Goal: Information Seeking & Learning: Stay updated

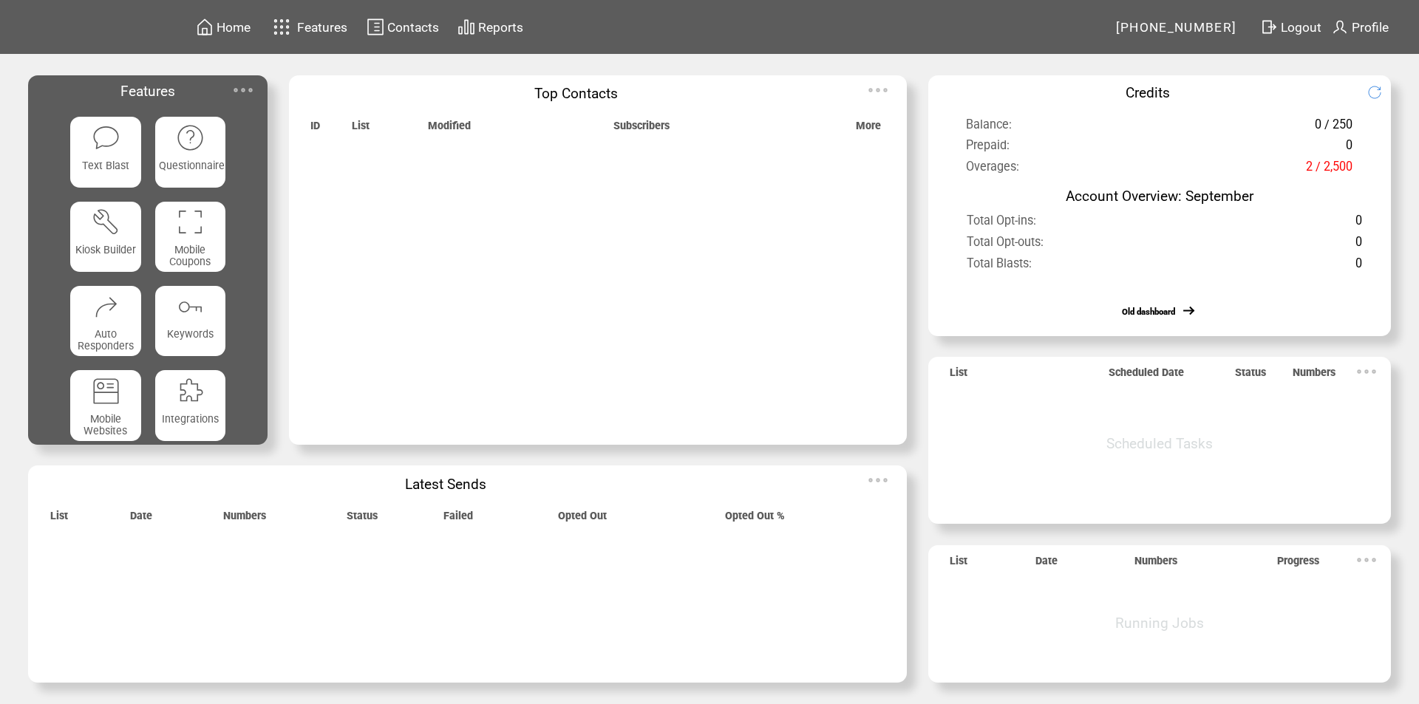
click at [246, 86] on img at bounding box center [243, 90] width 30 height 30
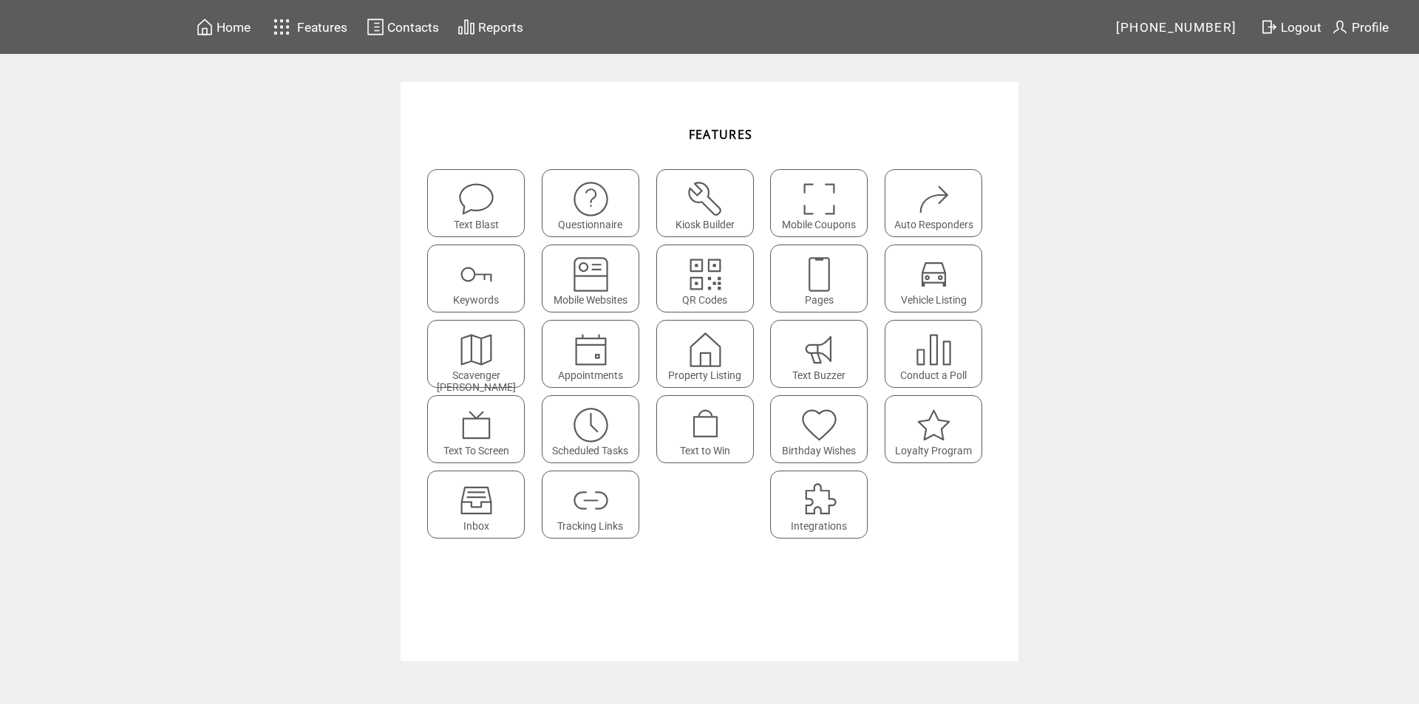
click at [496, 497] on featureicon at bounding box center [476, 494] width 96 height 33
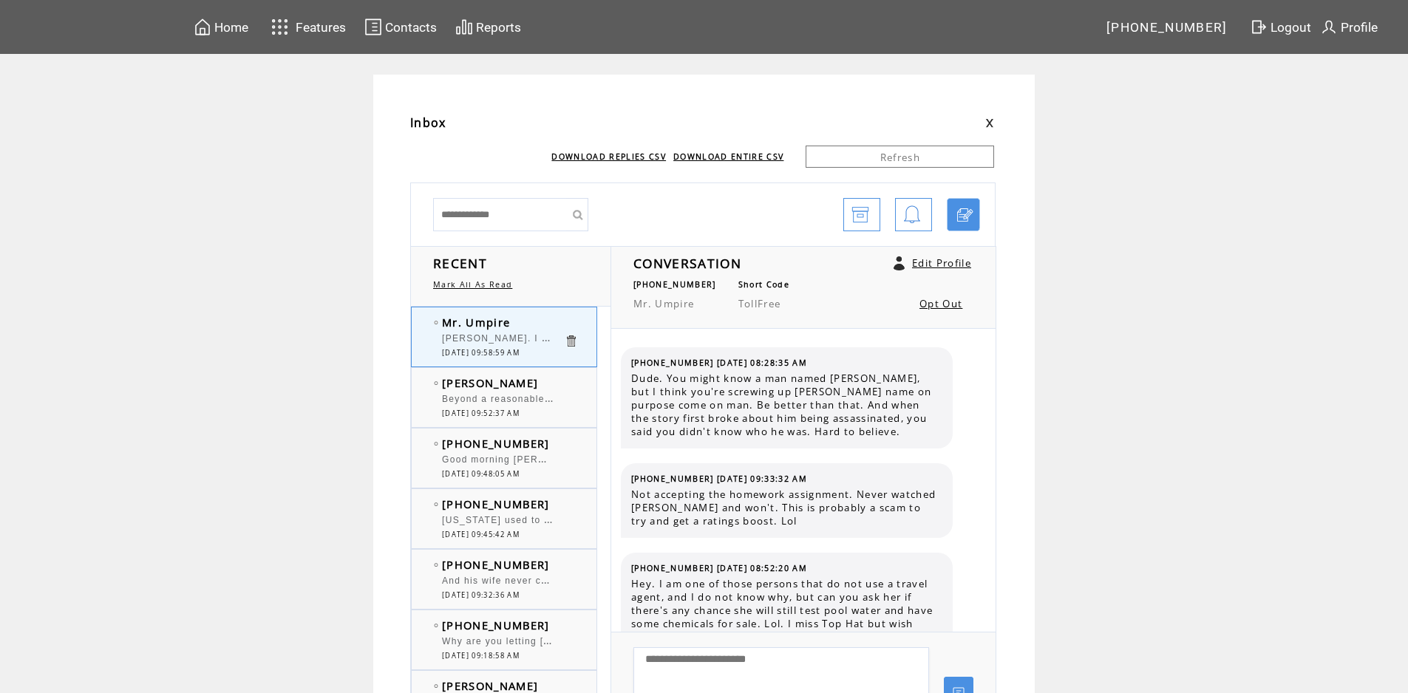
scroll to position [1270, 0]
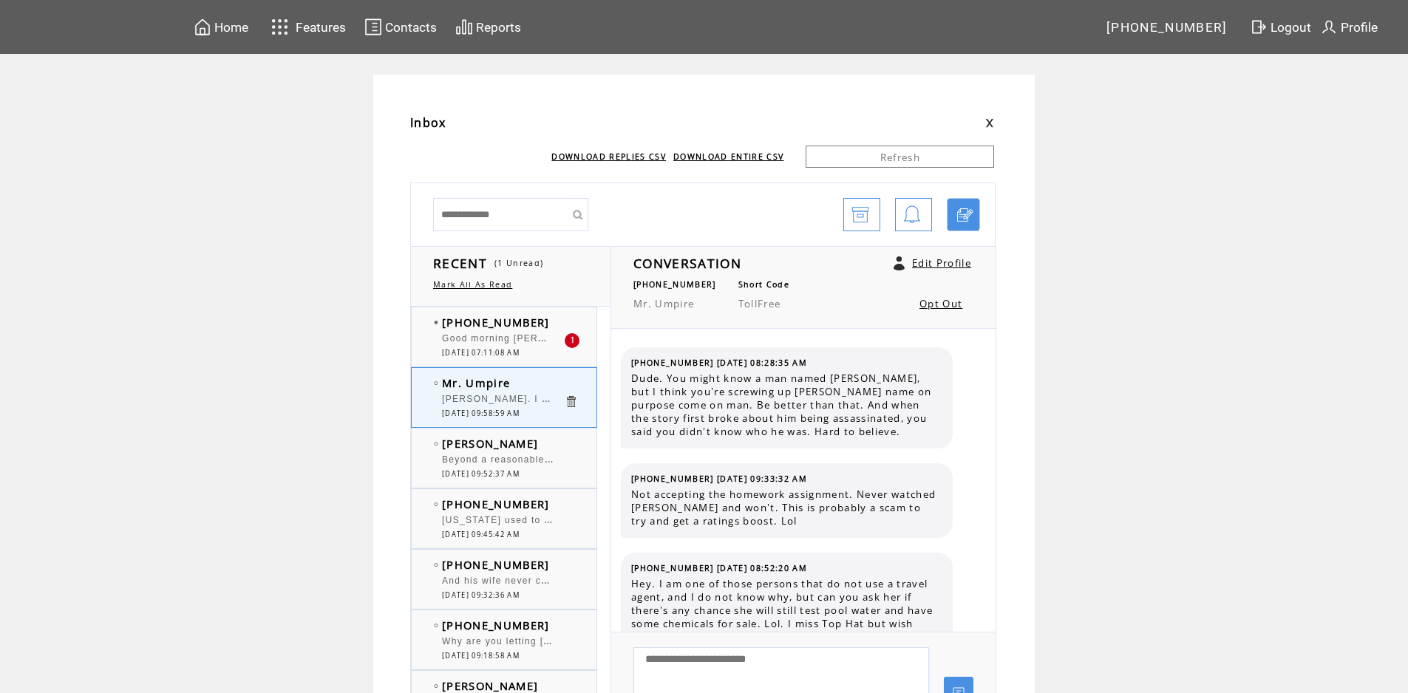
scroll to position [1270, 0]
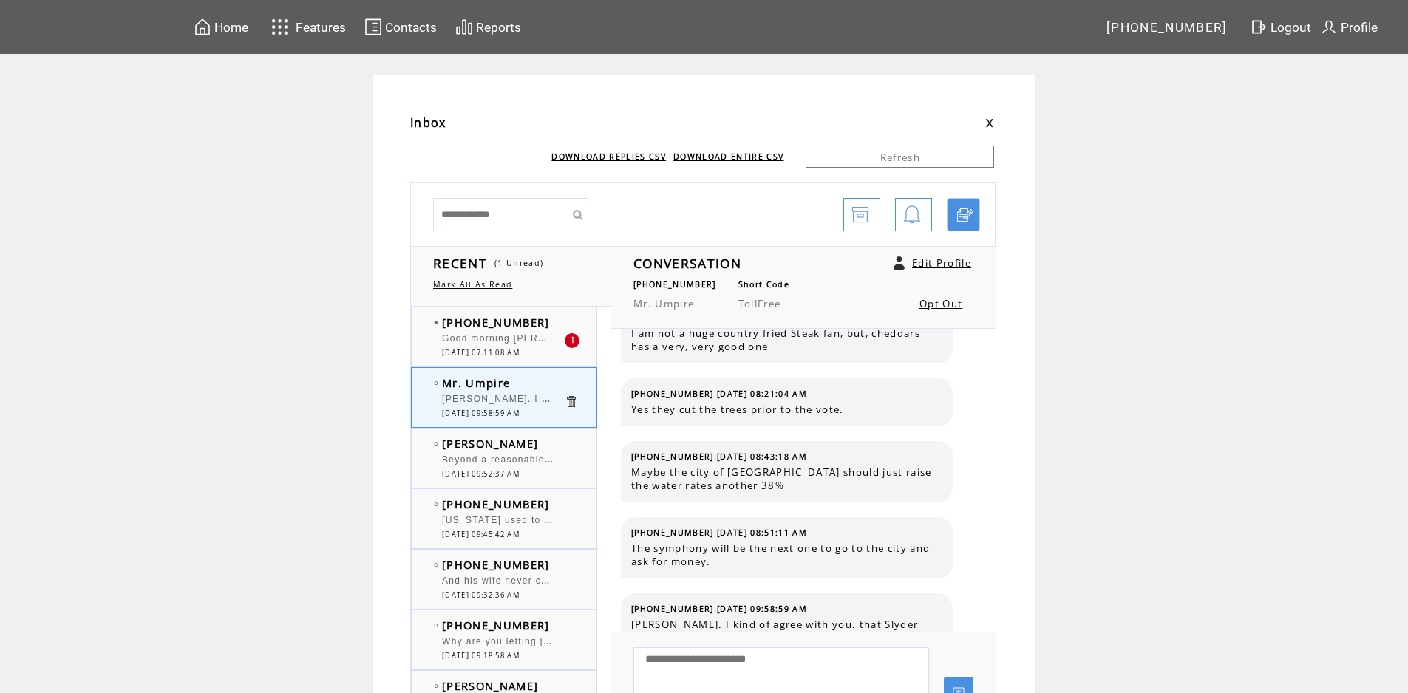
click at [480, 338] on span "Good morning [PERSON_NAME] and Big [PERSON_NAME]. [PERSON_NAME], will you pleas…" at bounding box center [829, 337] width 774 height 15
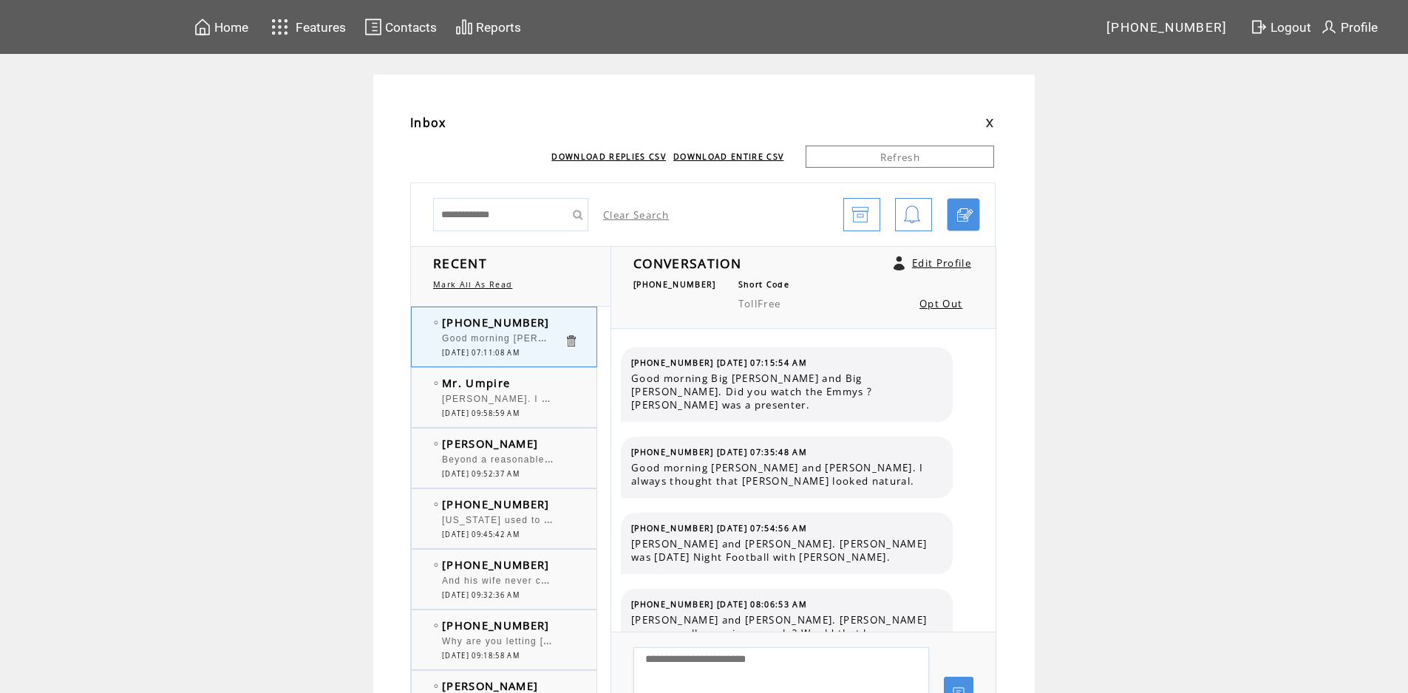
scroll to position [9708, 0]
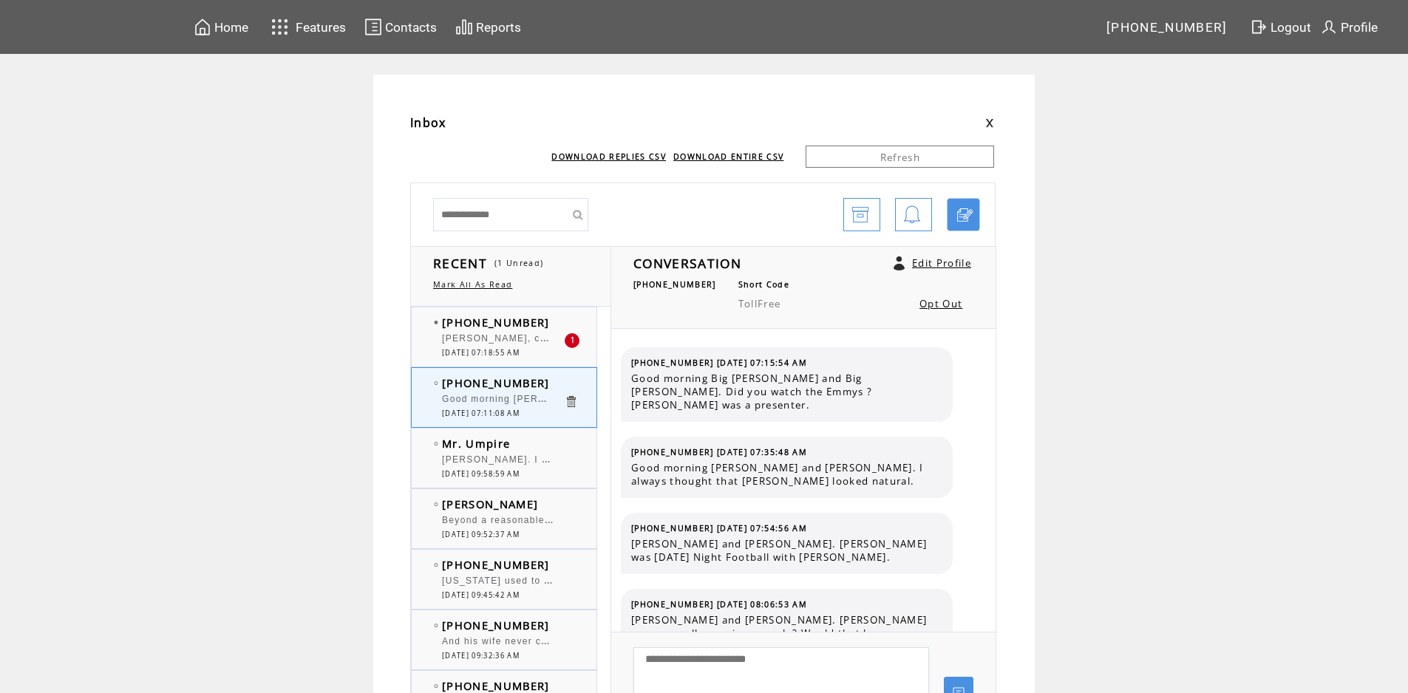
scroll to position [9708, 0]
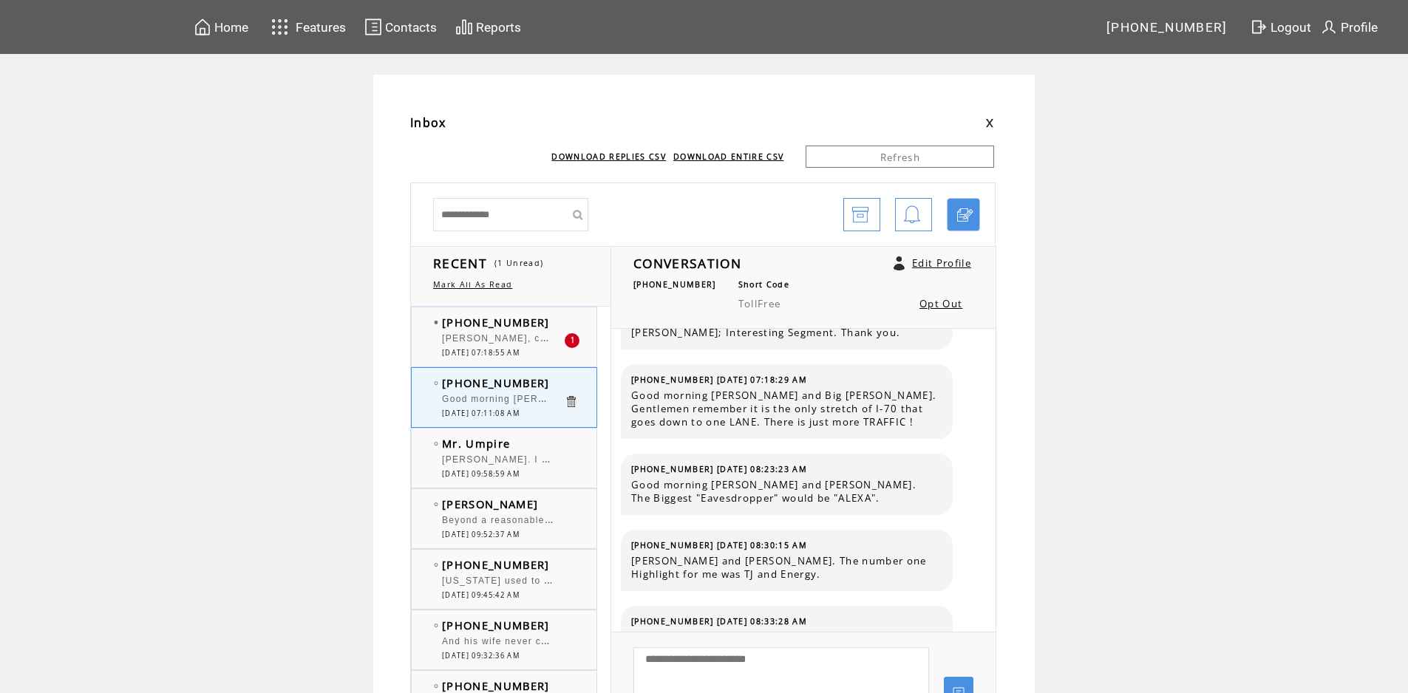
click at [522, 339] on span "[PERSON_NAME], check to make sure [PERSON_NAME] doesn't have a fever" at bounding box center [631, 337] width 379 height 15
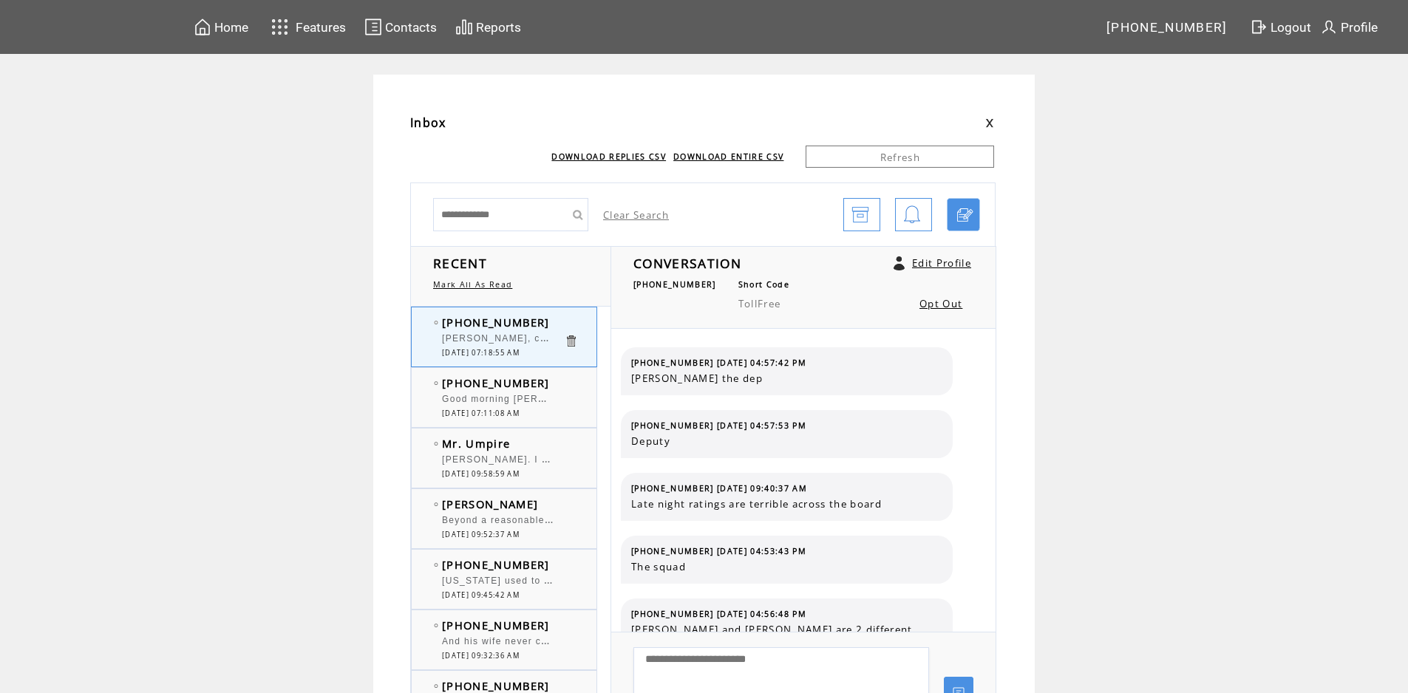
scroll to position [332, 0]
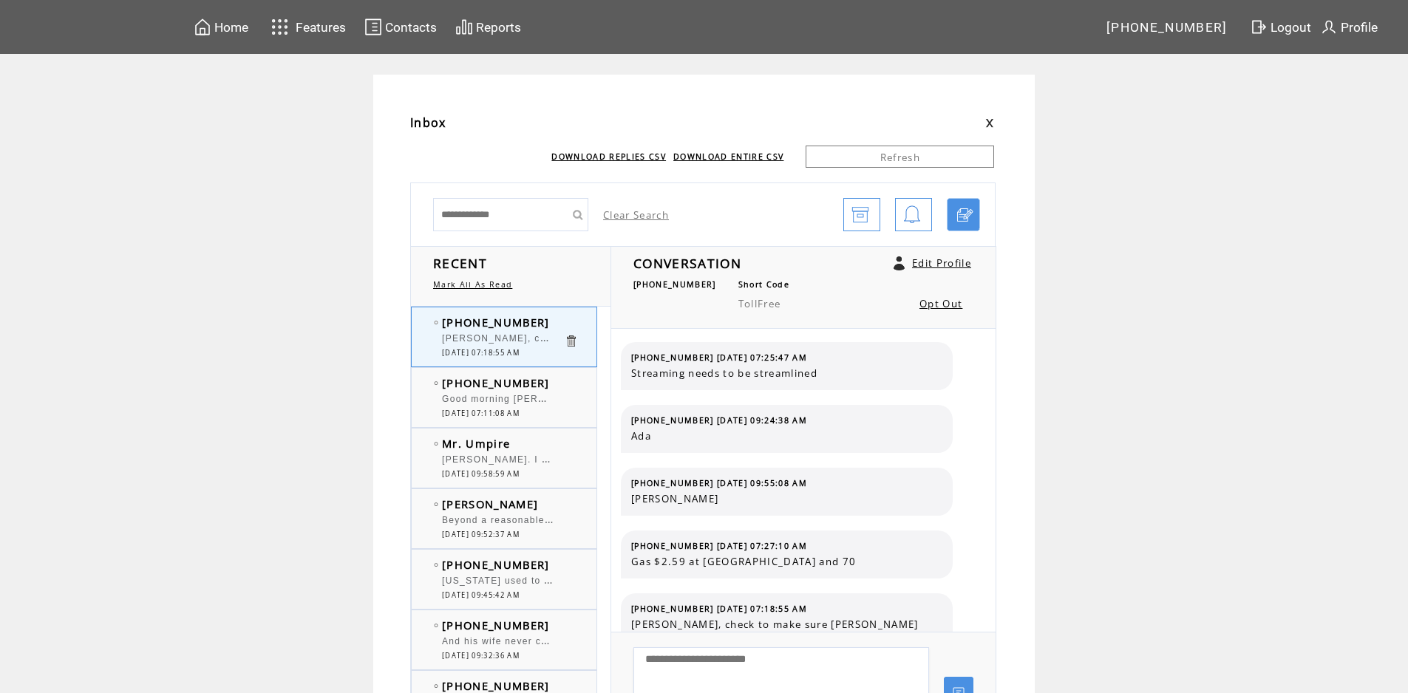
click at [547, 403] on span "Good morning [PERSON_NAME] and Big [PERSON_NAME]. [PERSON_NAME], will you pleas…" at bounding box center [829, 397] width 774 height 15
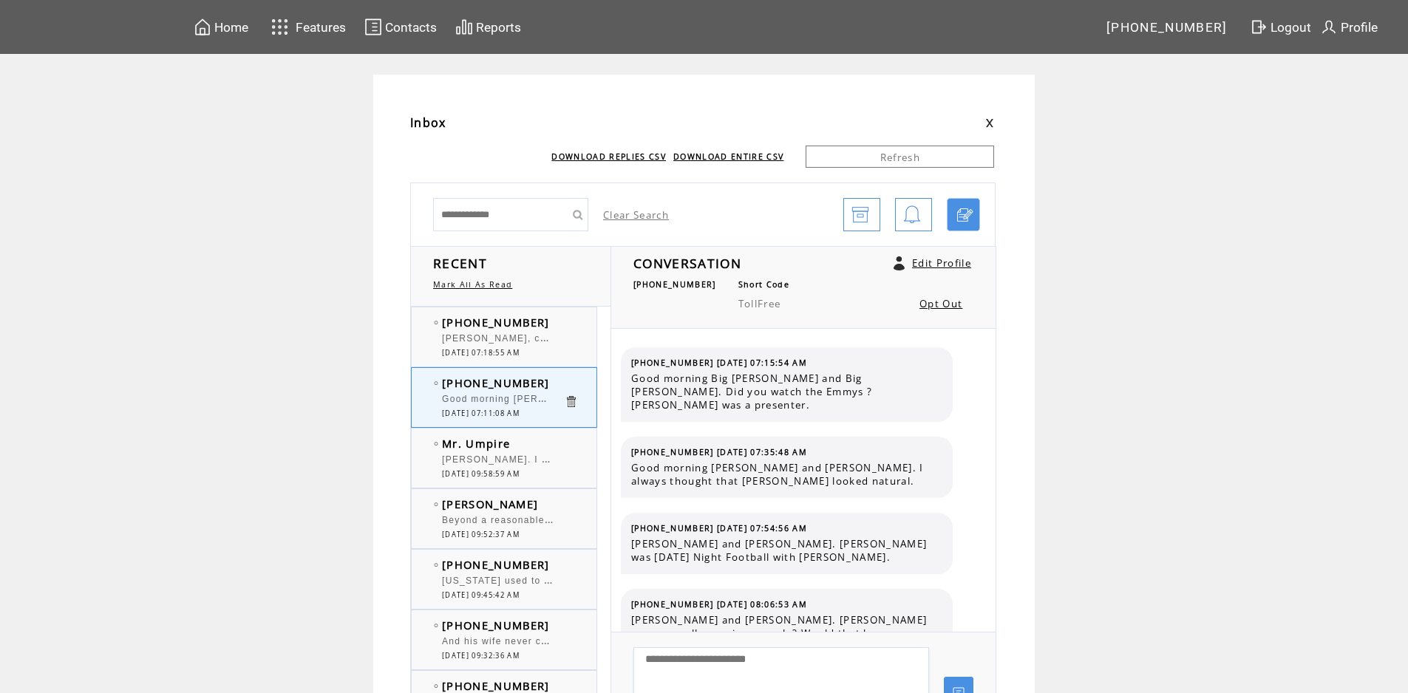
scroll to position [9708, 0]
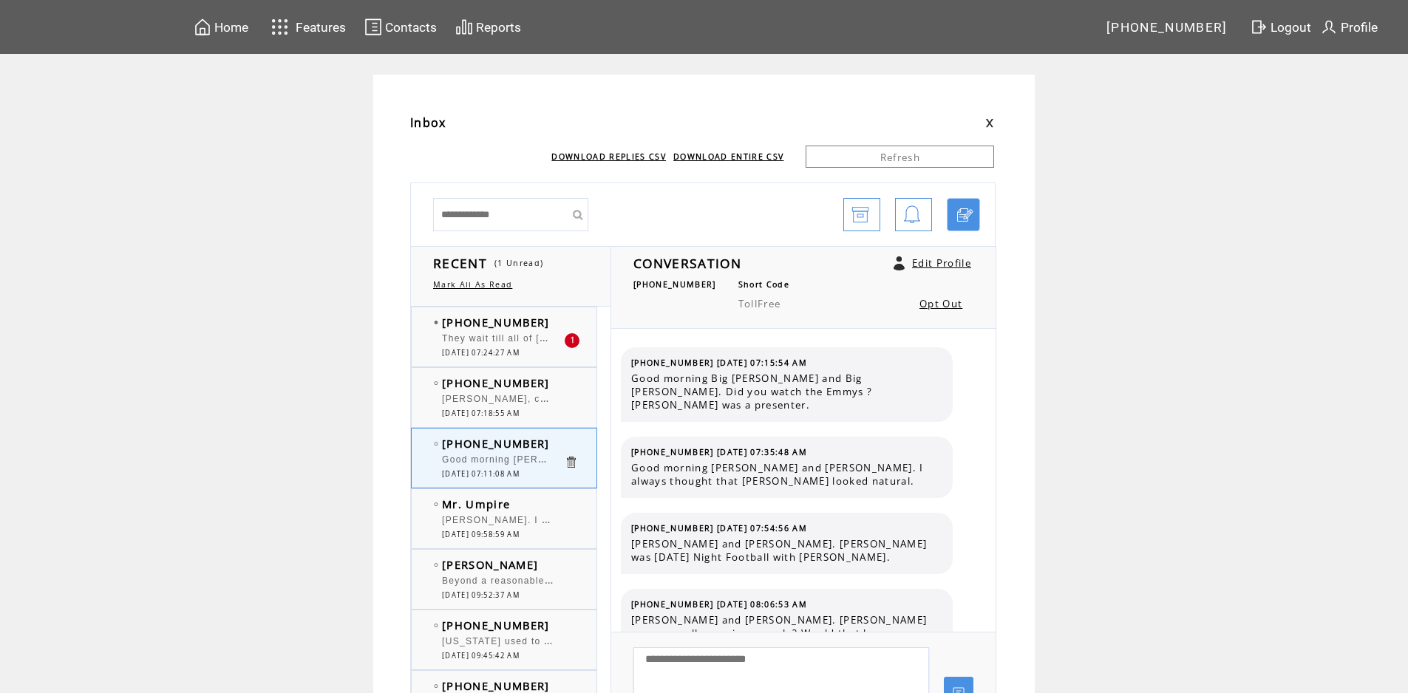
scroll to position [9708, 0]
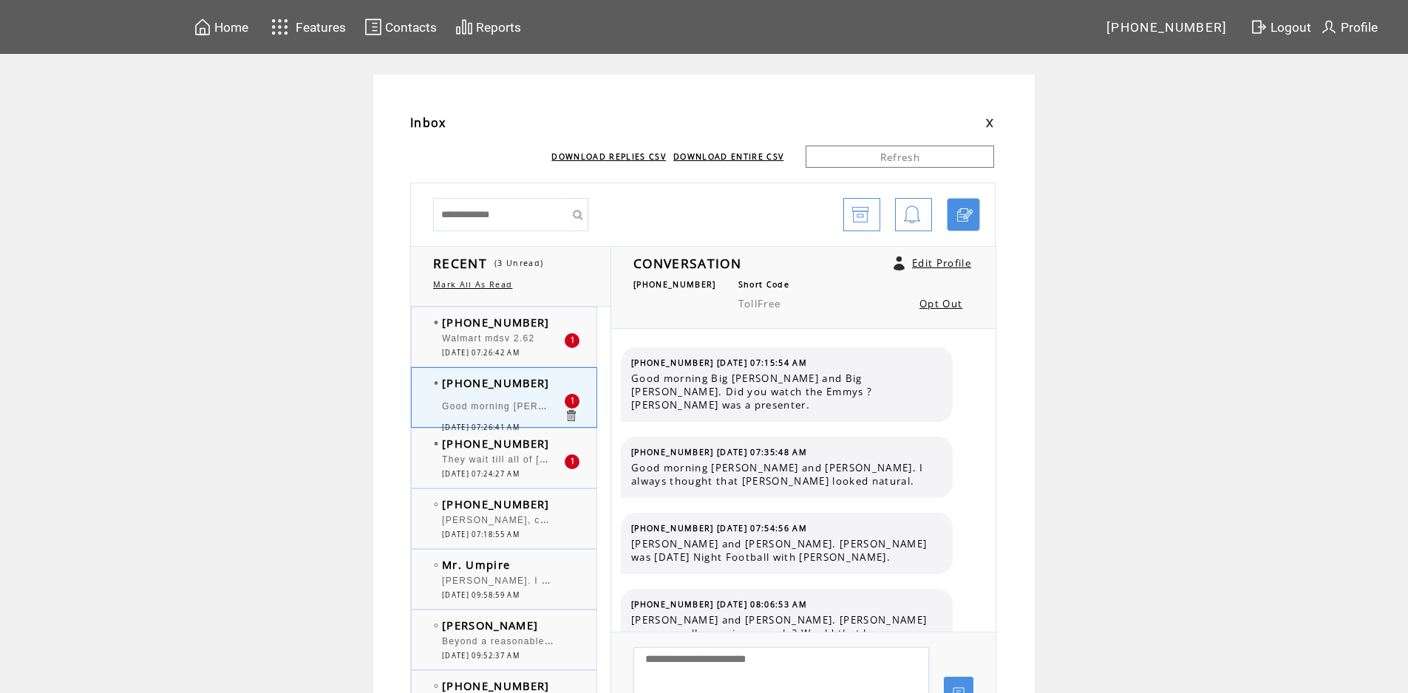
scroll to position [9797, 0]
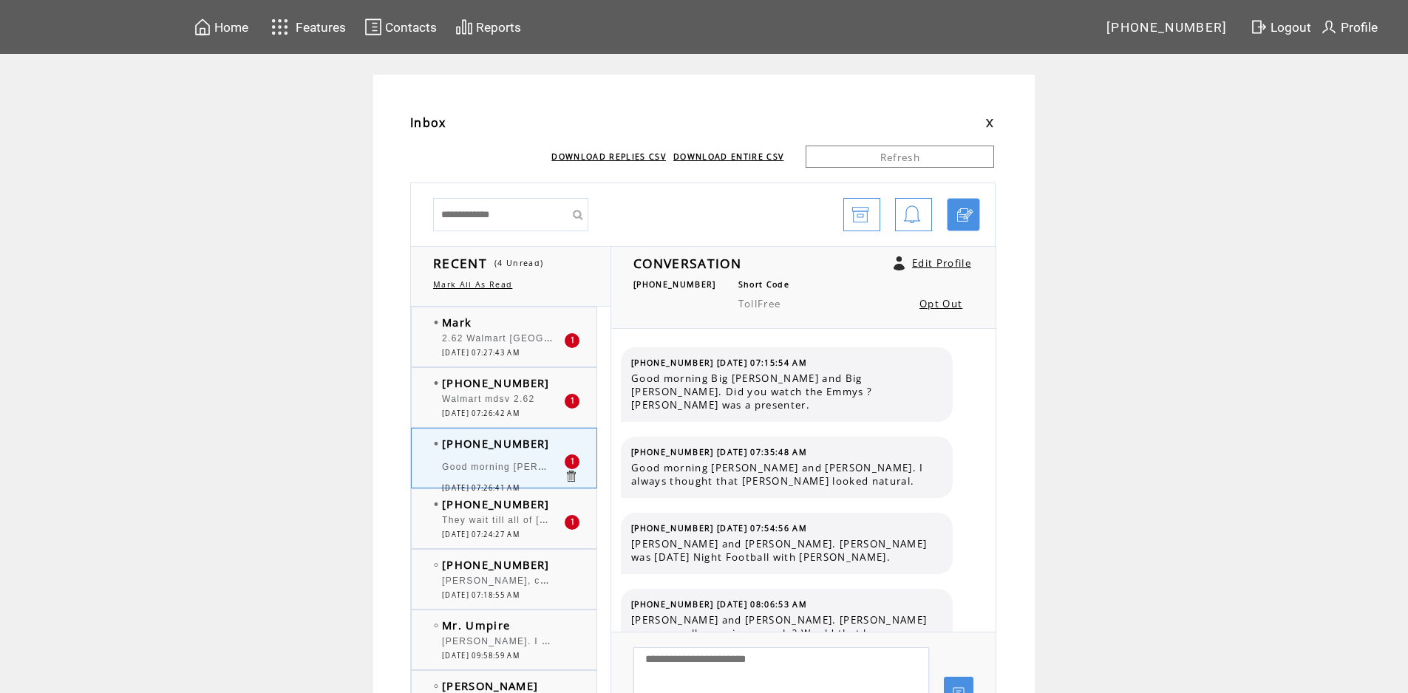
scroll to position [9797, 0]
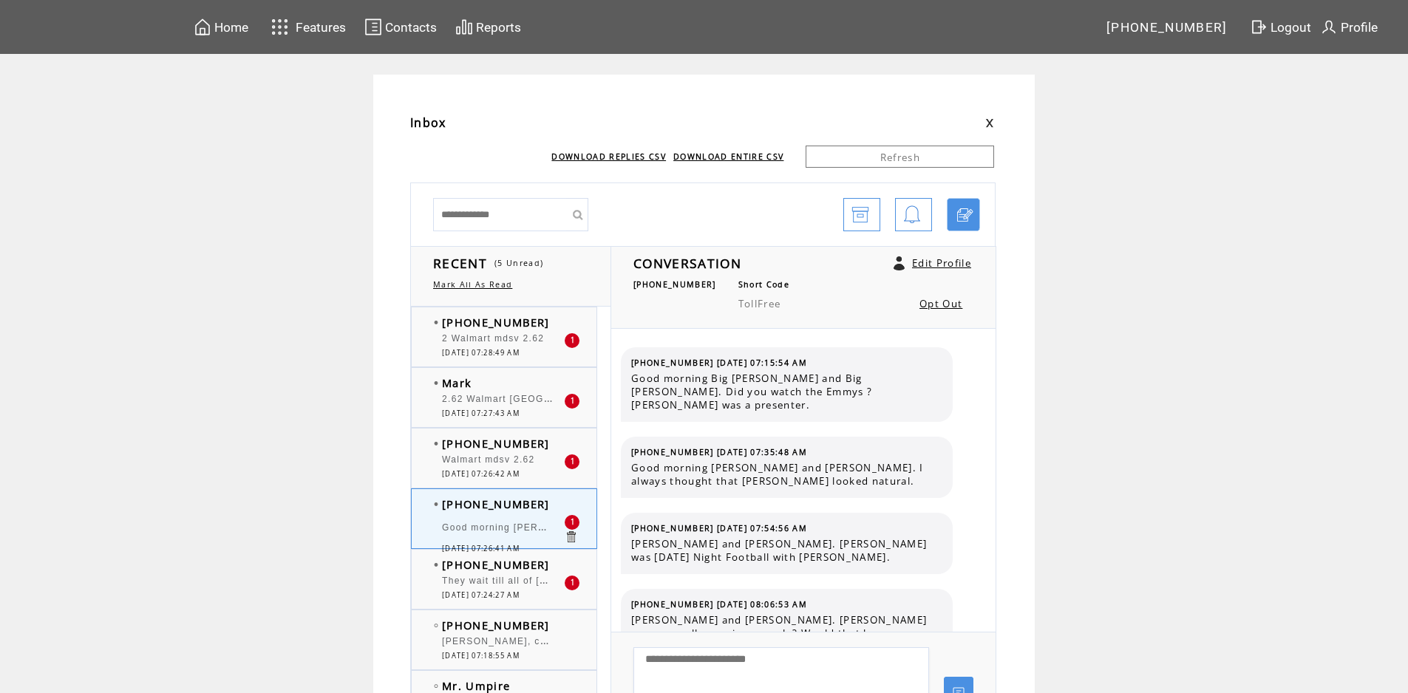
scroll to position [9797, 0]
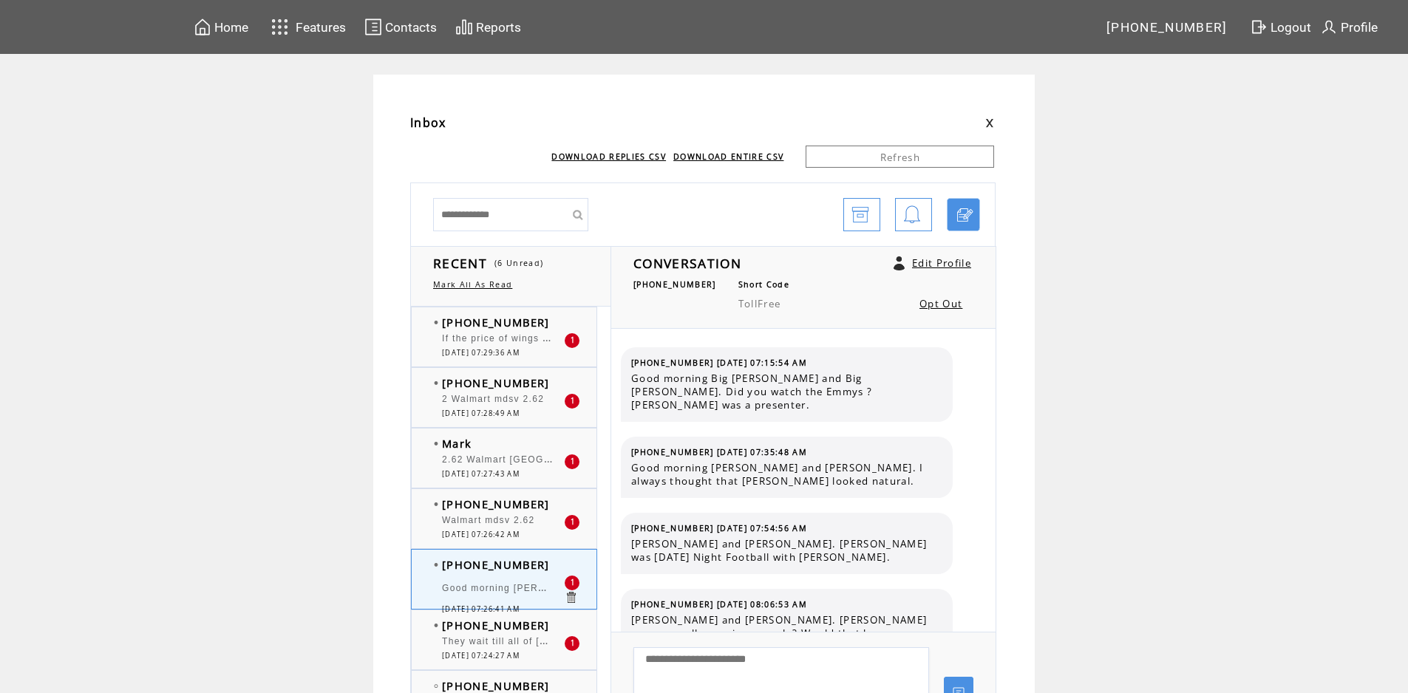
scroll to position [9797, 0]
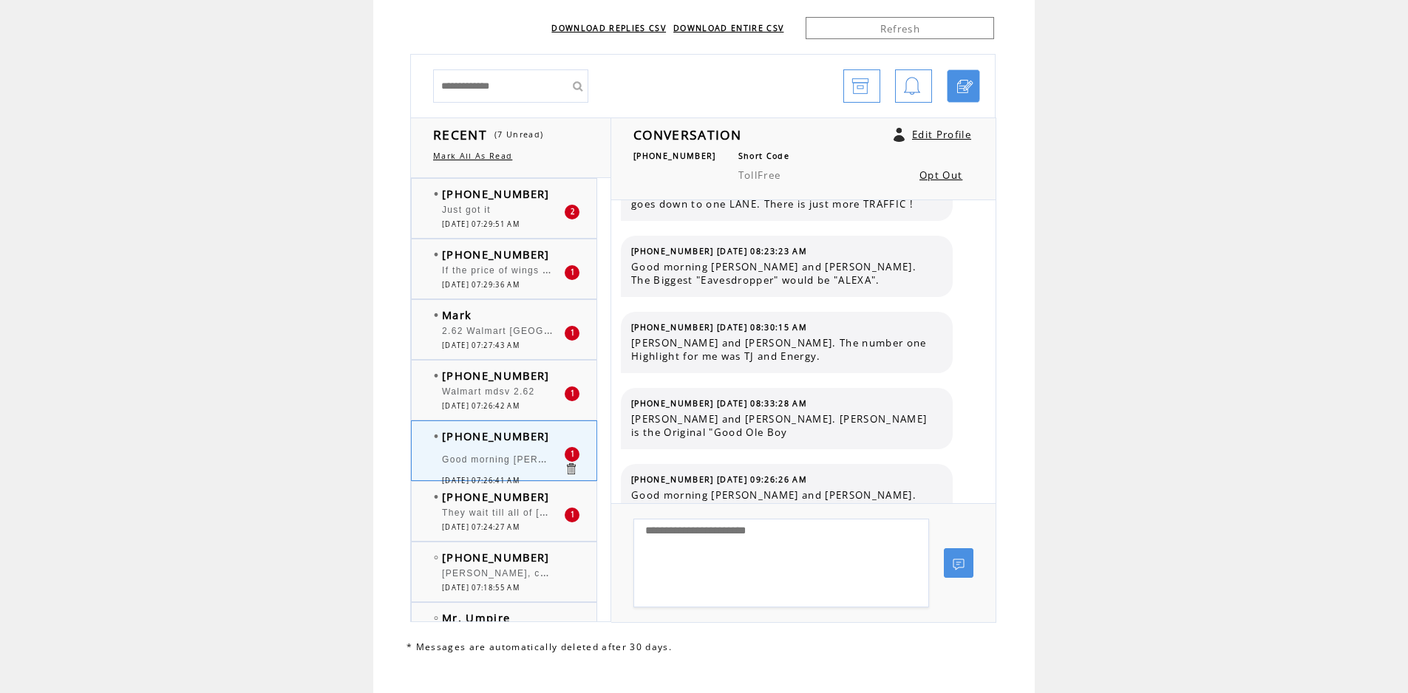
scroll to position [150, 0]
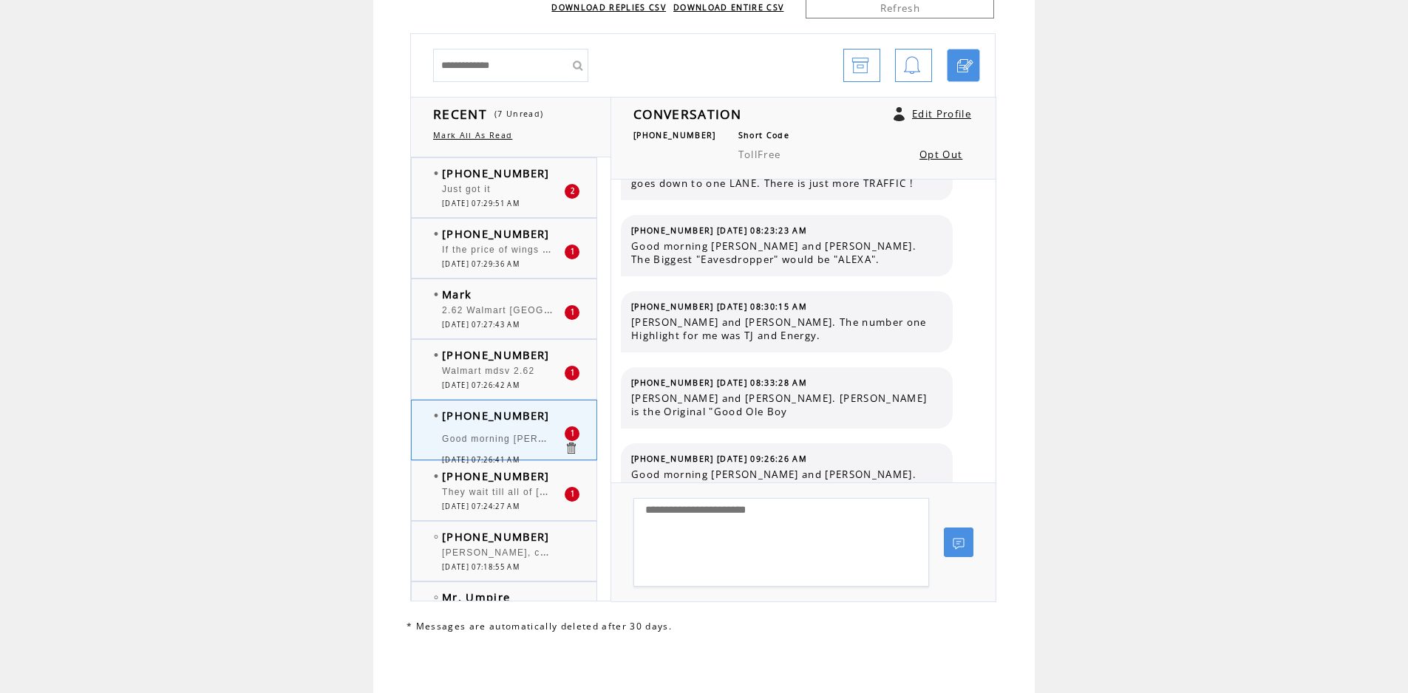
click at [522, 484] on div at bounding box center [503, 485] width 122 height 4
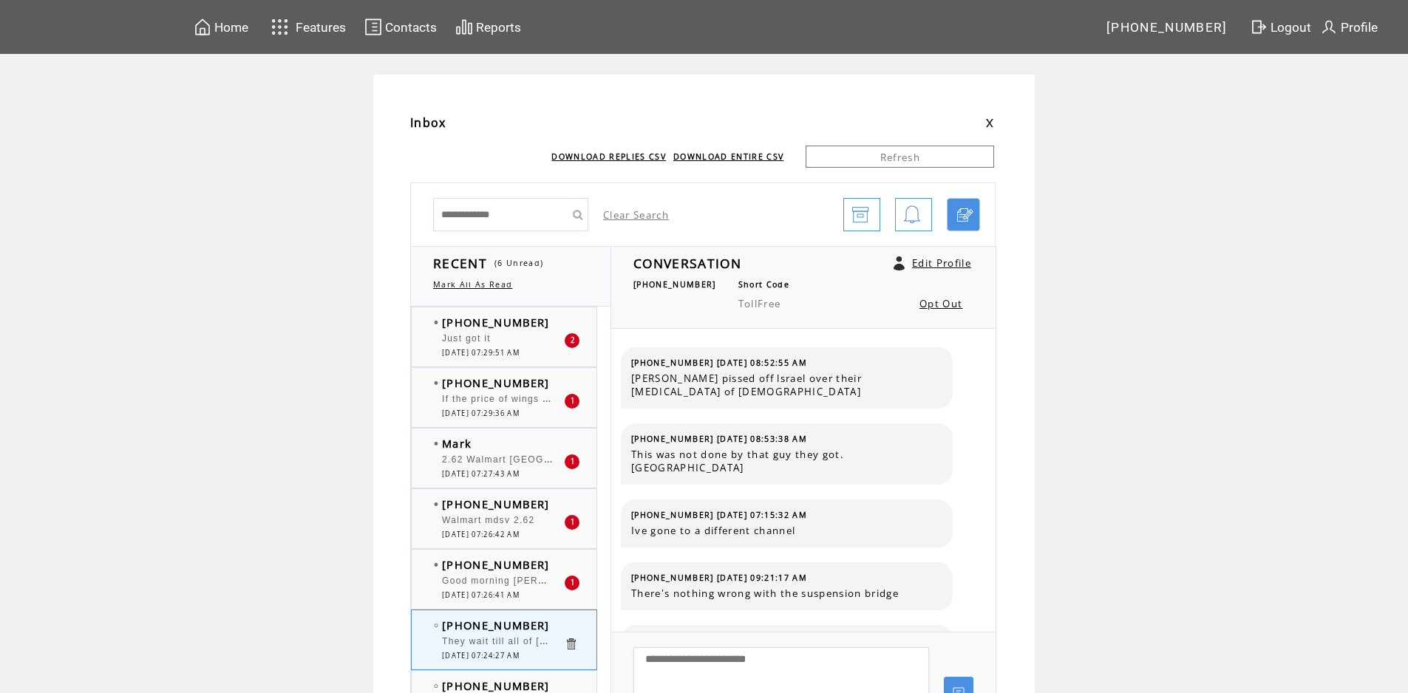
scroll to position [905, 0]
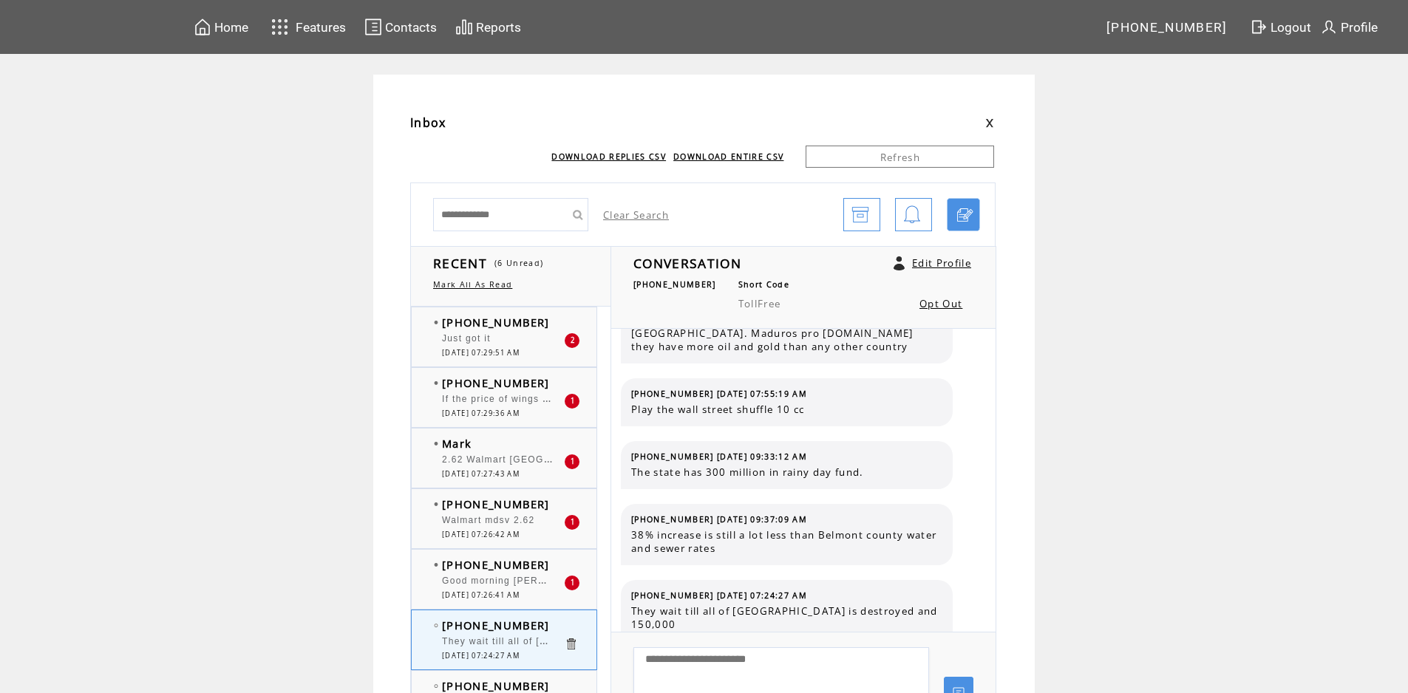
click at [515, 586] on span "Good morning [PERSON_NAME] and [PERSON_NAME]. [PERSON_NAME], the Medicade cuts …" at bounding box center [816, 579] width 748 height 15
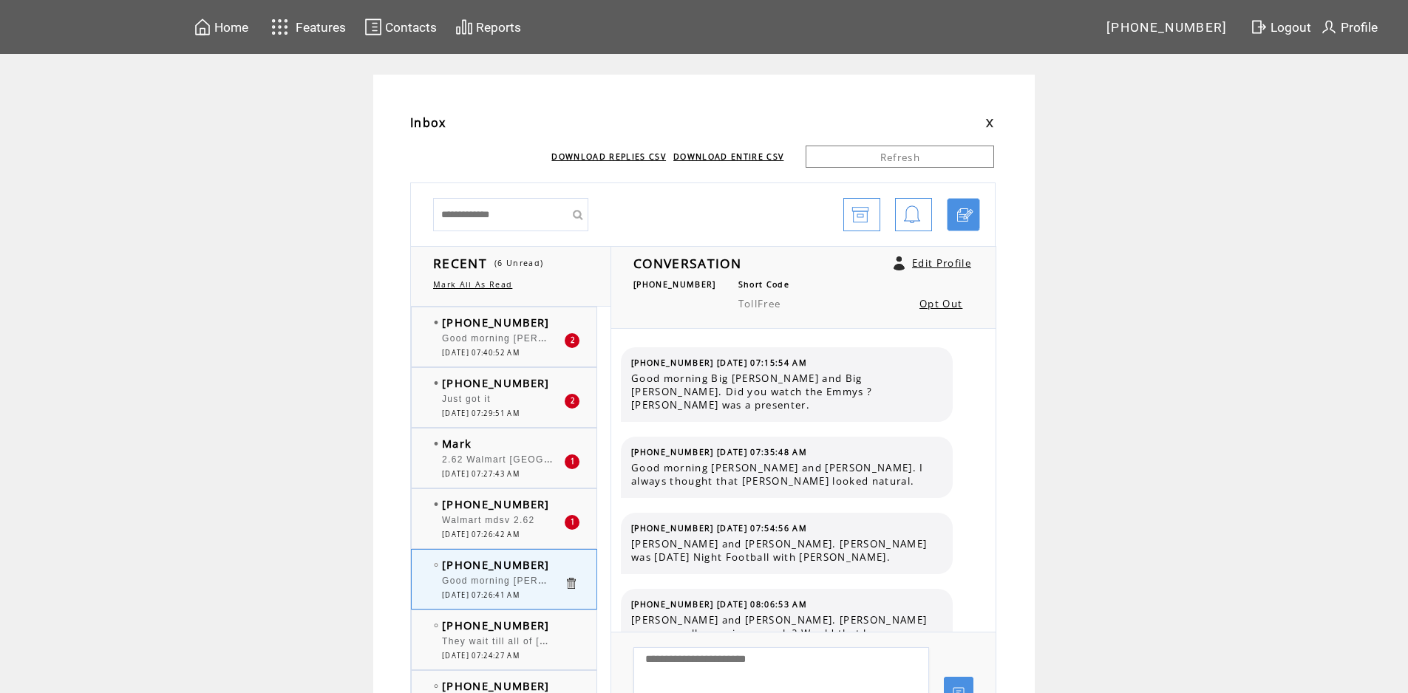
scroll to position [9797, 0]
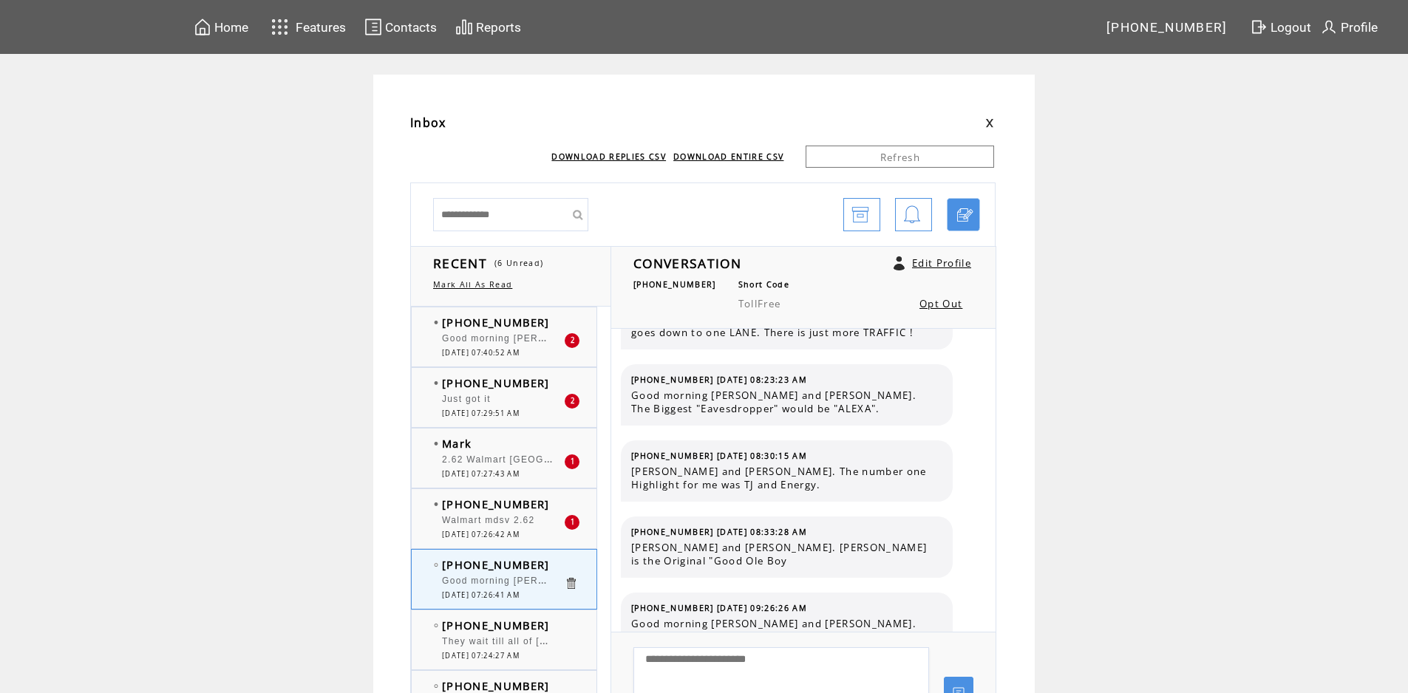
click at [531, 523] on span "Walmart mdsv 2.62" at bounding box center [488, 520] width 93 height 10
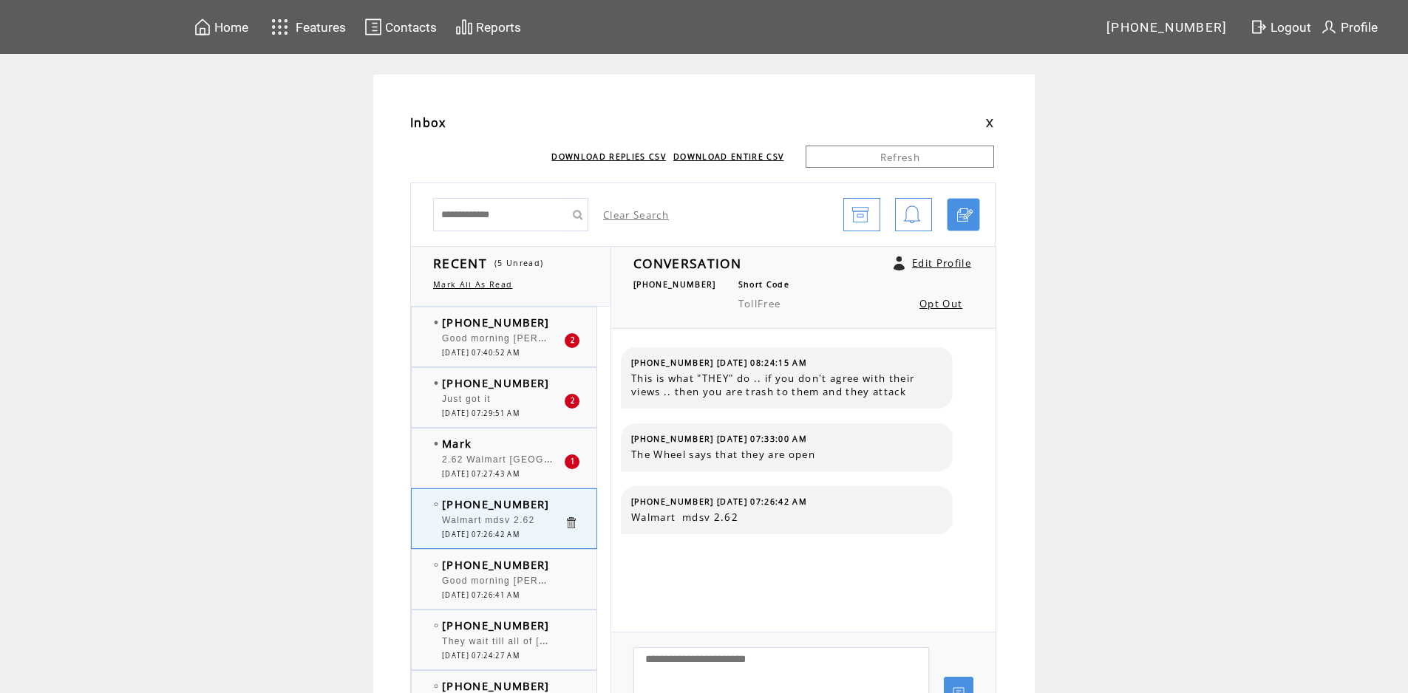
click at [519, 467] on div "2.62 Walmart [GEOGRAPHIC_DATA]" at bounding box center [503, 461] width 122 height 15
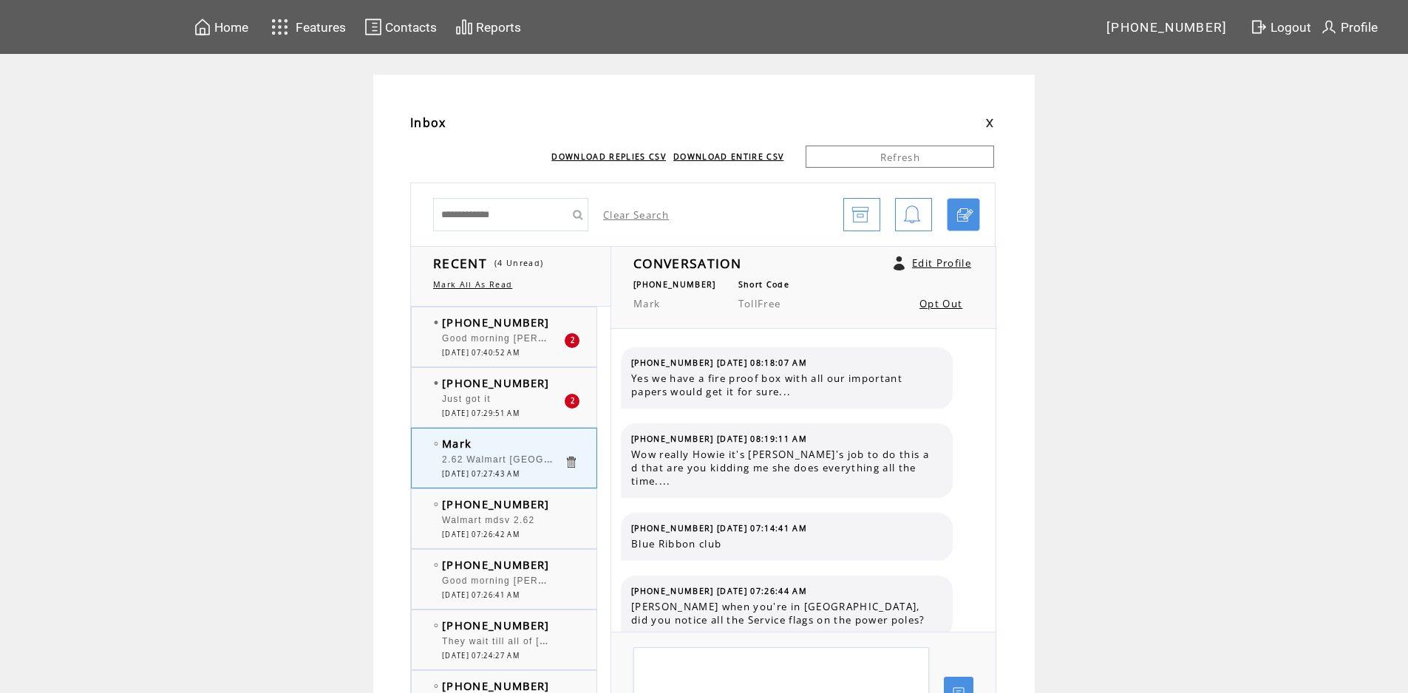
scroll to position [1071, 0]
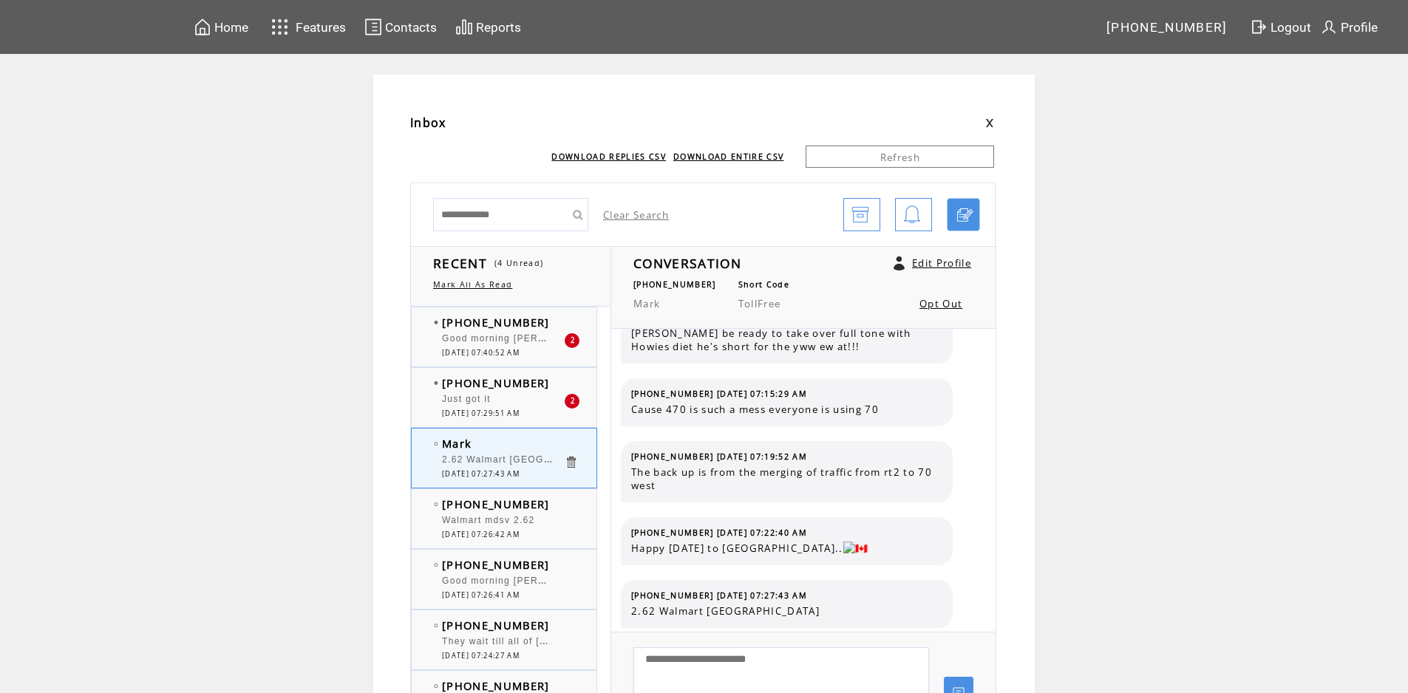
click at [519, 395] on div "Just got it" at bounding box center [503, 401] width 122 height 15
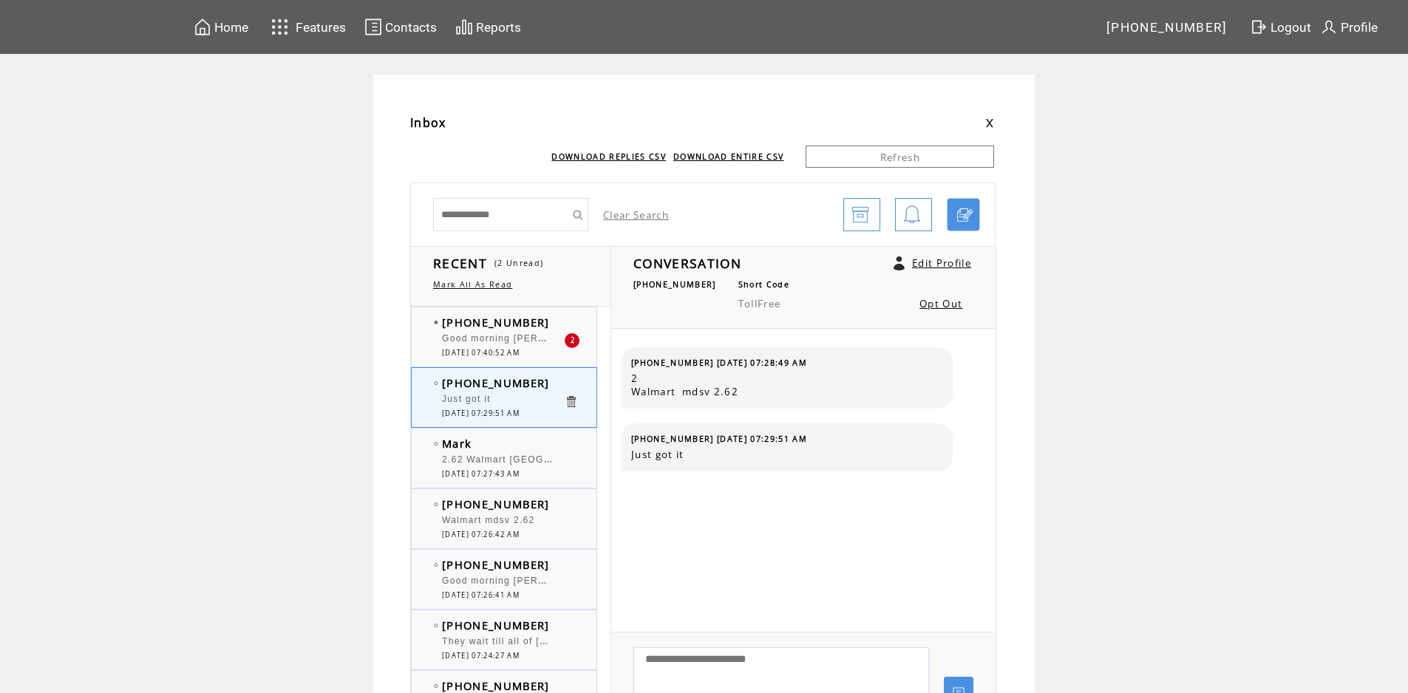
click at [518, 335] on span "Good morning Howard & Bob! If the price of wings and beer, go up, it could lead…" at bounding box center [748, 337] width 613 height 15
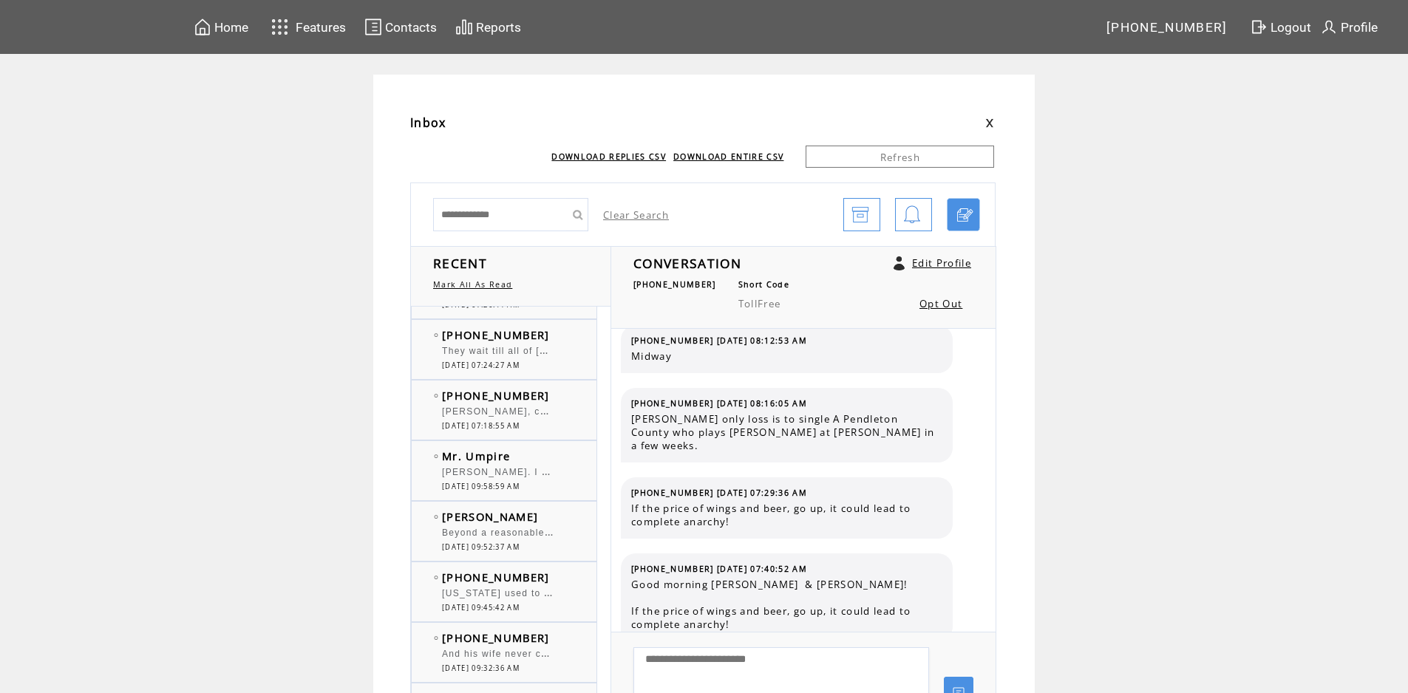
scroll to position [296, 0]
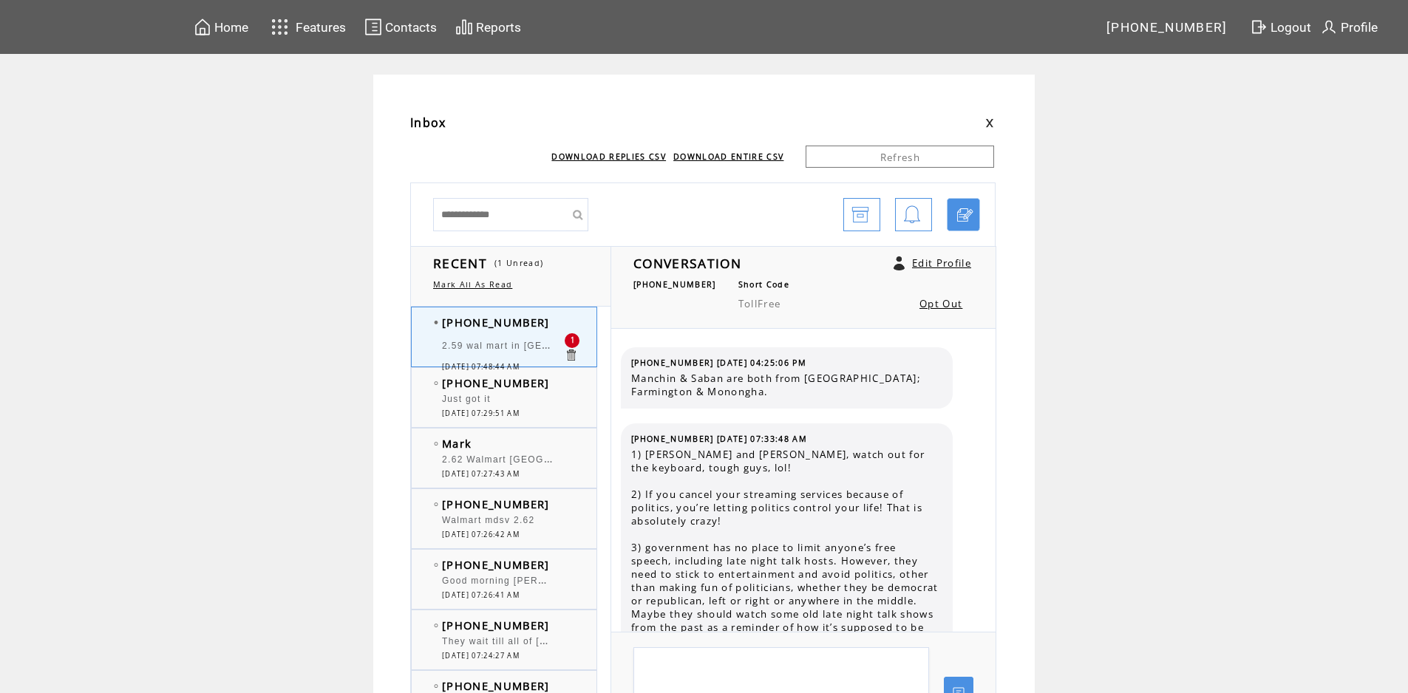
scroll to position [410, 0]
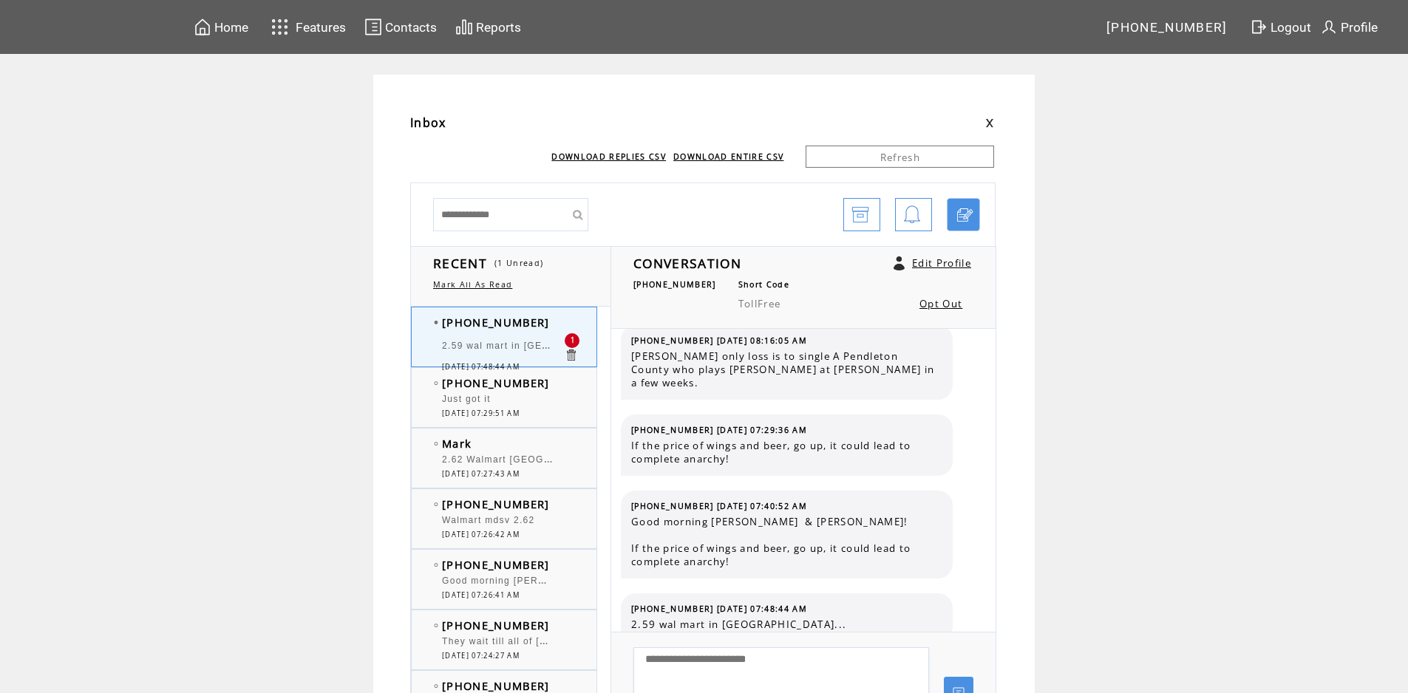
click at [511, 347] on span "2.59 wal mart in [GEOGRAPHIC_DATA]..." at bounding box center [542, 344] width 201 height 15
click at [511, 403] on div "Just got it" at bounding box center [503, 401] width 122 height 15
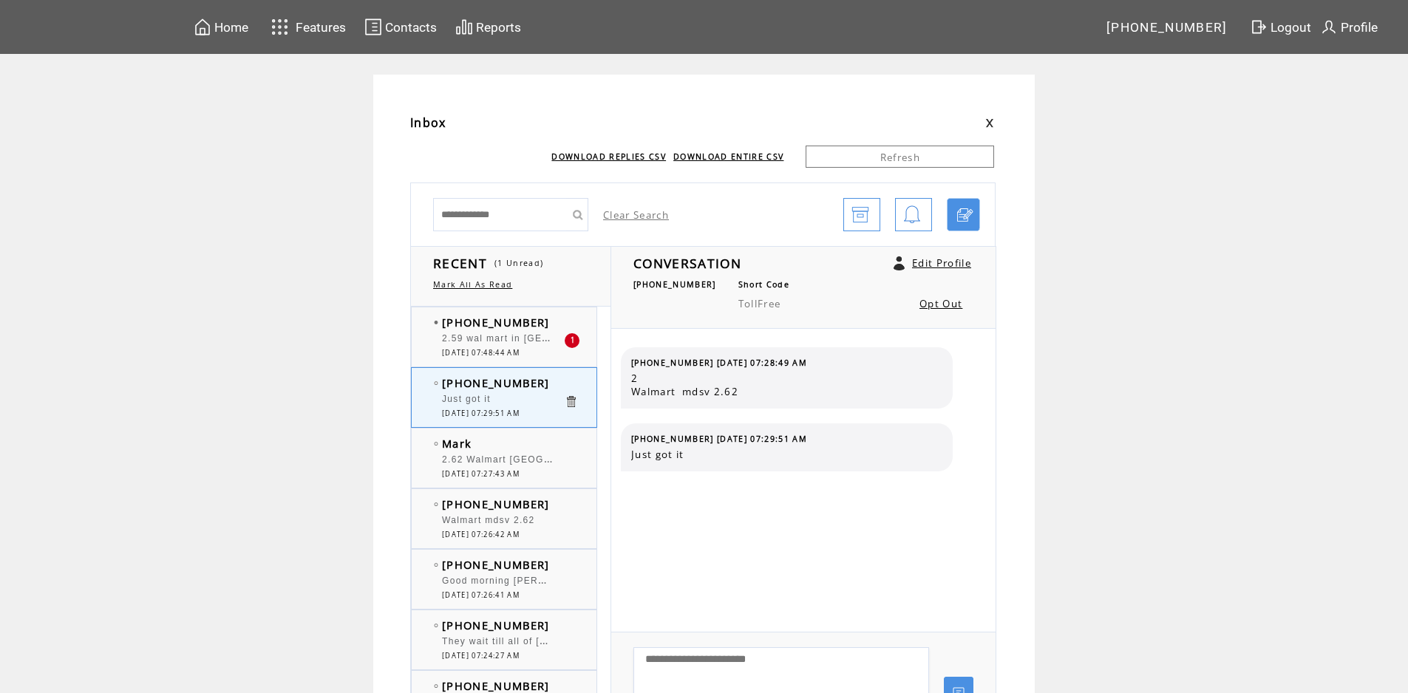
click at [522, 338] on span "2.59 wal mart in [GEOGRAPHIC_DATA]..." at bounding box center [542, 337] width 201 height 15
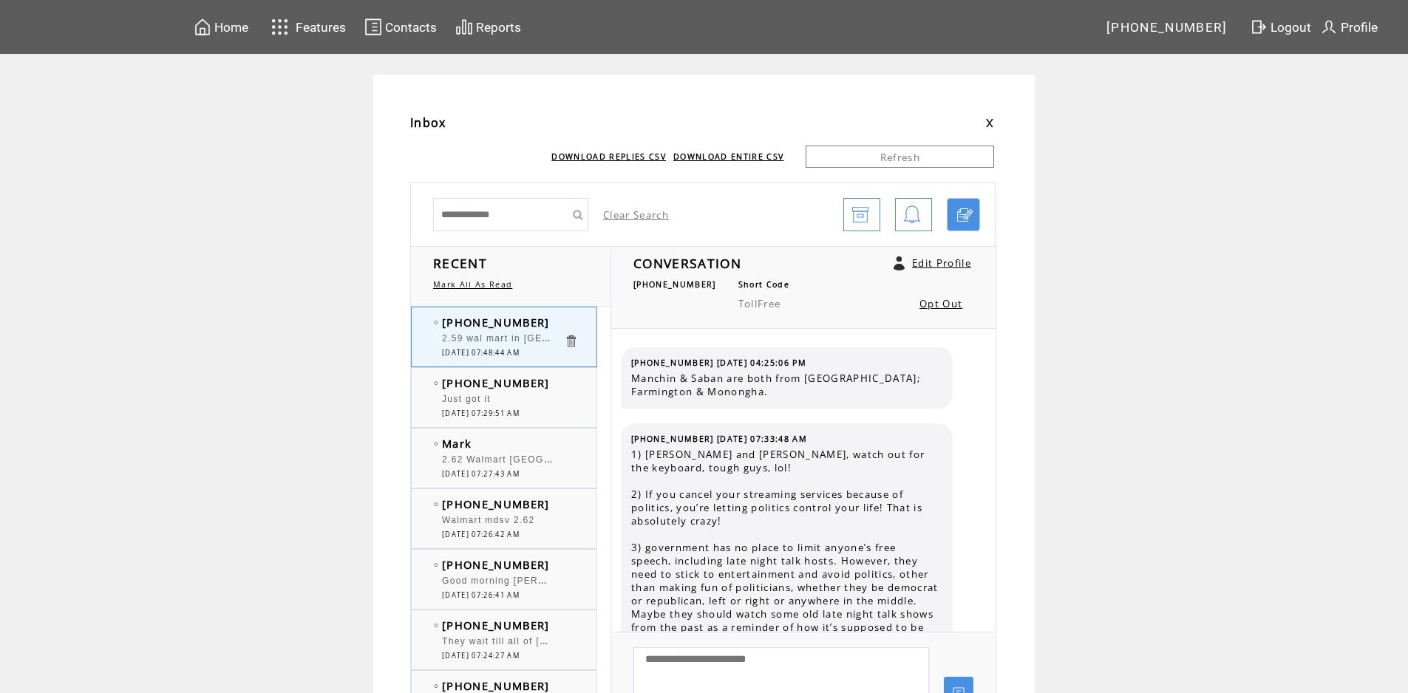
scroll to position [410, 0]
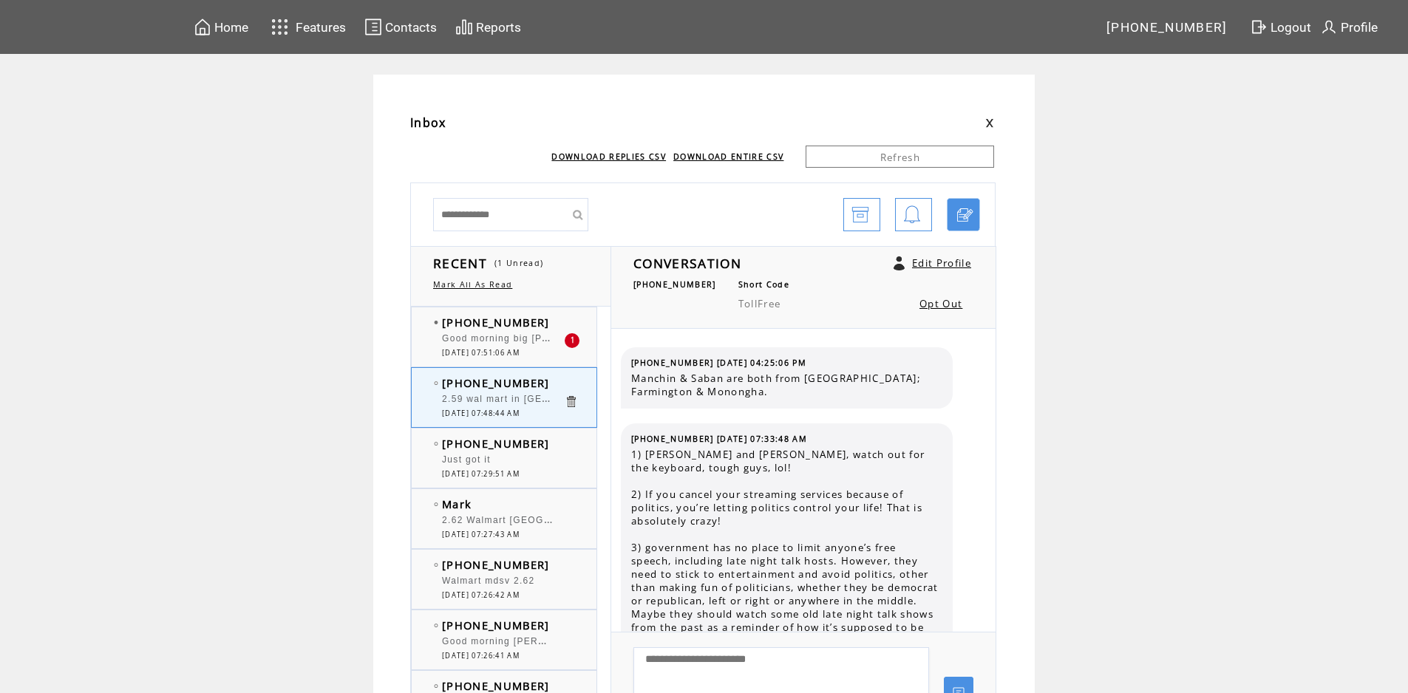
scroll to position [410, 0]
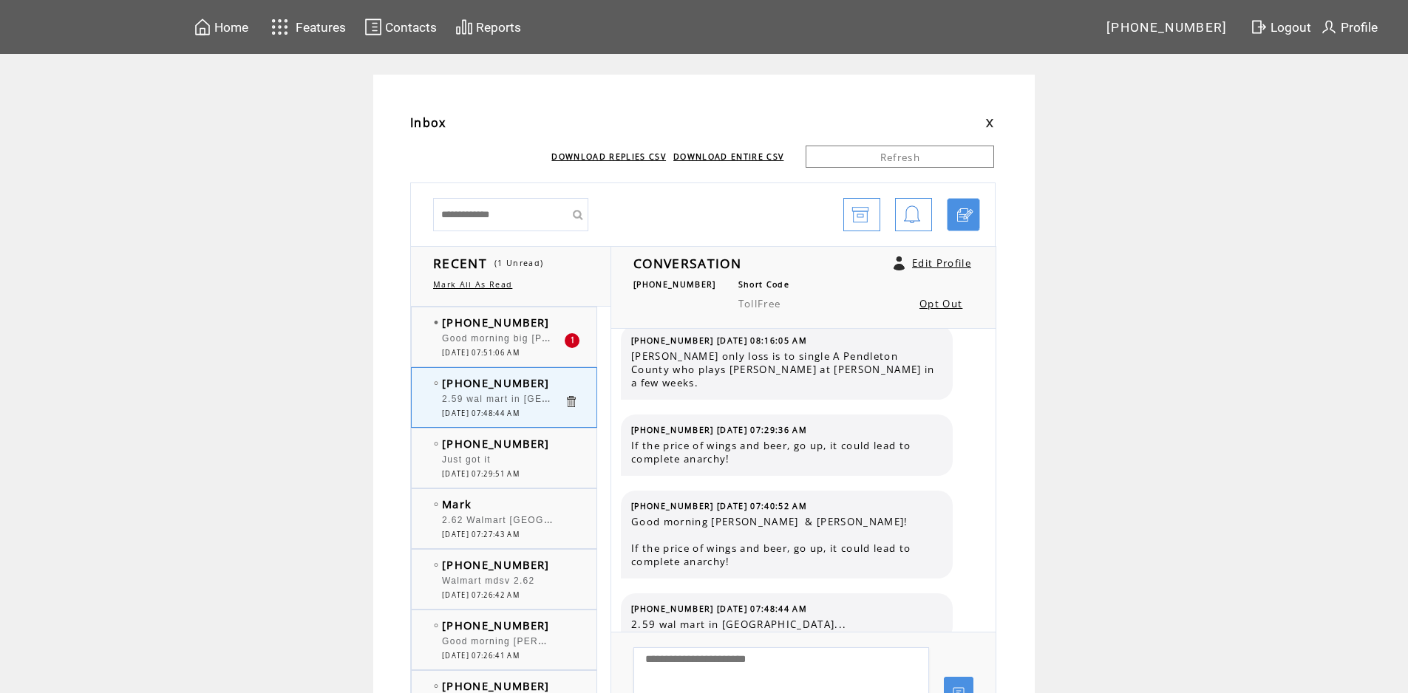
click at [532, 347] on div "Good morning big [PERSON_NAME] and [PERSON_NAME], Big [PERSON_NAME] in [PERSON_…" at bounding box center [503, 340] width 122 height 15
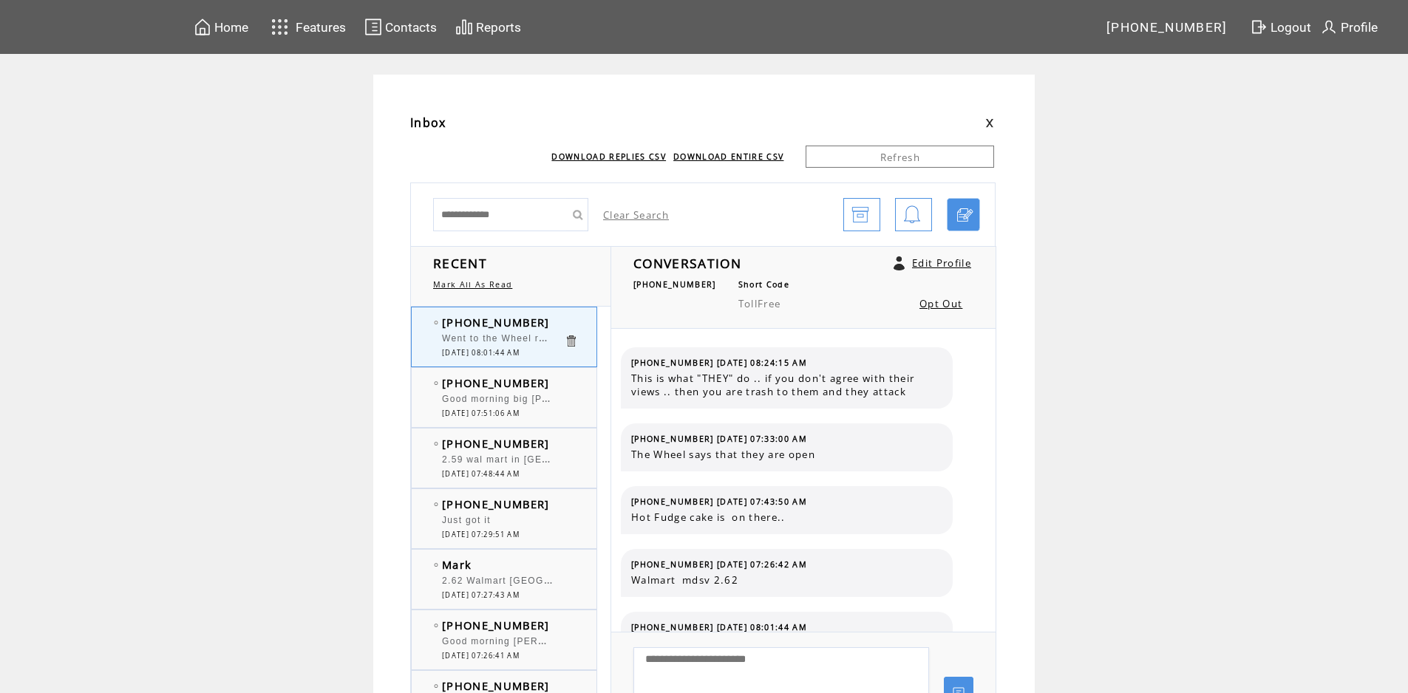
scroll to position [178, 0]
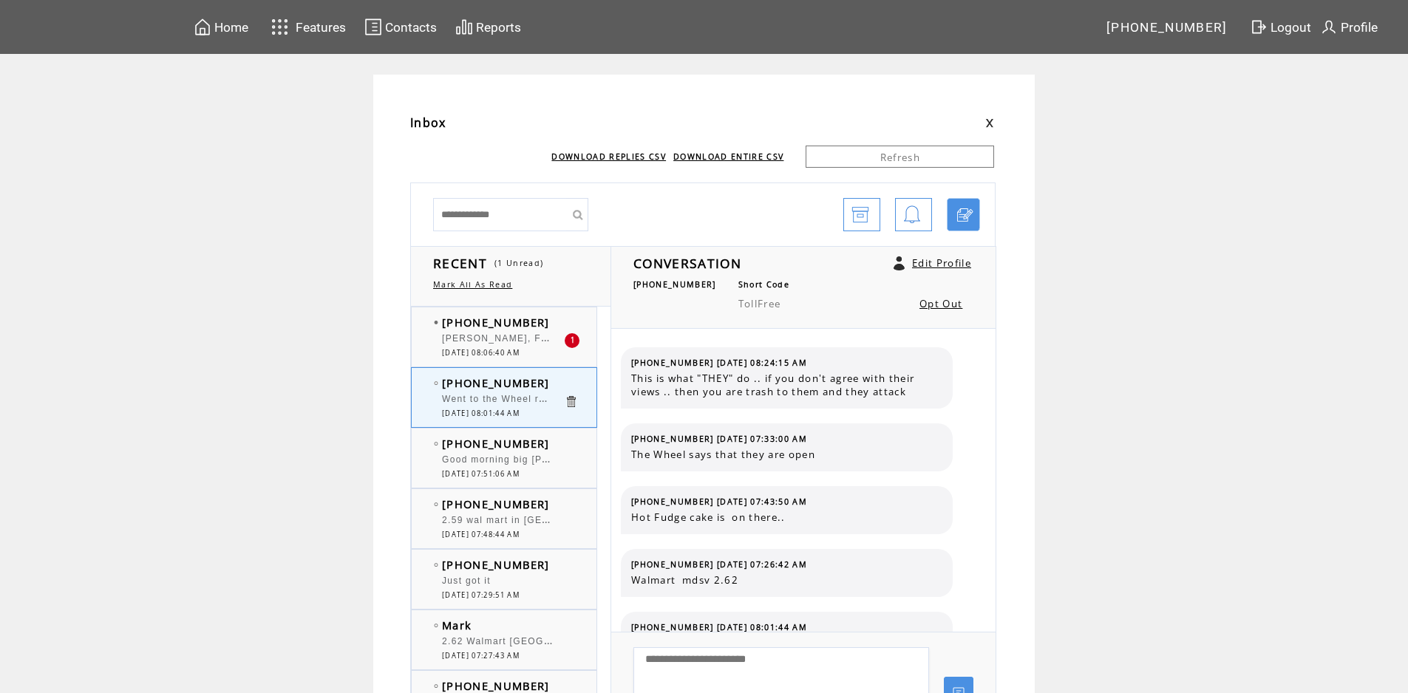
scroll to position [178, 0]
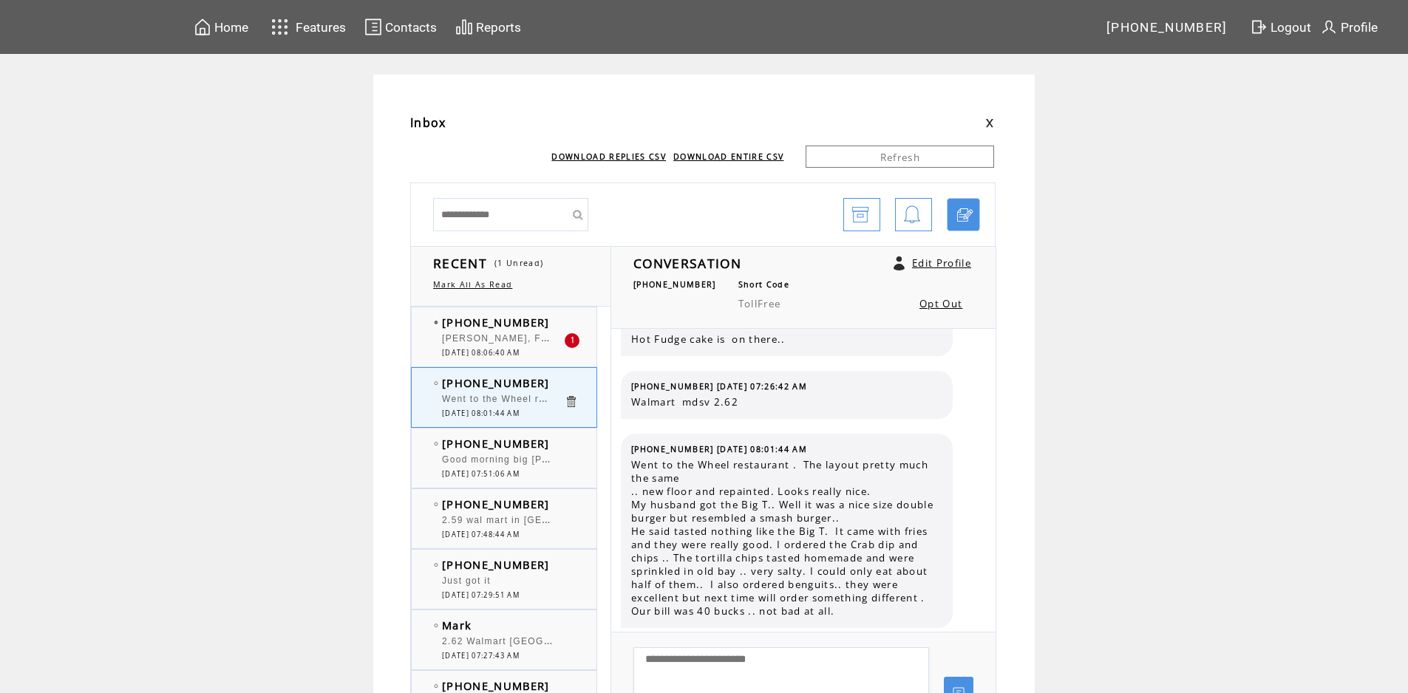
click at [467, 338] on span "Marjorie Taylor Greene, From what I have read, she realizes here constituents a…" at bounding box center [1031, 337] width 1179 height 15
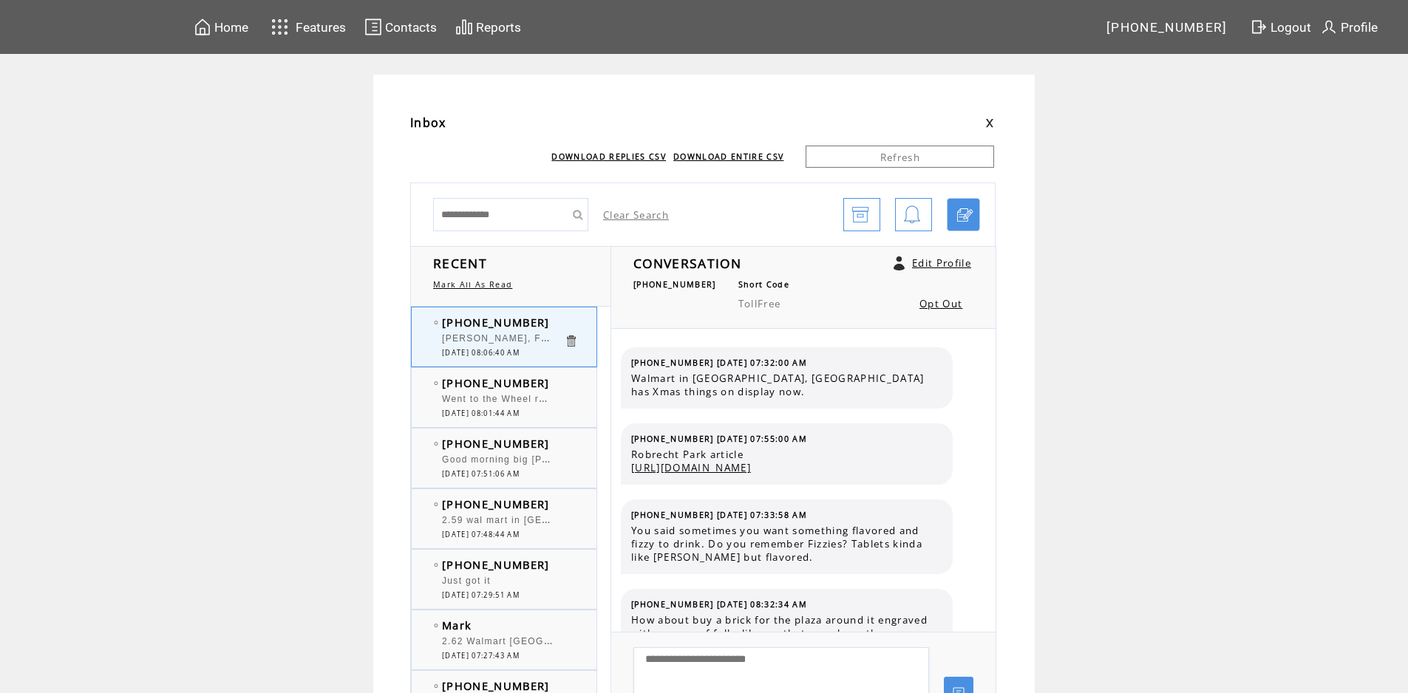
scroll to position [482, 0]
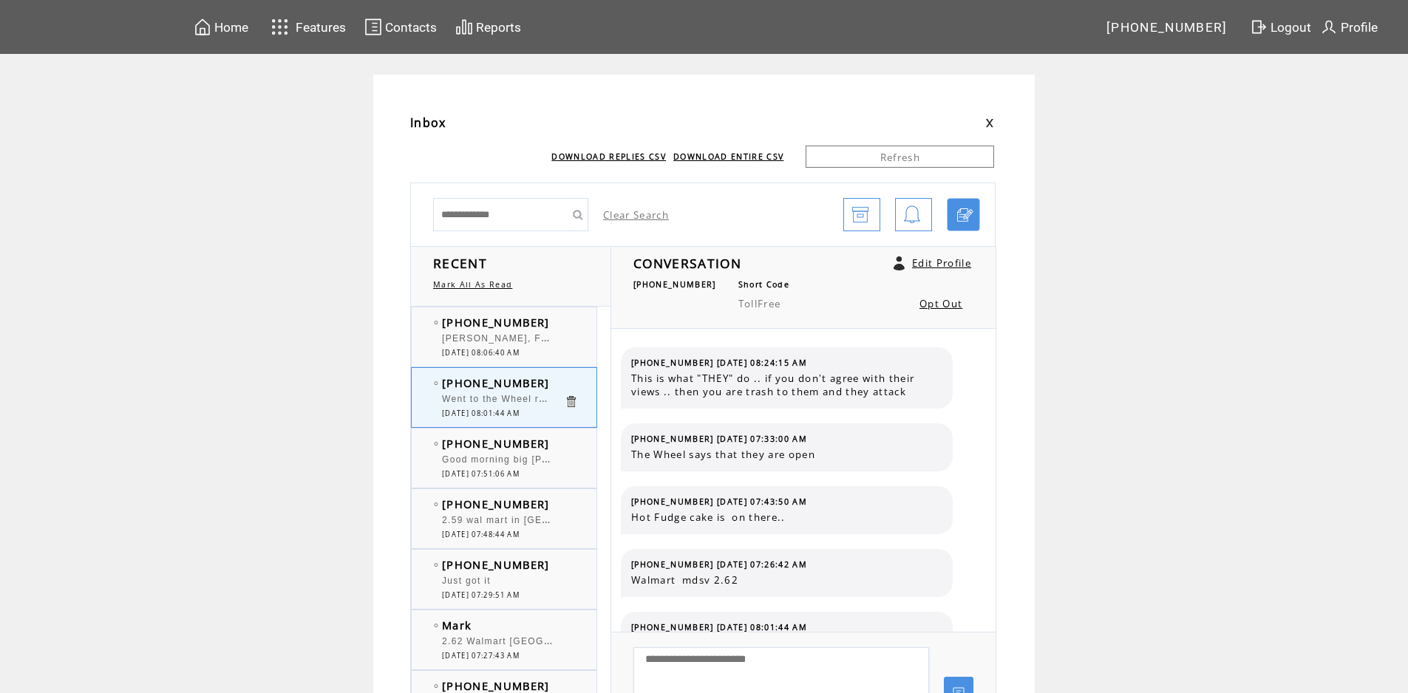
scroll to position [178, 0]
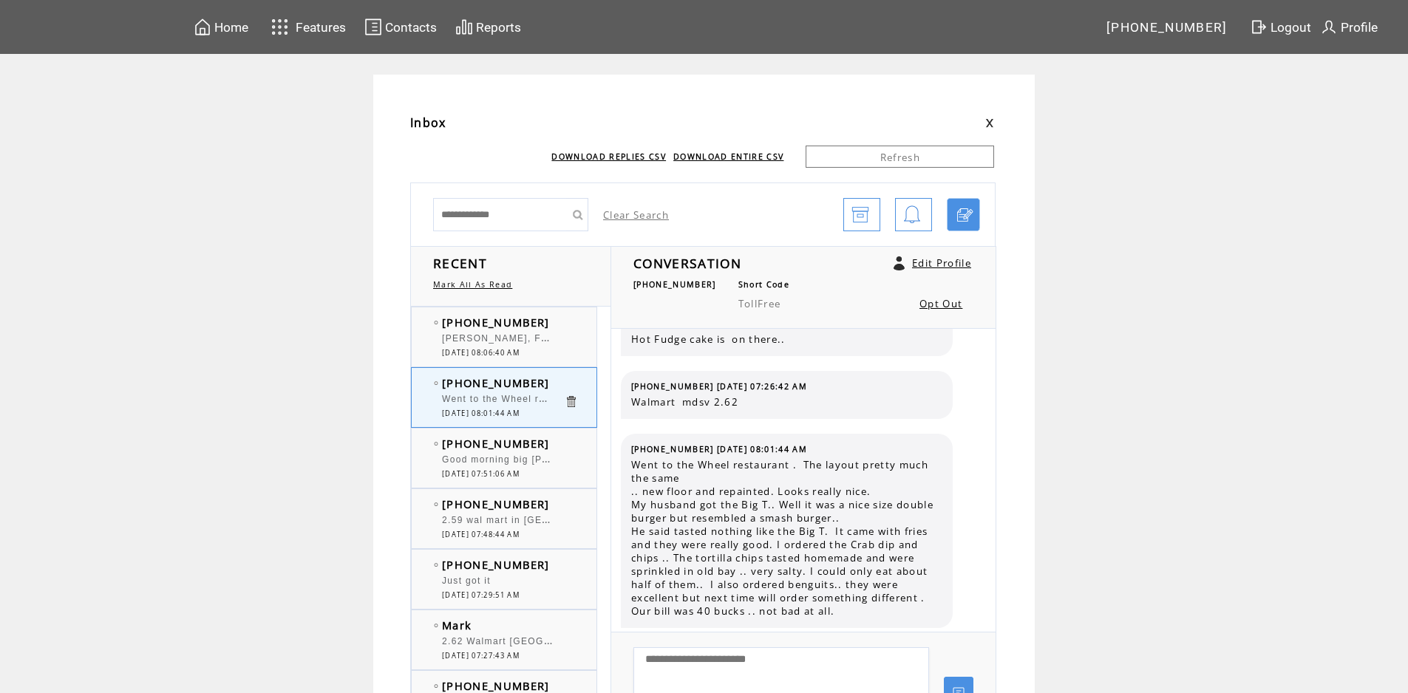
click at [541, 340] on span "[PERSON_NAME], From what I have read, she realizes here constituents are going …" at bounding box center [1031, 337] width 1179 height 15
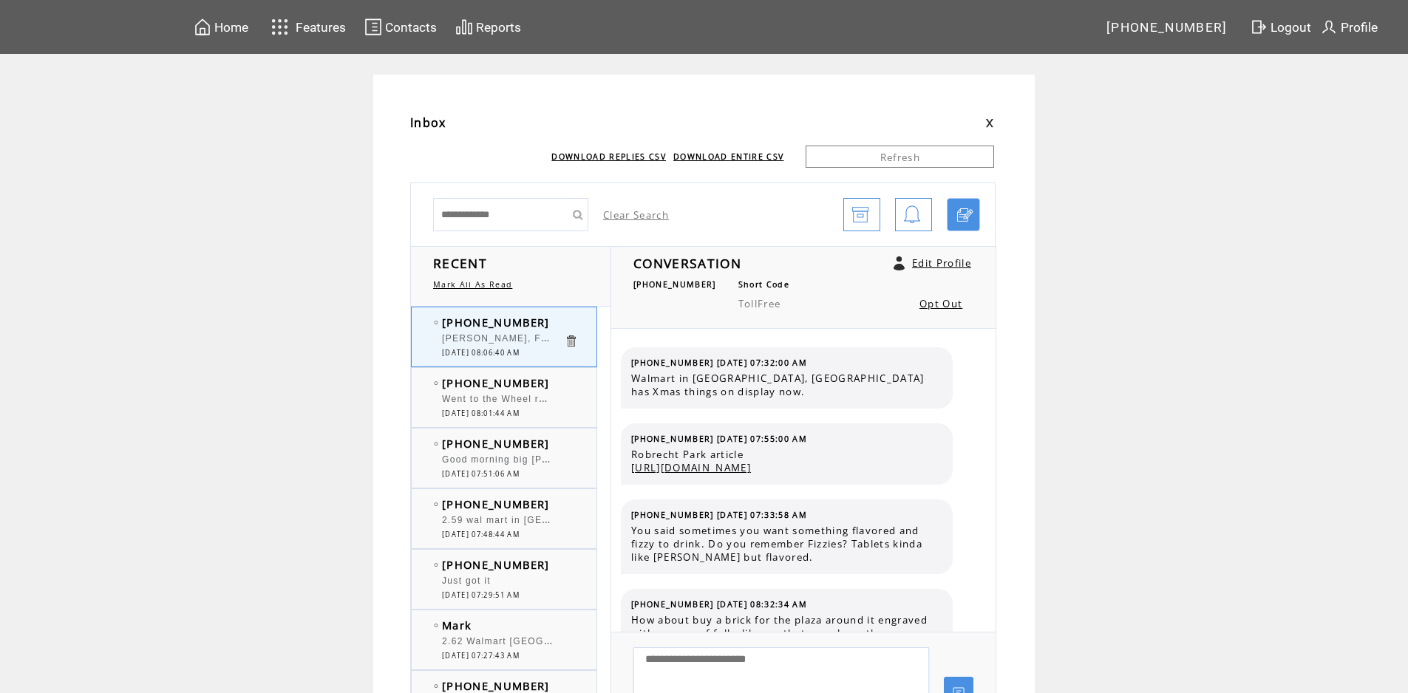
scroll to position [482, 0]
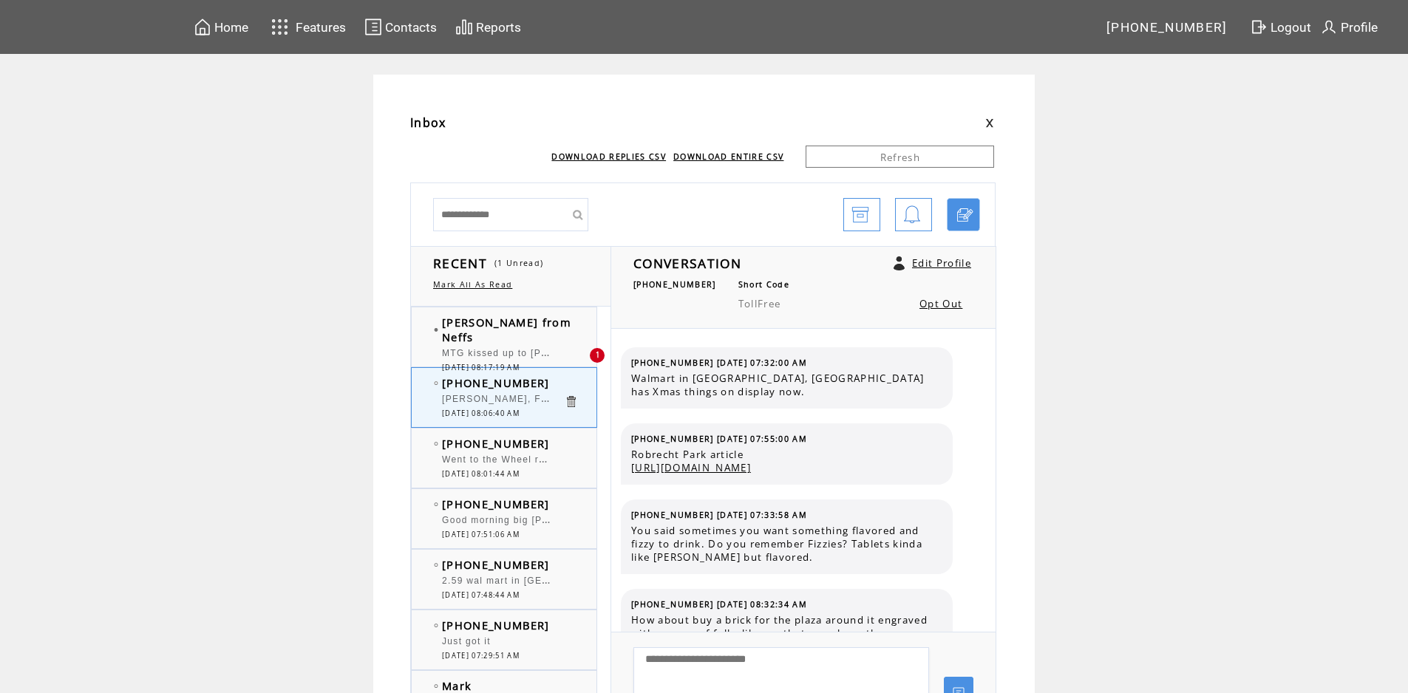
scroll to position [482, 0]
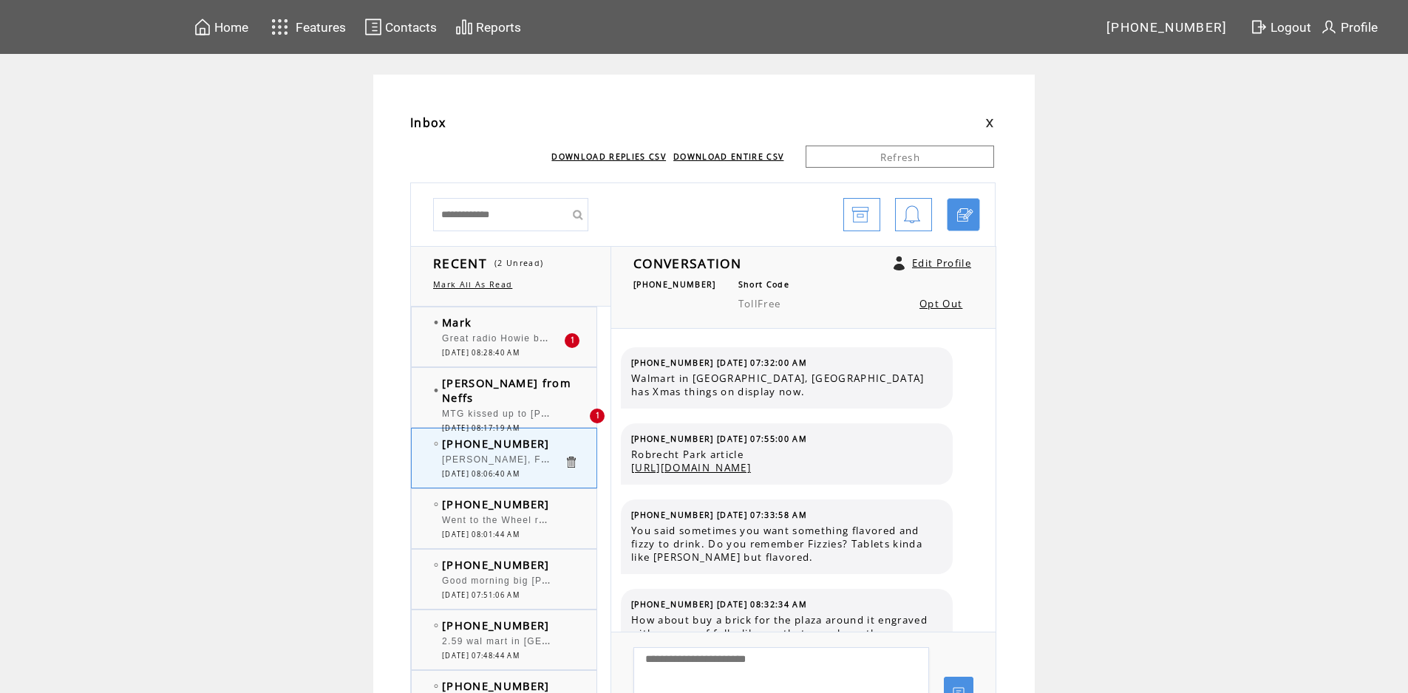
scroll to position [482, 0]
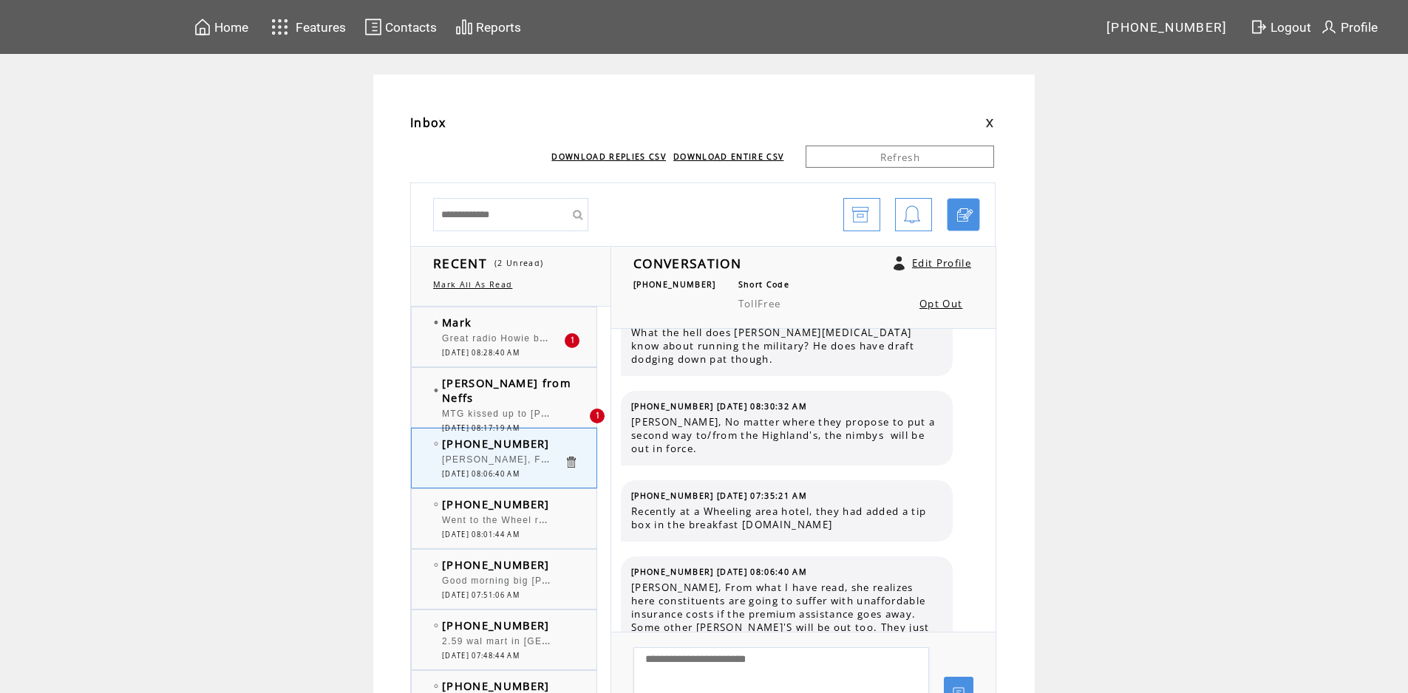
click at [527, 333] on span "Great radio Howie between your heavy breathing and you guest talking in a bucke…" at bounding box center [687, 337] width 490 height 15
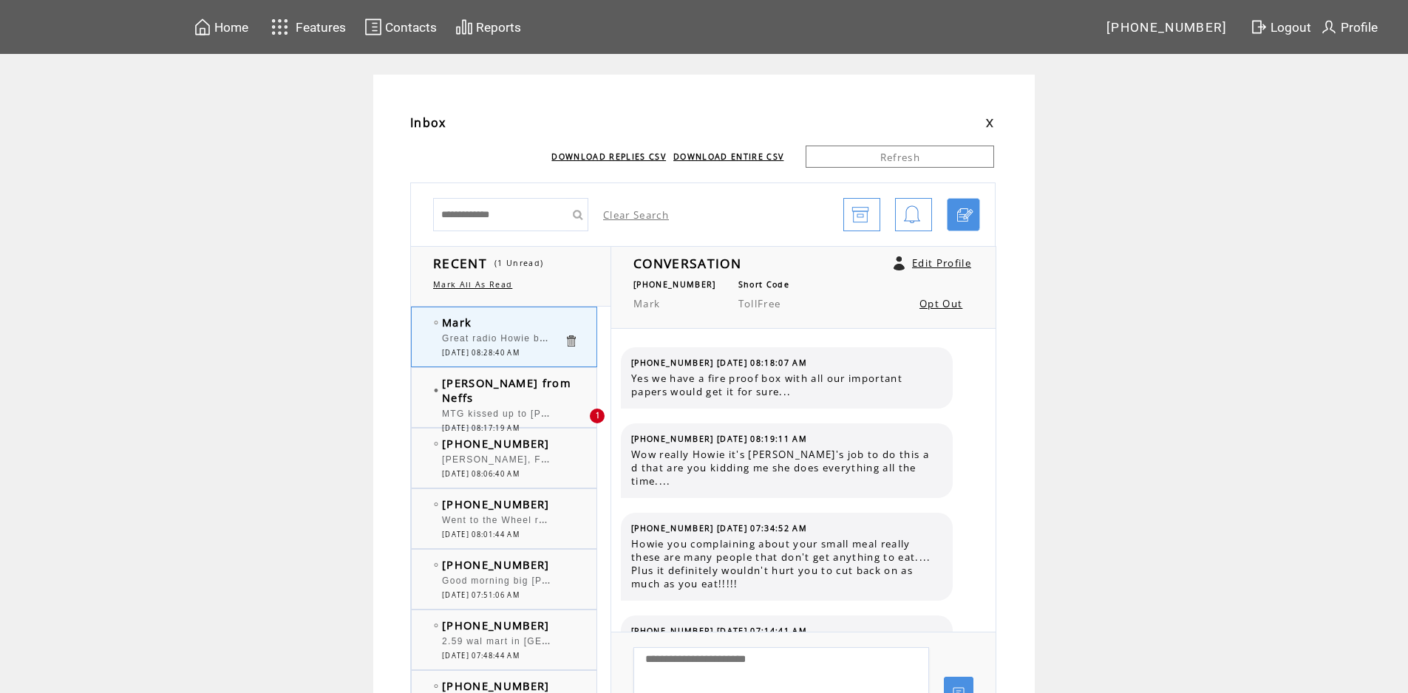
scroll to position [1173, 0]
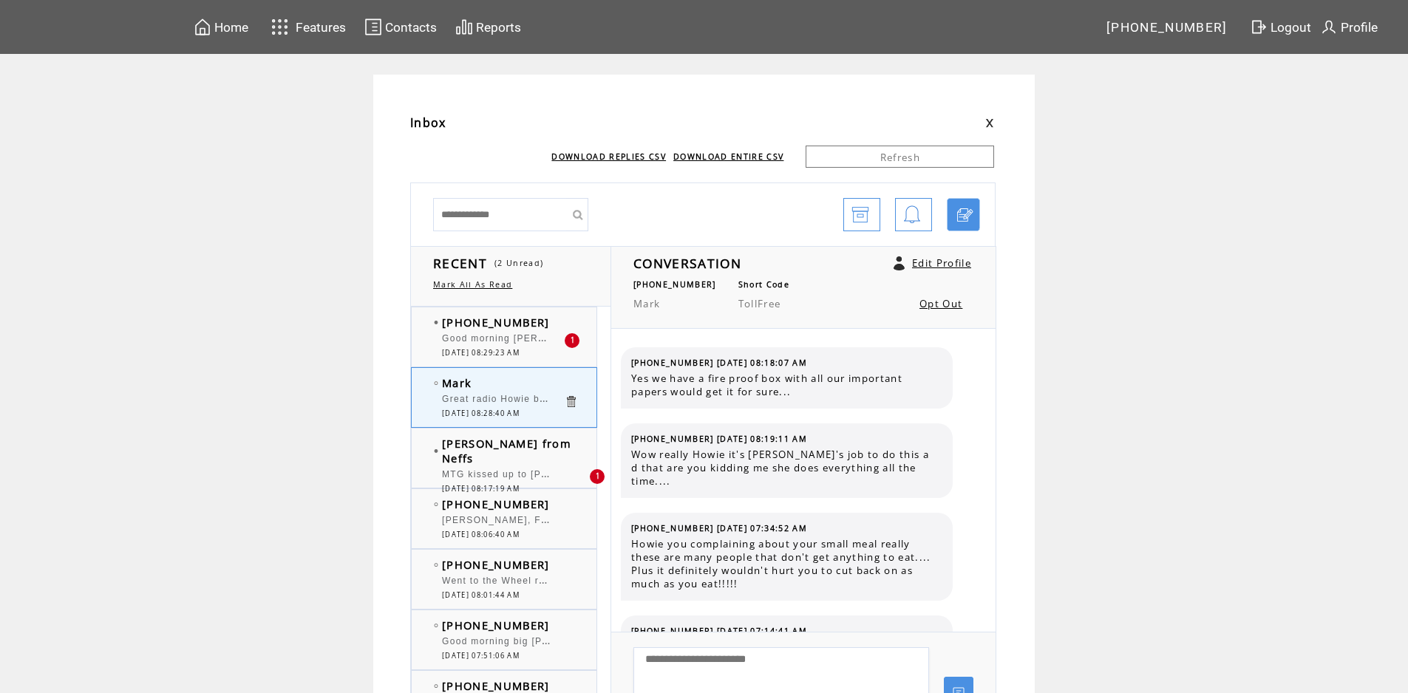
scroll to position [1173, 0]
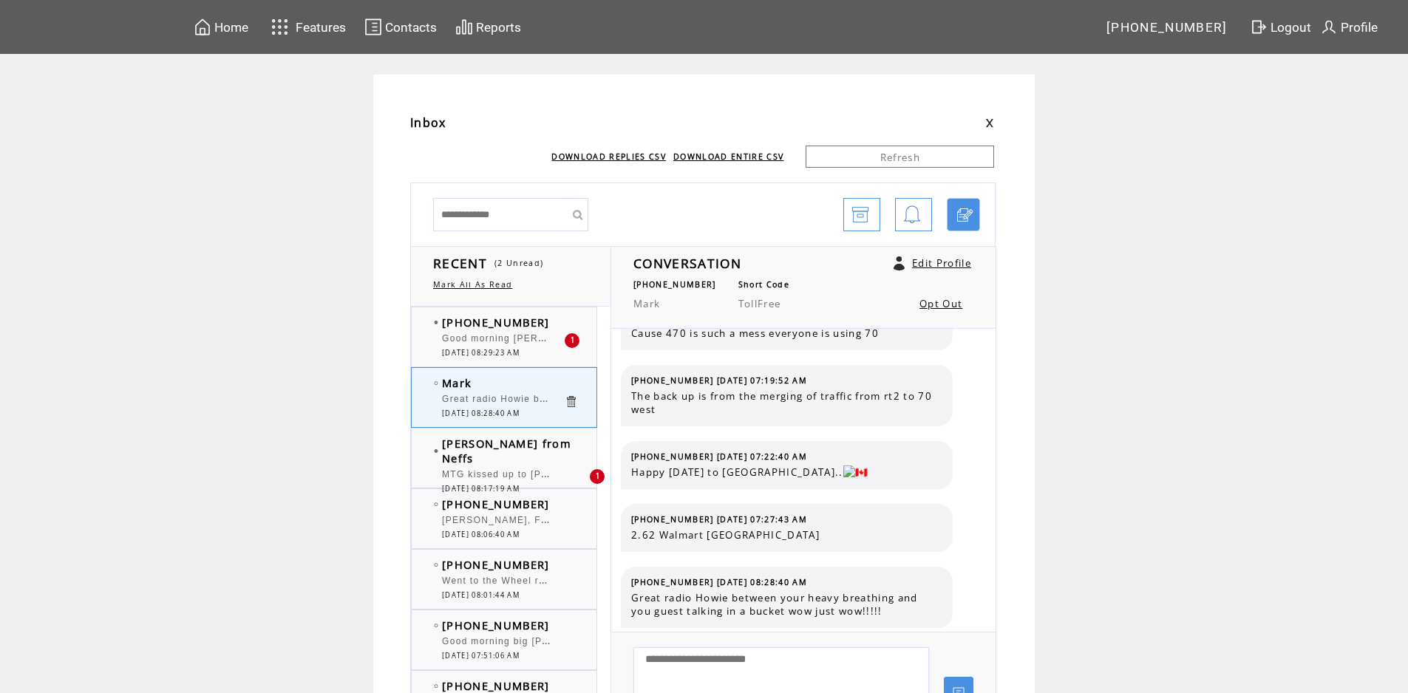
click at [514, 347] on div "Good morning [PERSON_NAME] and [PERSON_NAME]. [PERSON_NAME], what a wonderful c…" at bounding box center [503, 340] width 122 height 15
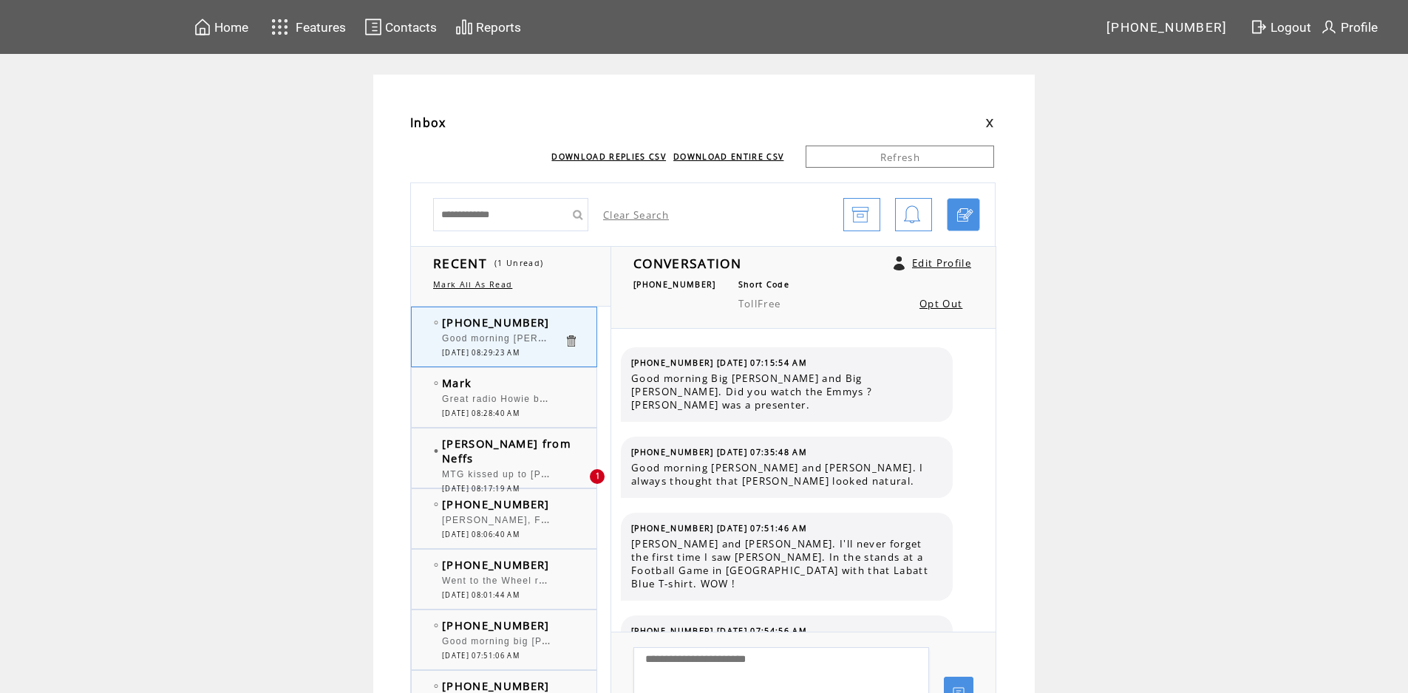
scroll to position [9887, 0]
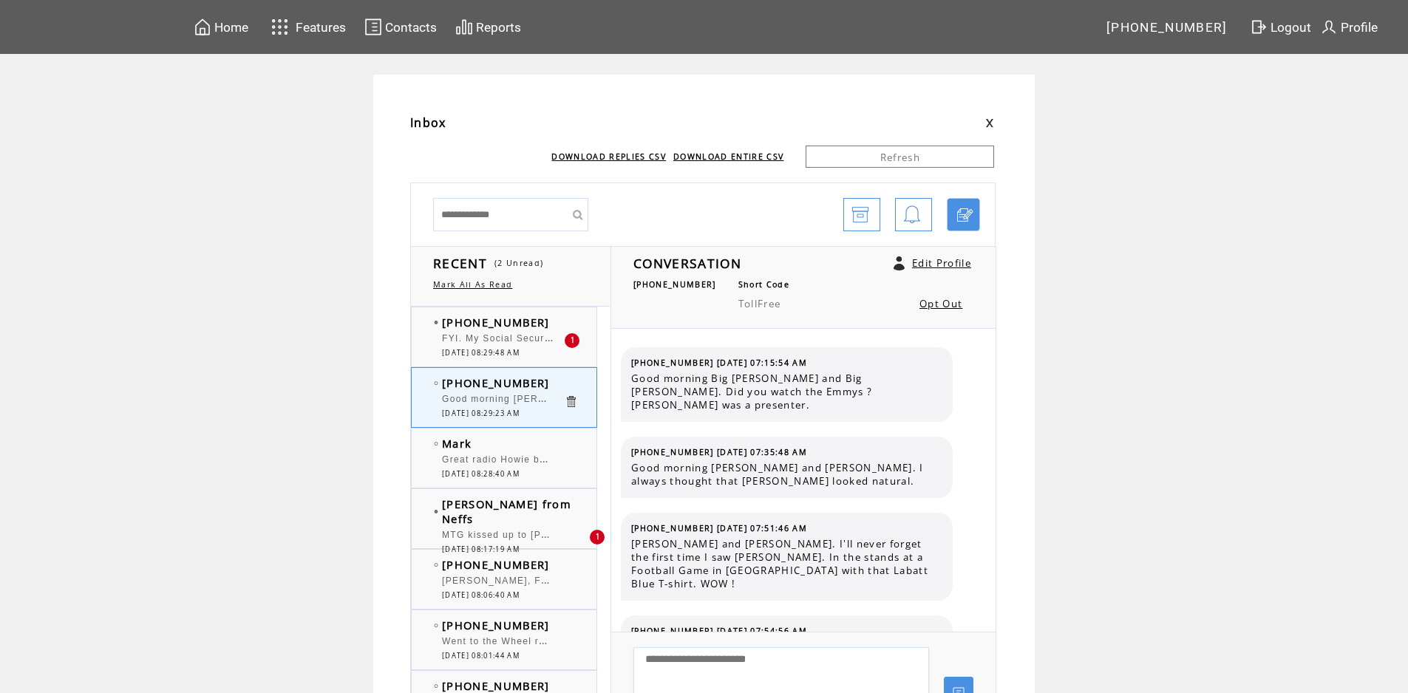
scroll to position [9887, 0]
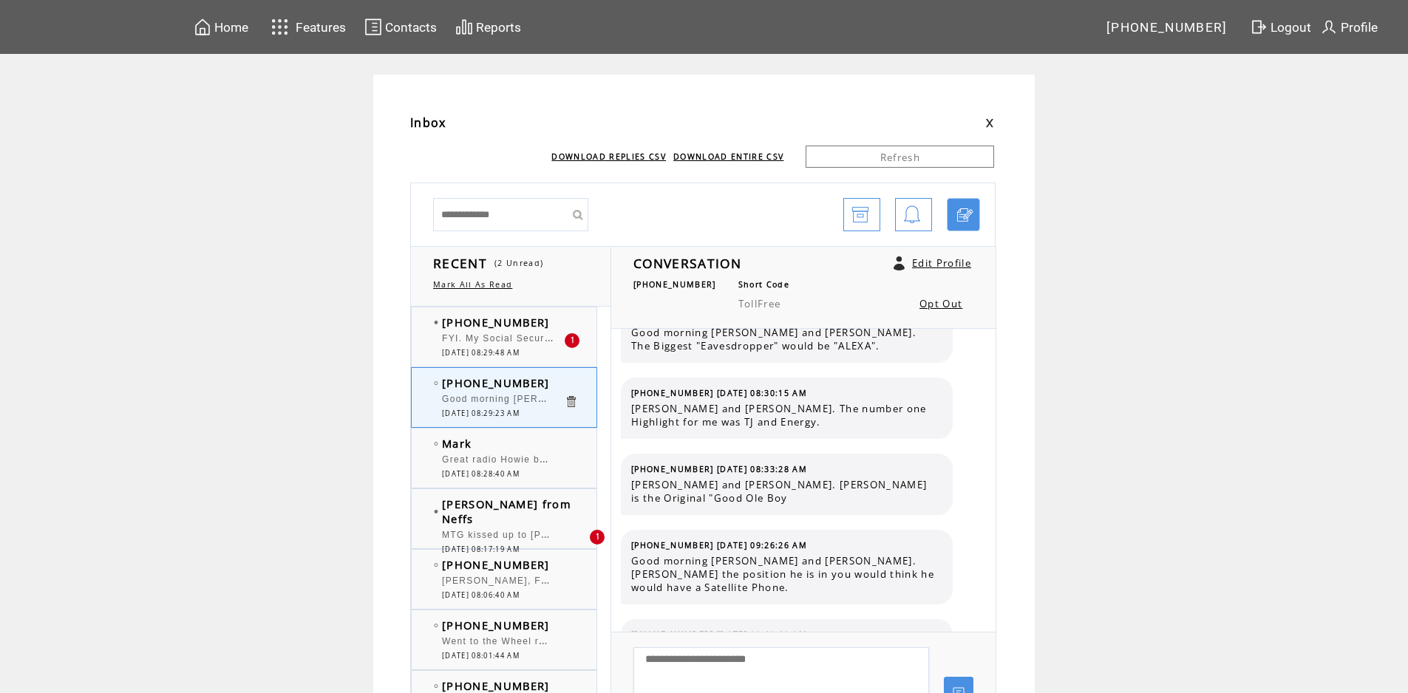
click at [479, 341] on span "FYI. My Social Security check was only 10% of what it usually is. Maybe I'm par…" at bounding box center [990, 337] width 1097 height 15
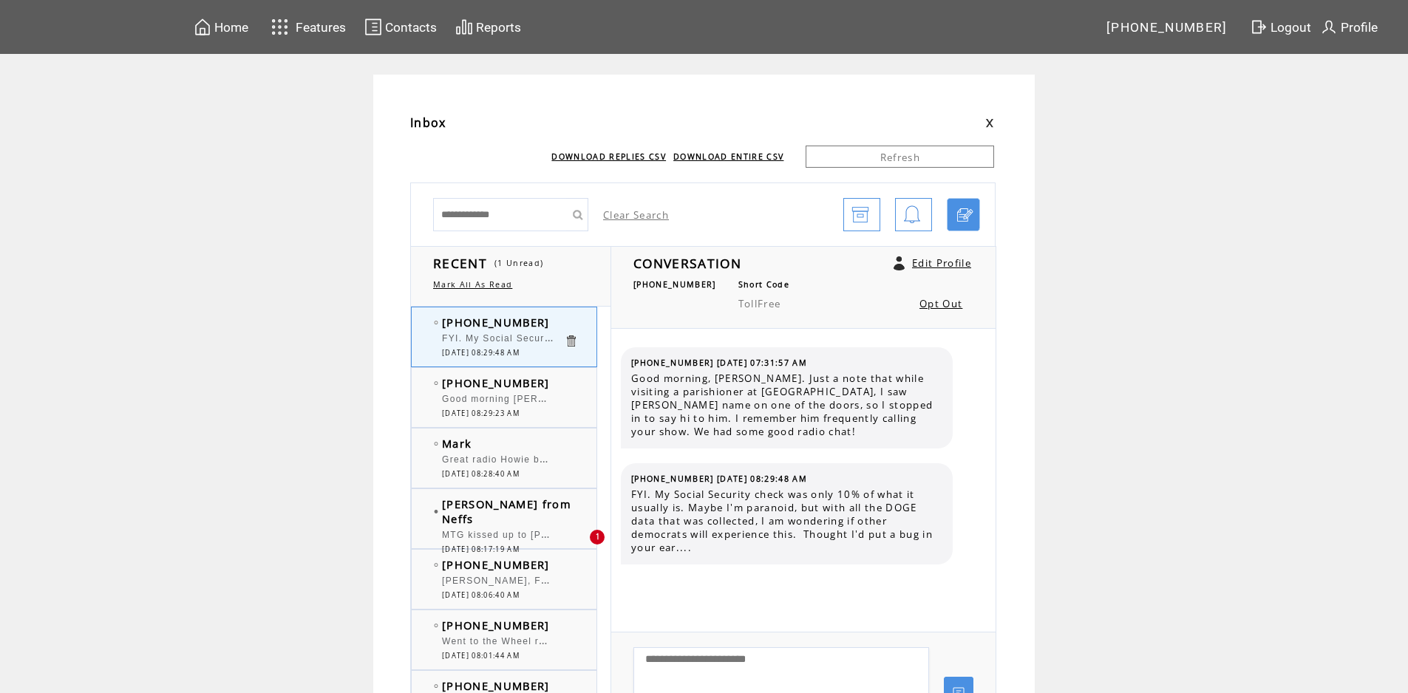
click at [517, 530] on div "MTG kissed up to [PERSON_NAME] hoping to be chosen his VP. After being rejected…" at bounding box center [503, 537] width 122 height 15
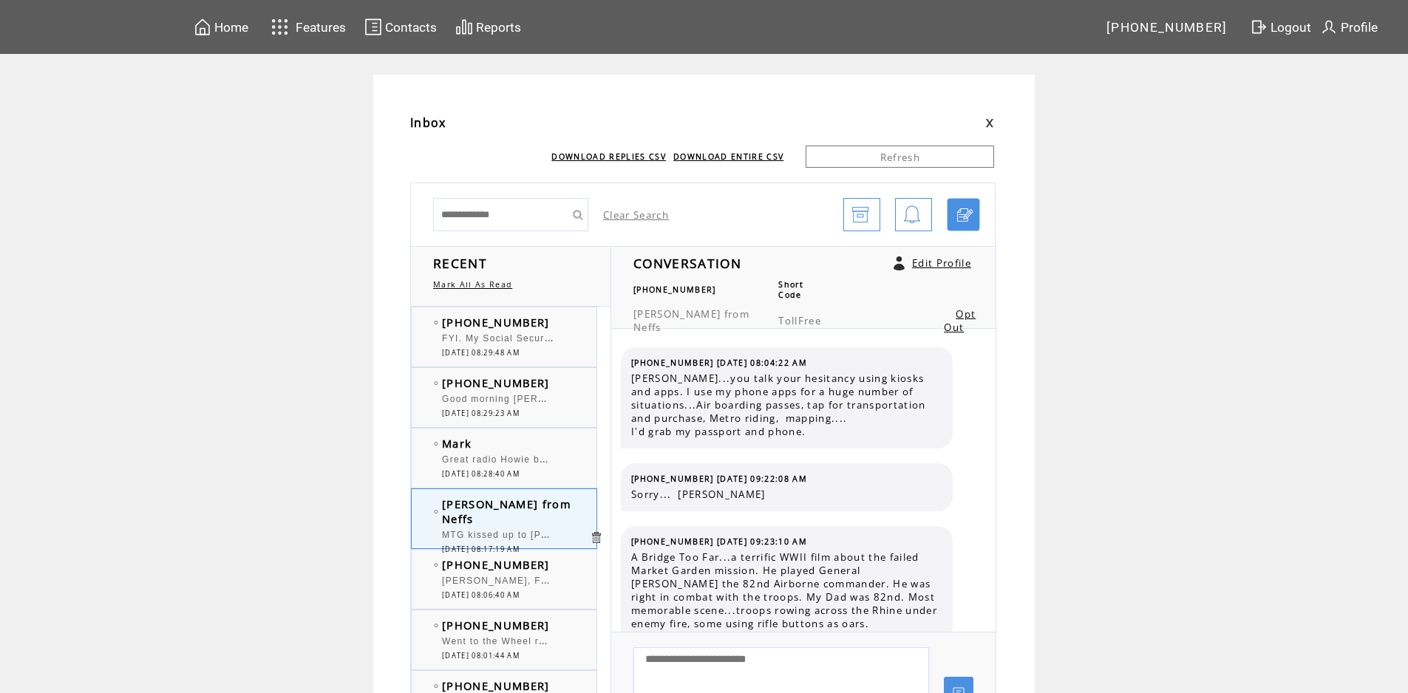
scroll to position [638, 0]
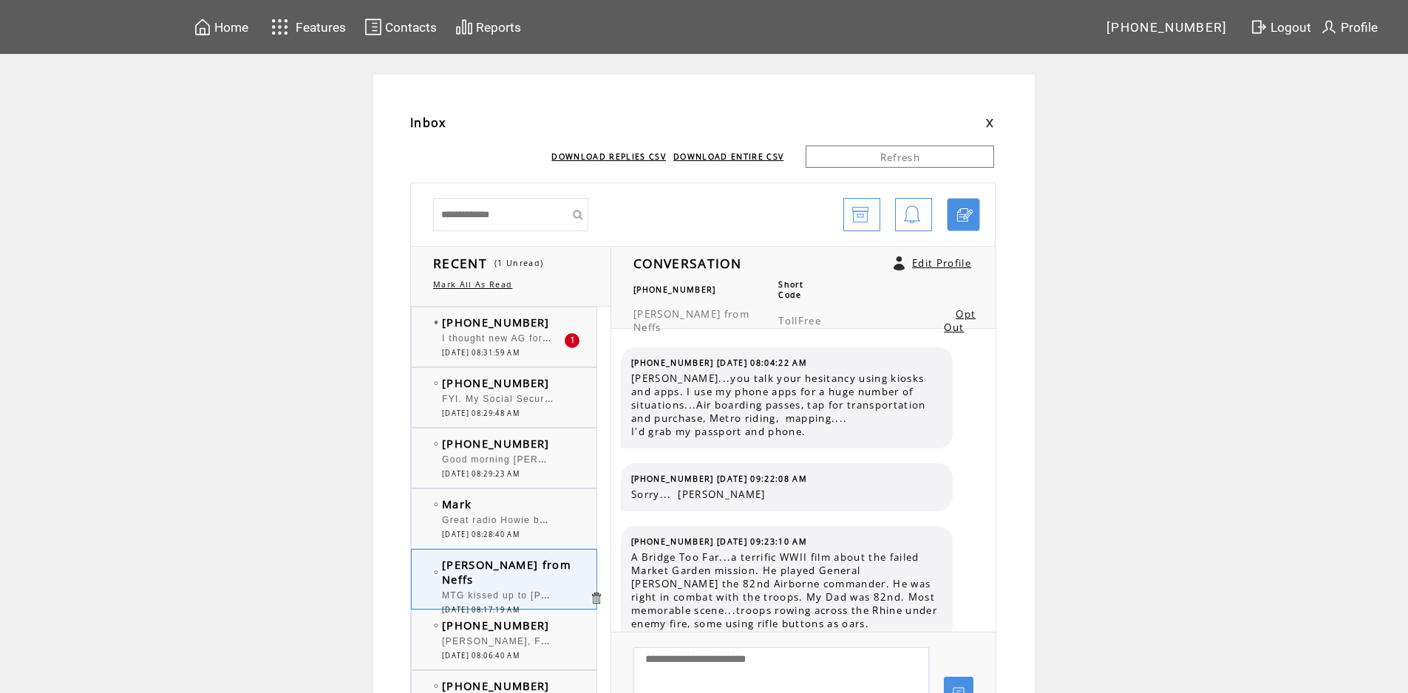
scroll to position [638, 0]
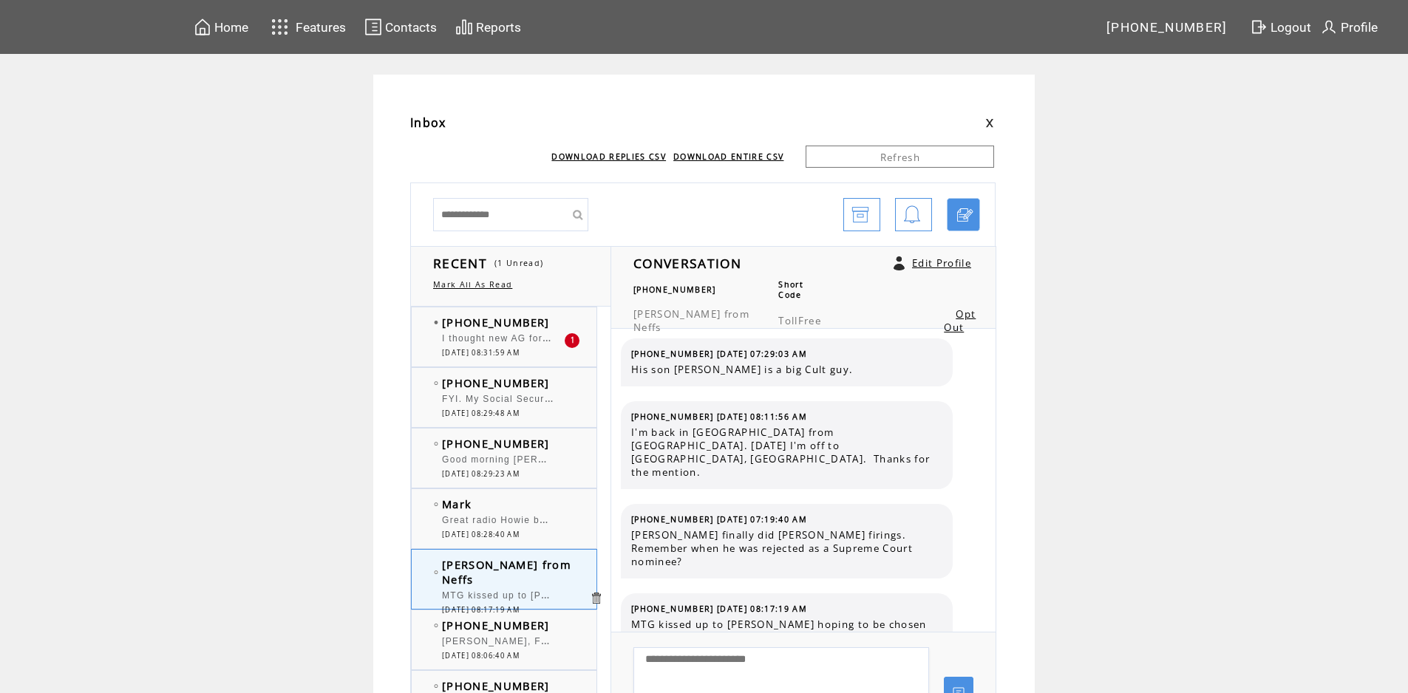
click at [534, 332] on div at bounding box center [503, 332] width 122 height 4
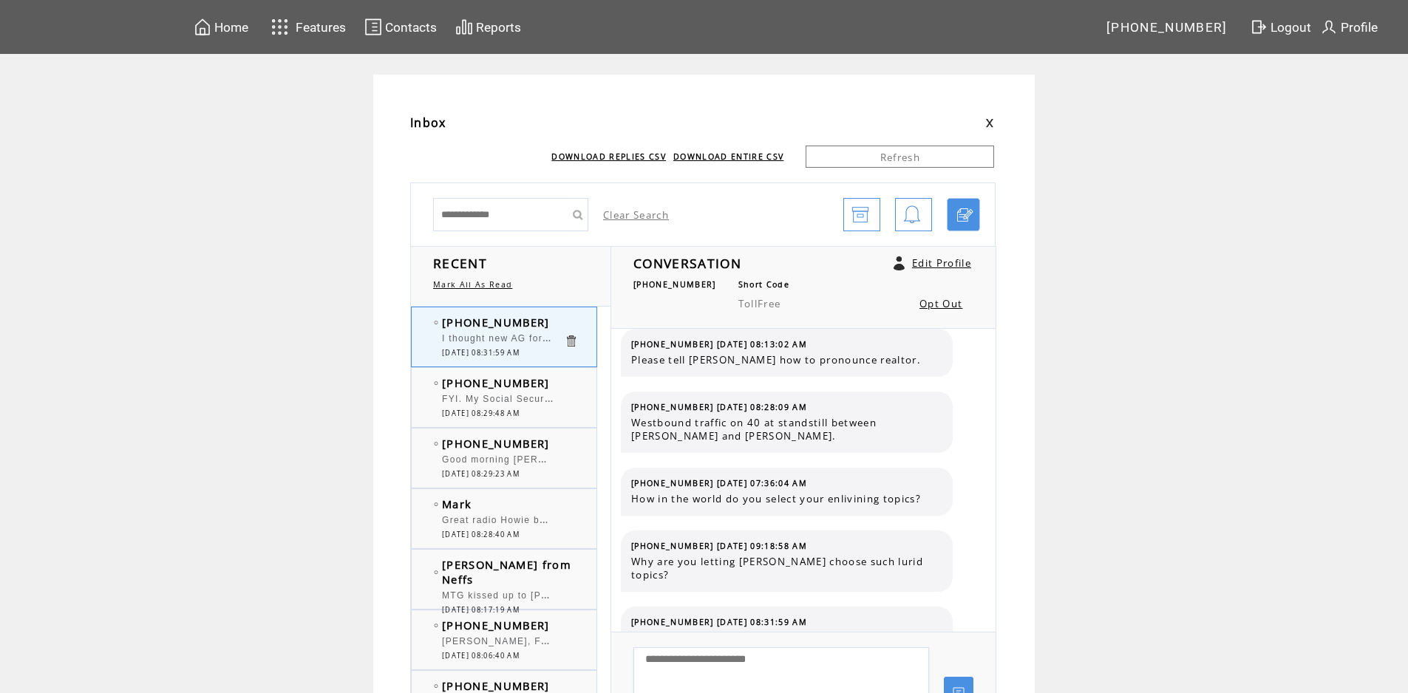
click at [516, 513] on div at bounding box center [503, 513] width 122 height 4
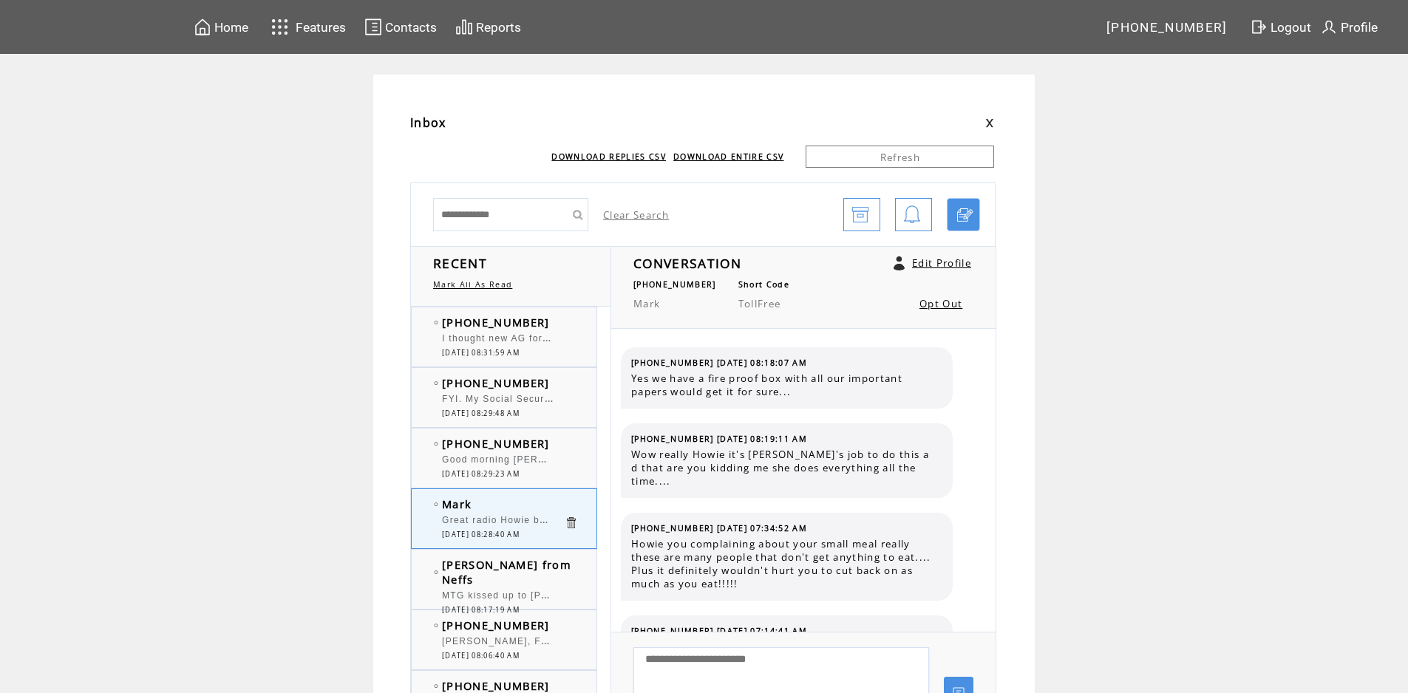
scroll to position [1173, 0]
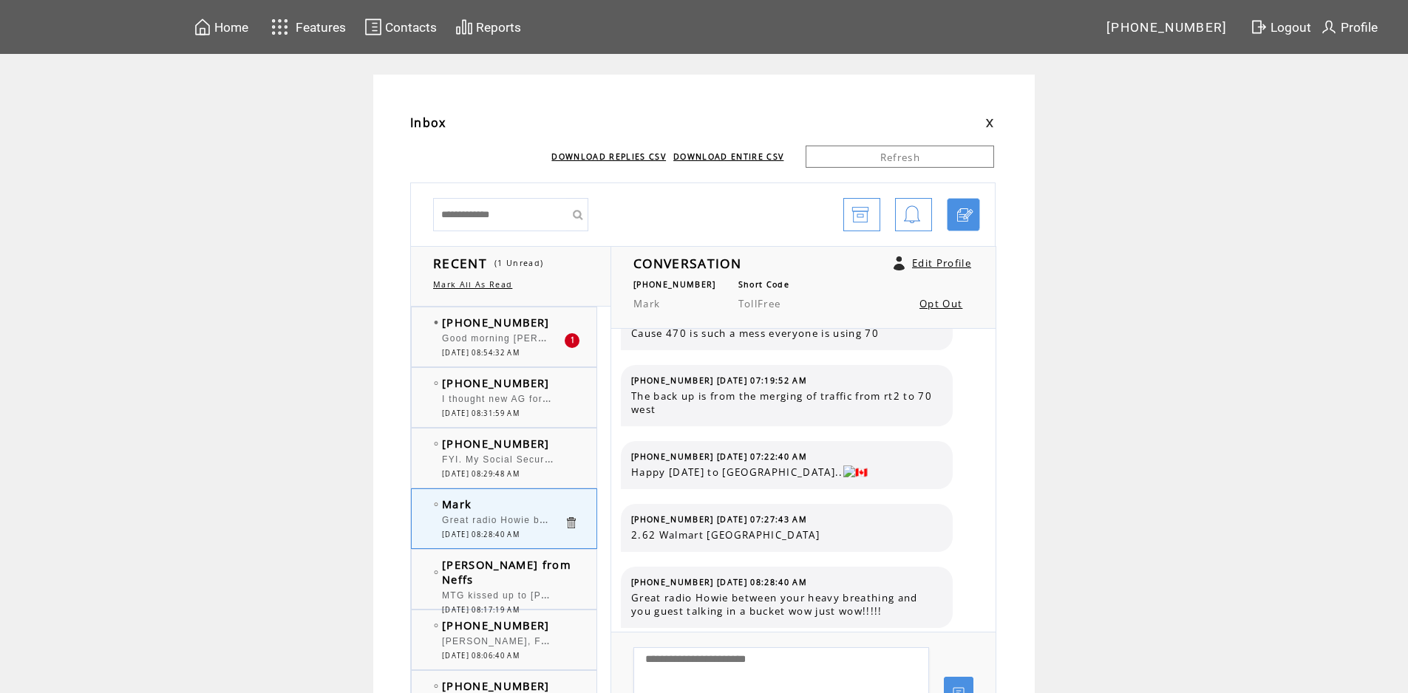
click at [537, 343] on span "Good morning [PERSON_NAME] and [PERSON_NAME]. [PERSON_NAME], you asked. Powerad…" at bounding box center [876, 337] width 868 height 15
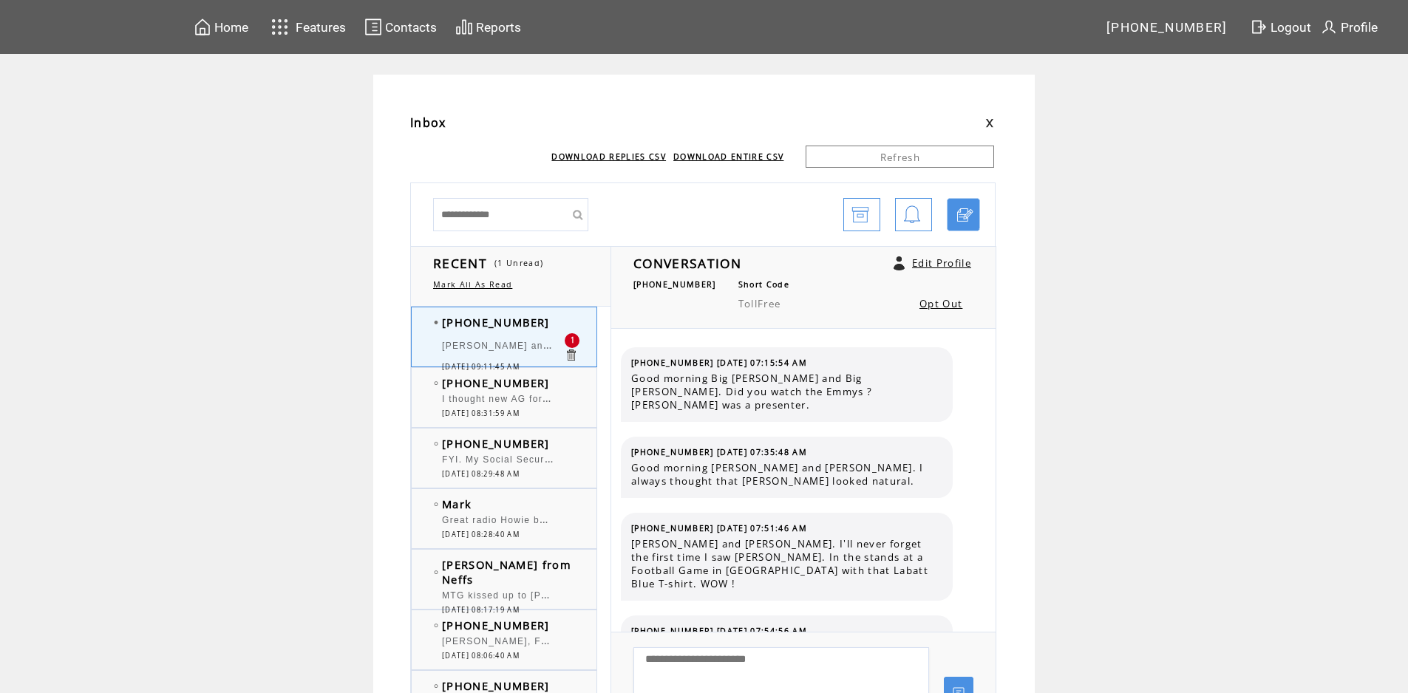
scroll to position [10052, 0]
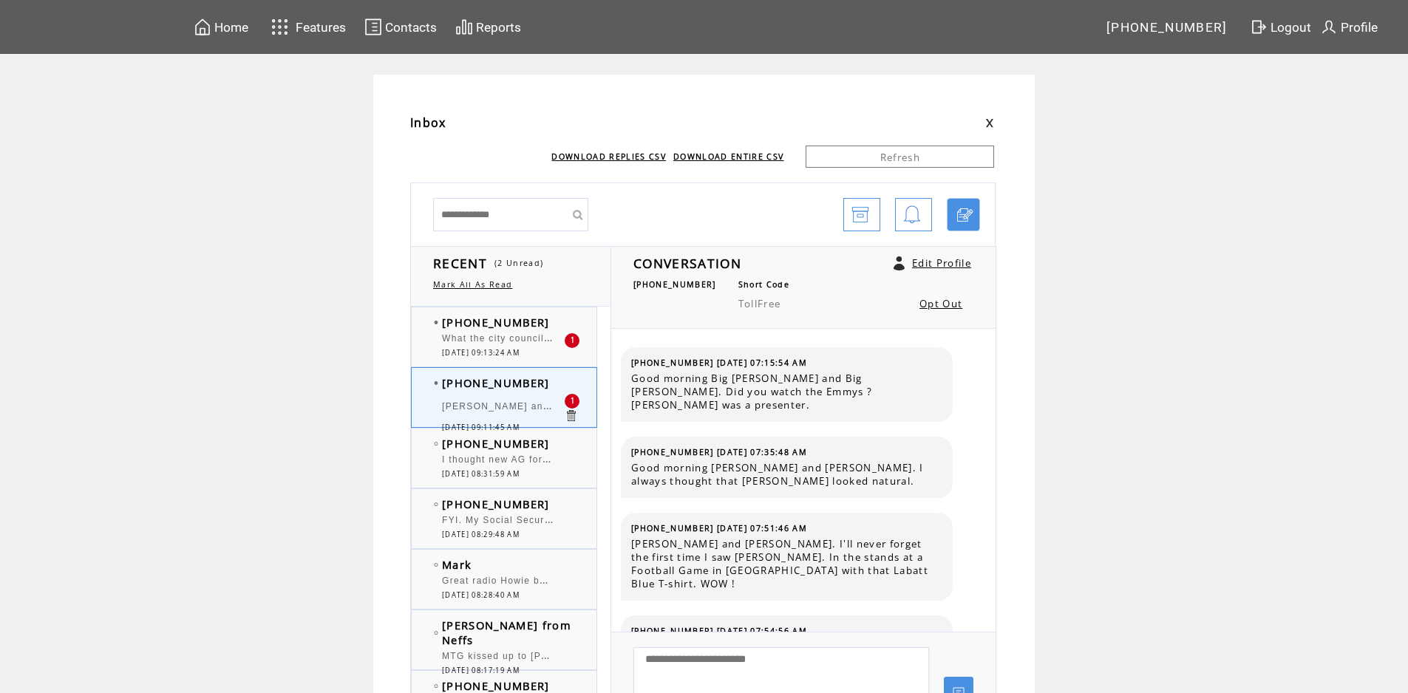
scroll to position [10052, 0]
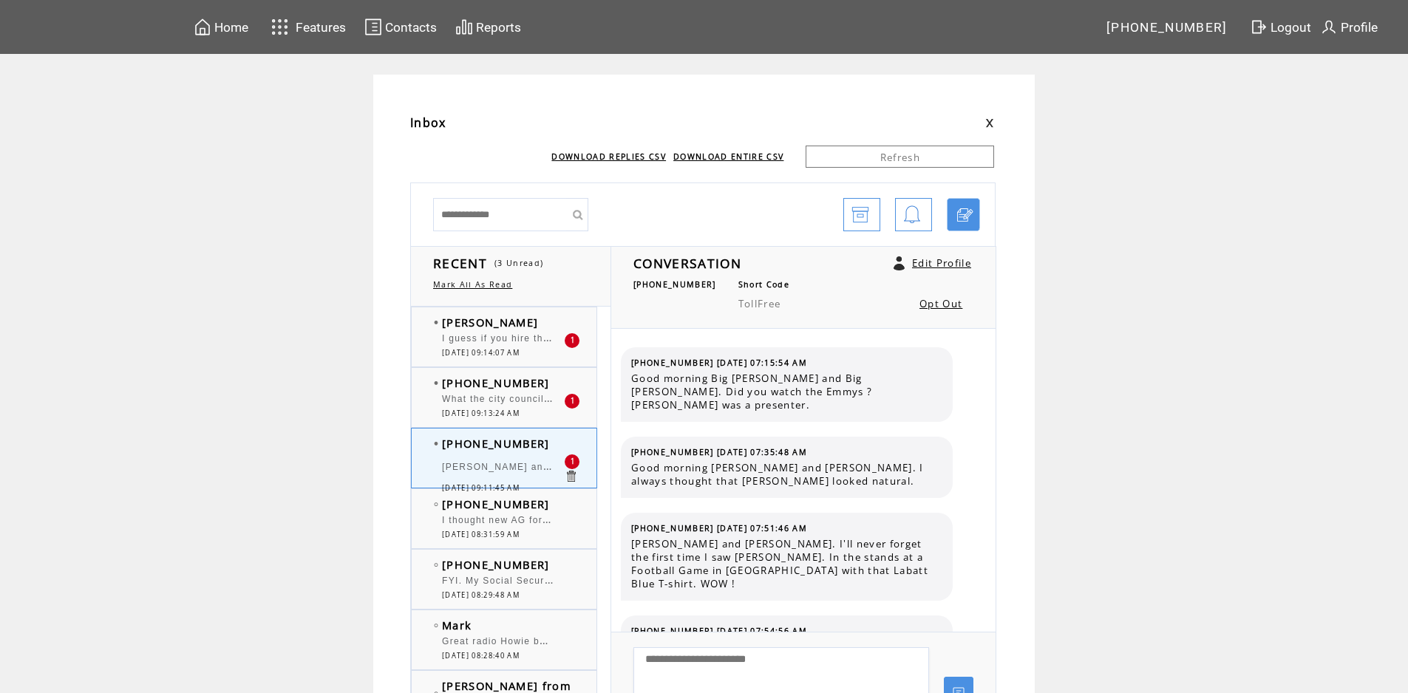
scroll to position [10052, 0]
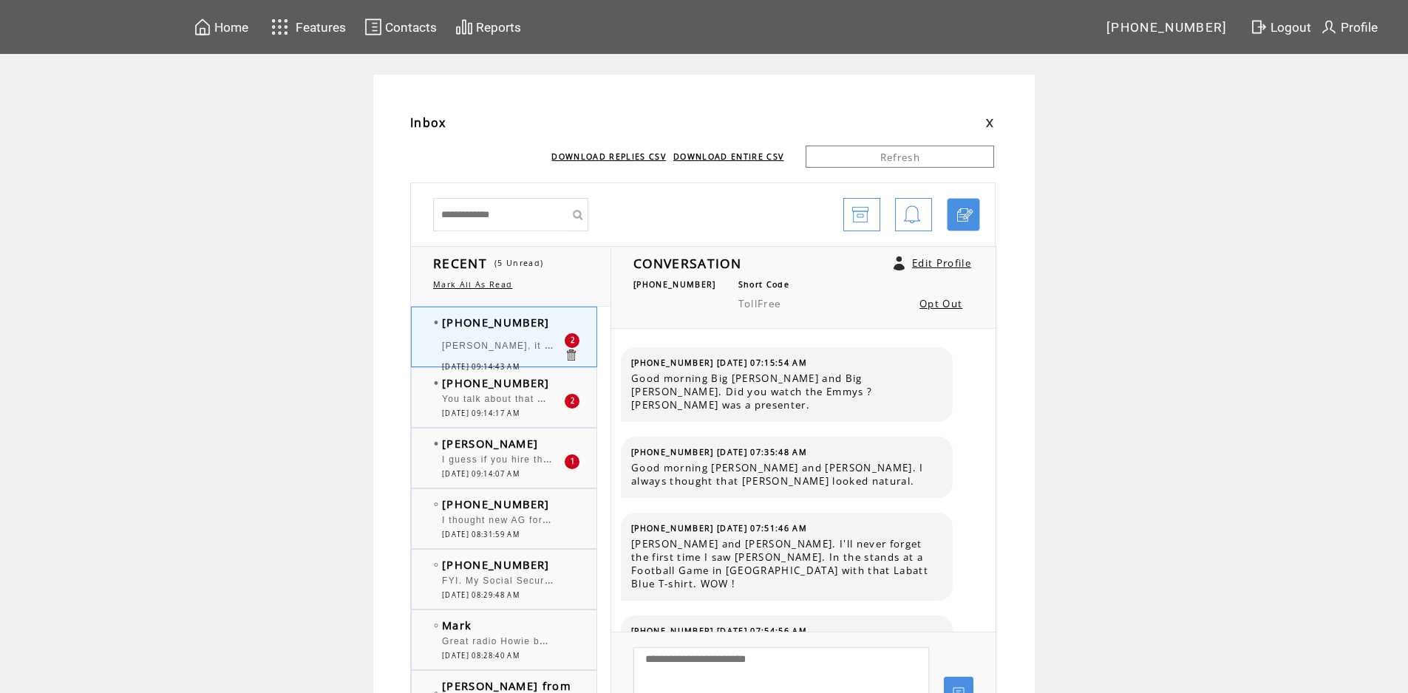
scroll to position [10115, 0]
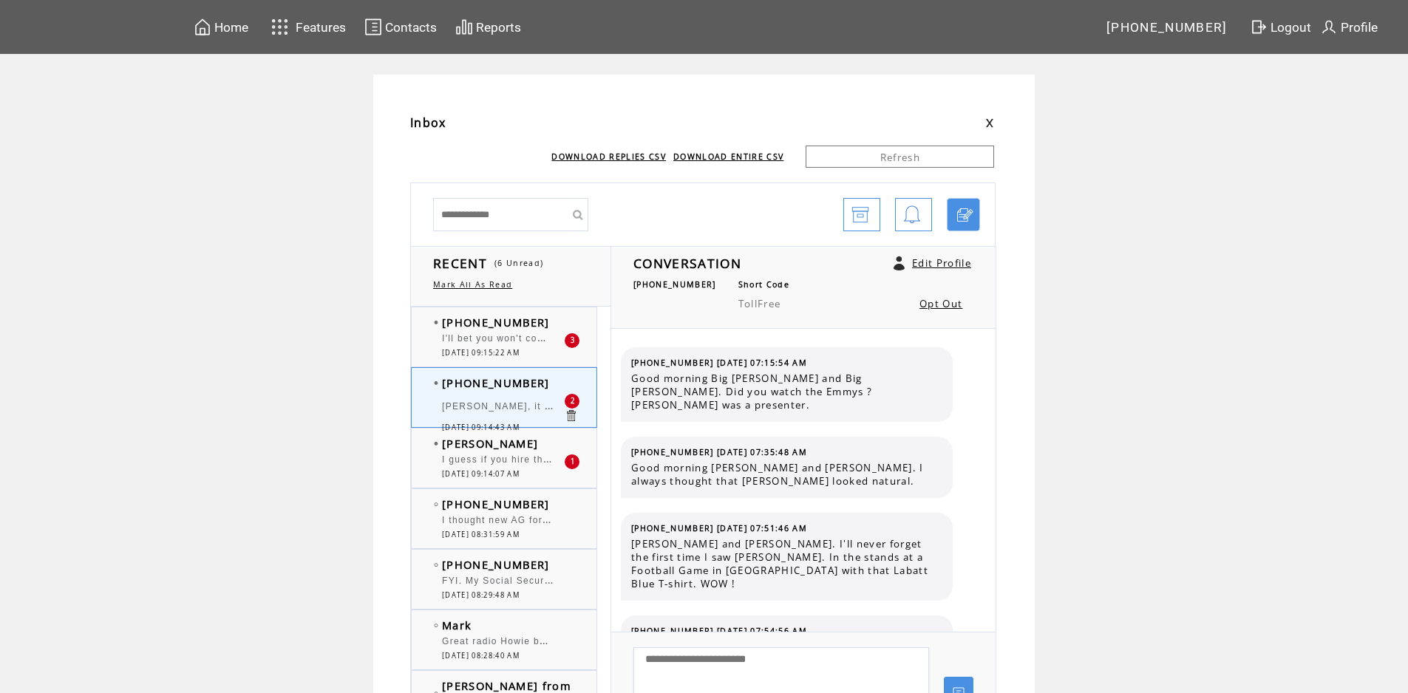
scroll to position [10115, 0]
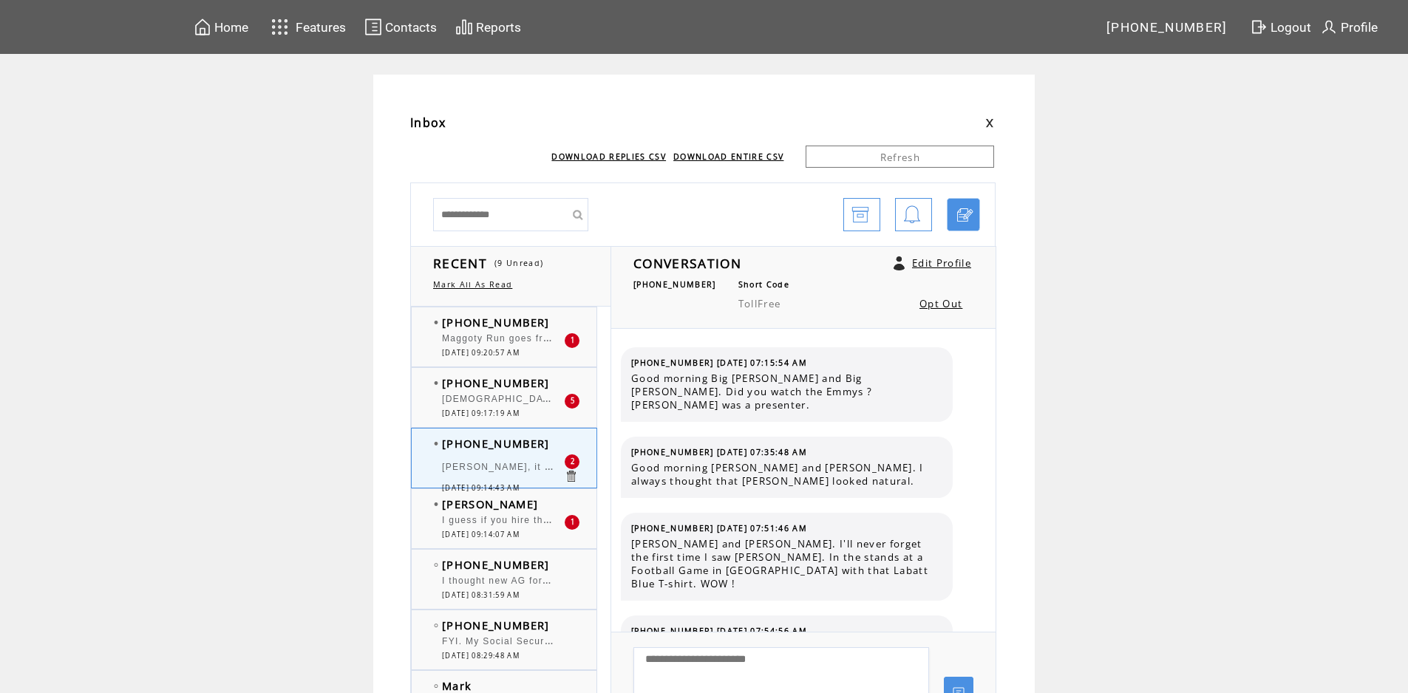
scroll to position [10115, 0]
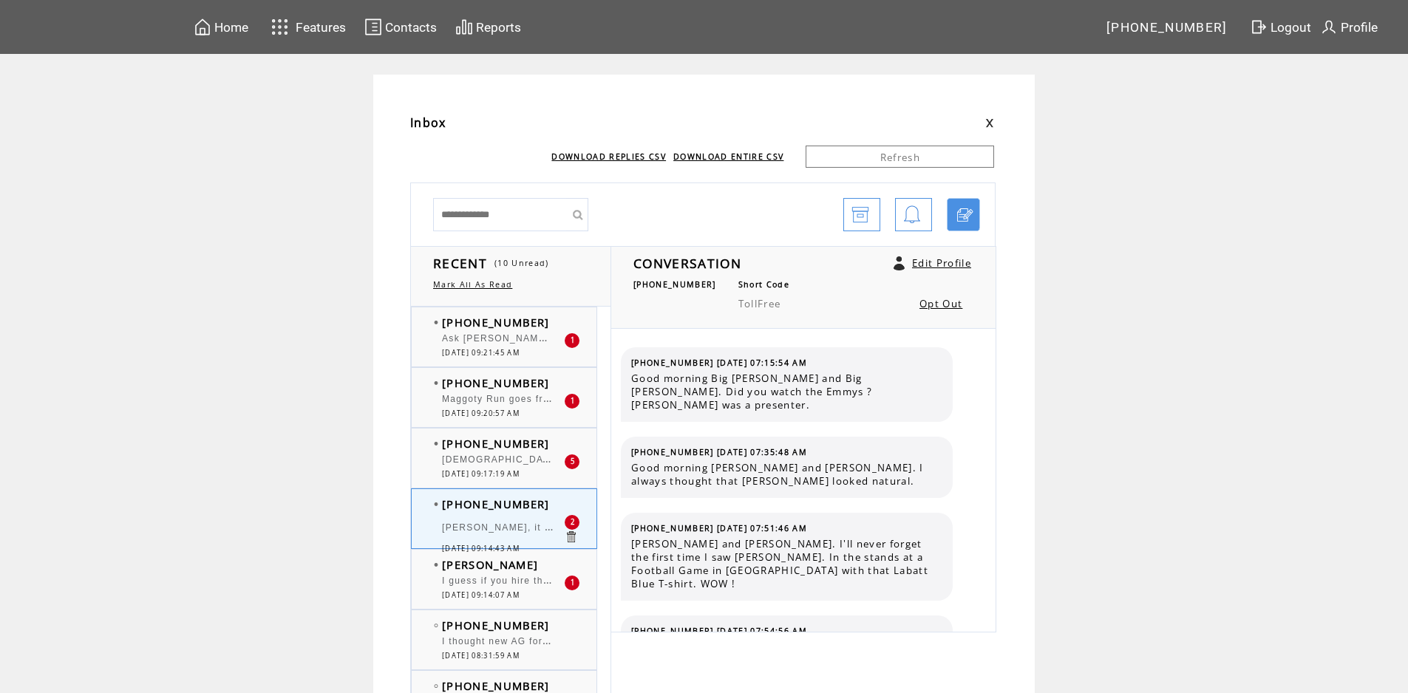
scroll to position [10115, 0]
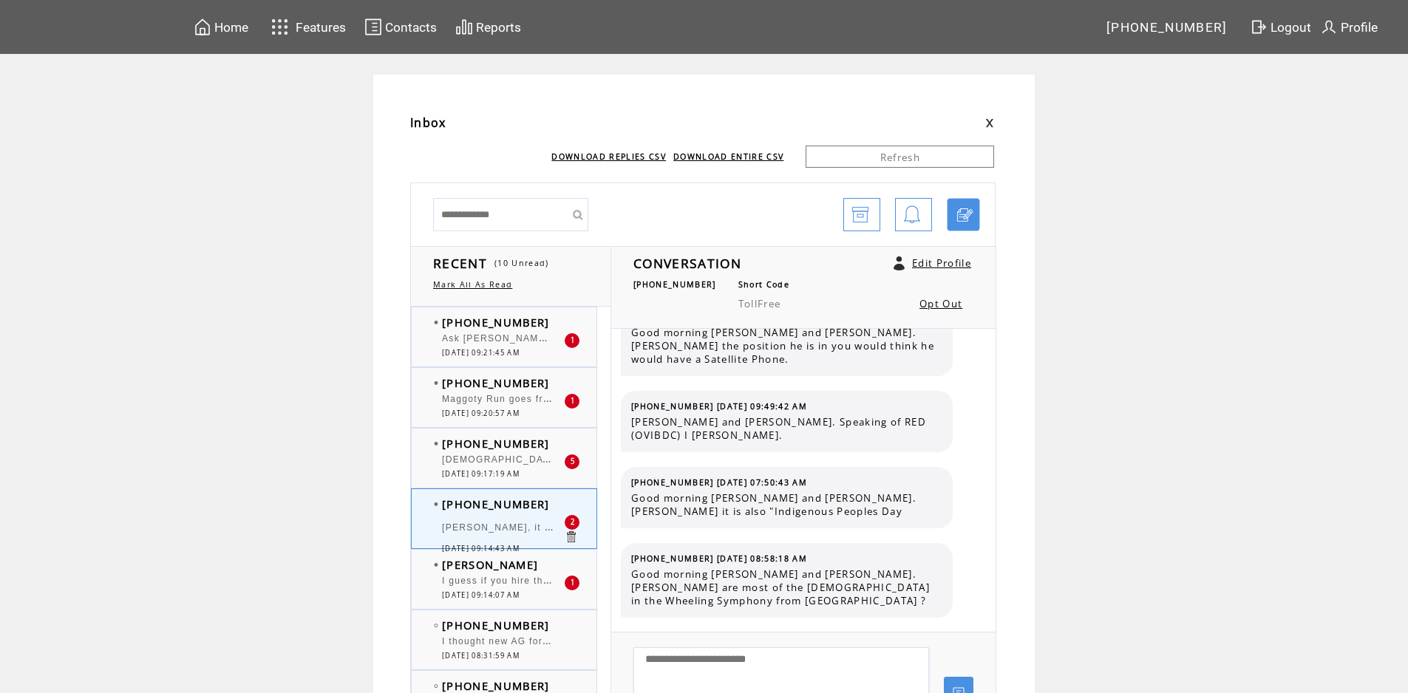
click at [519, 351] on span "[DATE] 09:21:45 AM" at bounding box center [481, 353] width 78 height 10
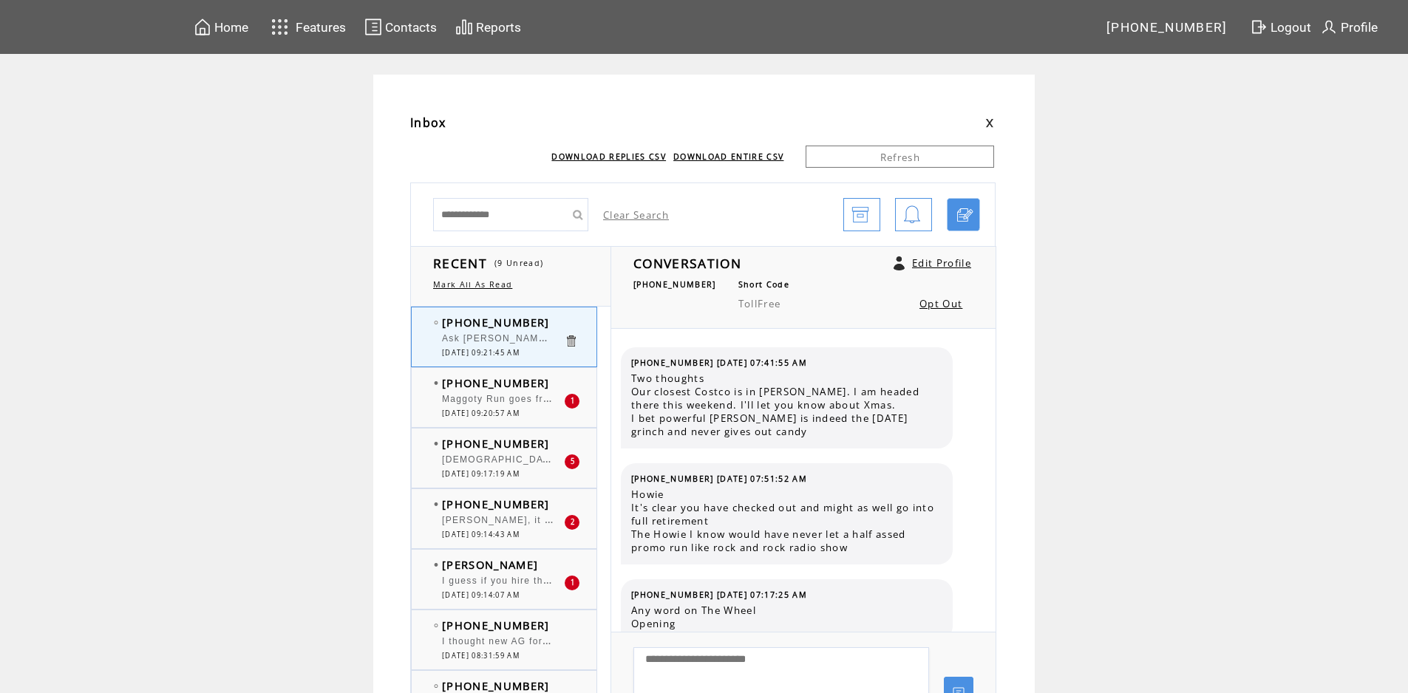
scroll to position [602, 0]
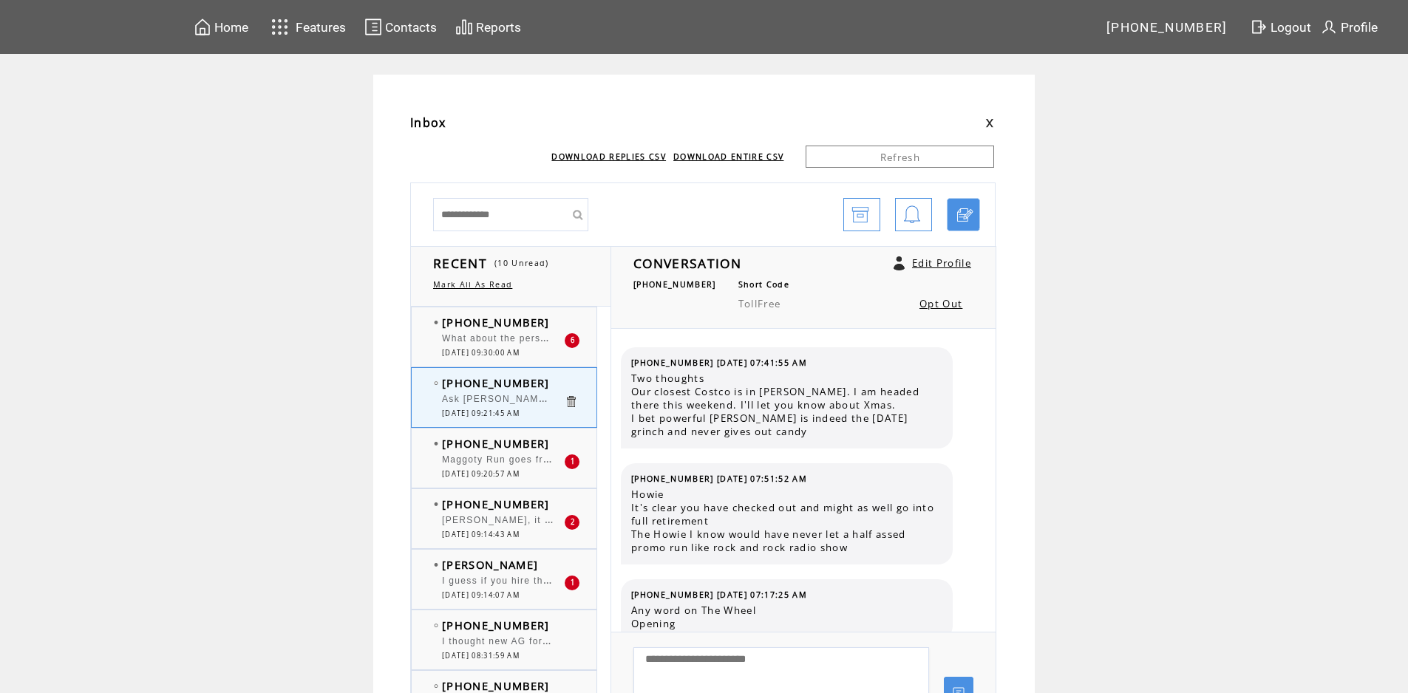
scroll to position [602, 0]
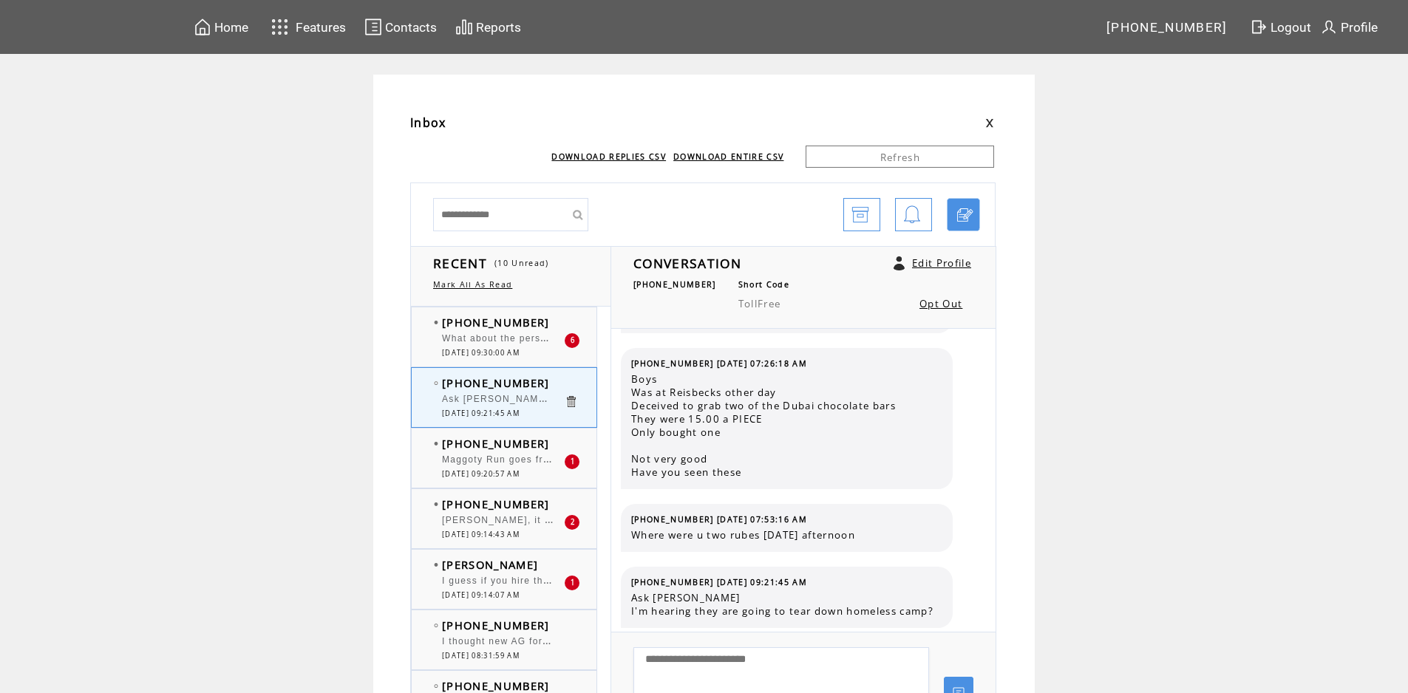
click at [491, 342] on span "What about the person who lives in [GEOGRAPHIC_DATA] who's on a consumption amo…" at bounding box center [956, 337] width 1028 height 15
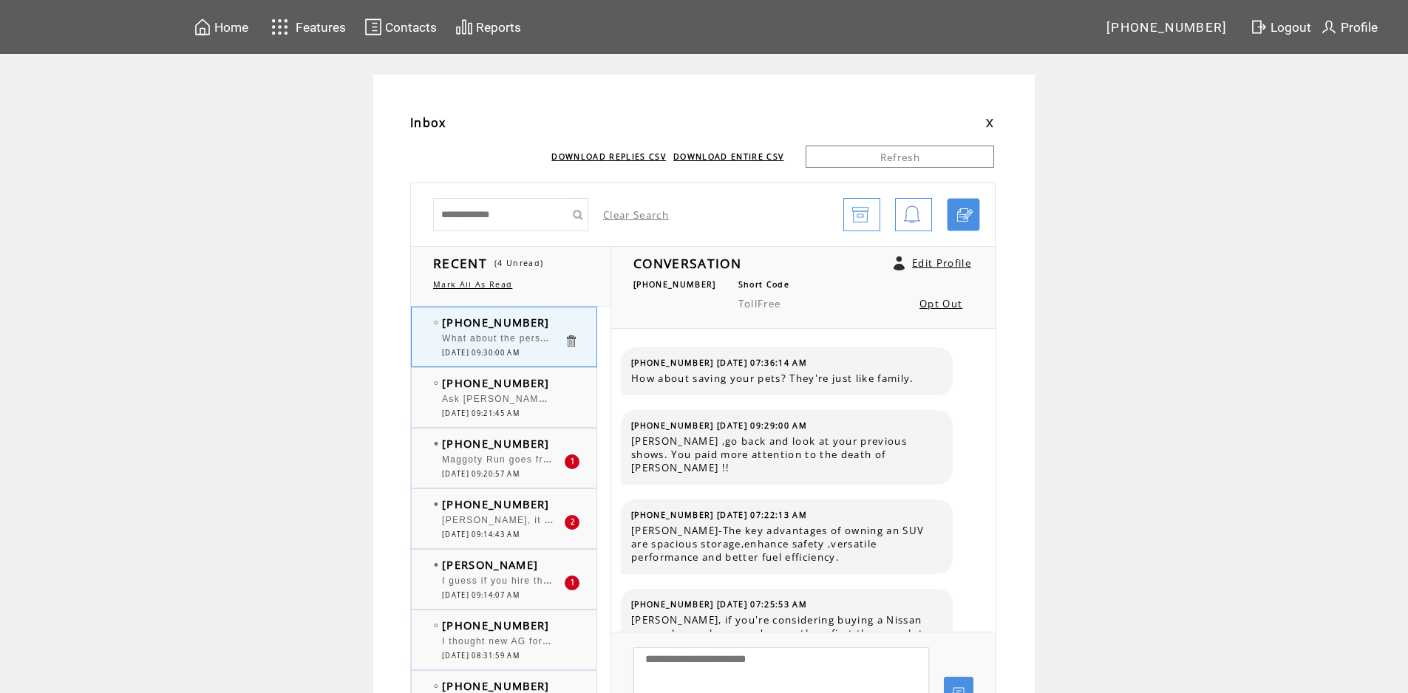
scroll to position [2771, 0]
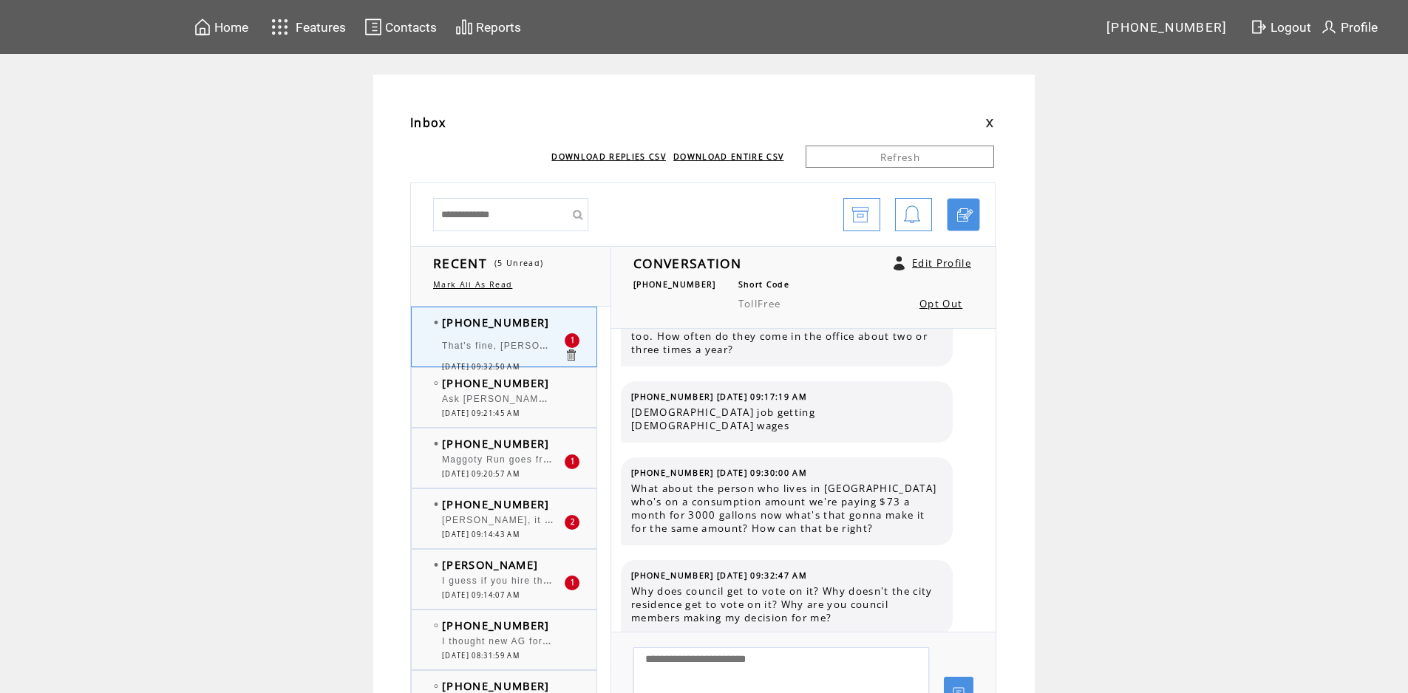
click at [717, 674] on span "That's fine, [PERSON_NAME] you're paying $60 a month but I pay $72 a month for …" at bounding box center [786, 700] width 310 height 53
click at [547, 341] on span "That's fine, [PERSON_NAME] you're paying $60 a month but I pay $72 a month for …" at bounding box center [957, 344] width 1030 height 15
click at [533, 399] on span "Ask [PERSON_NAME] I'm hearing they are going to tear down homeless camp?" at bounding box center [635, 397] width 386 height 15
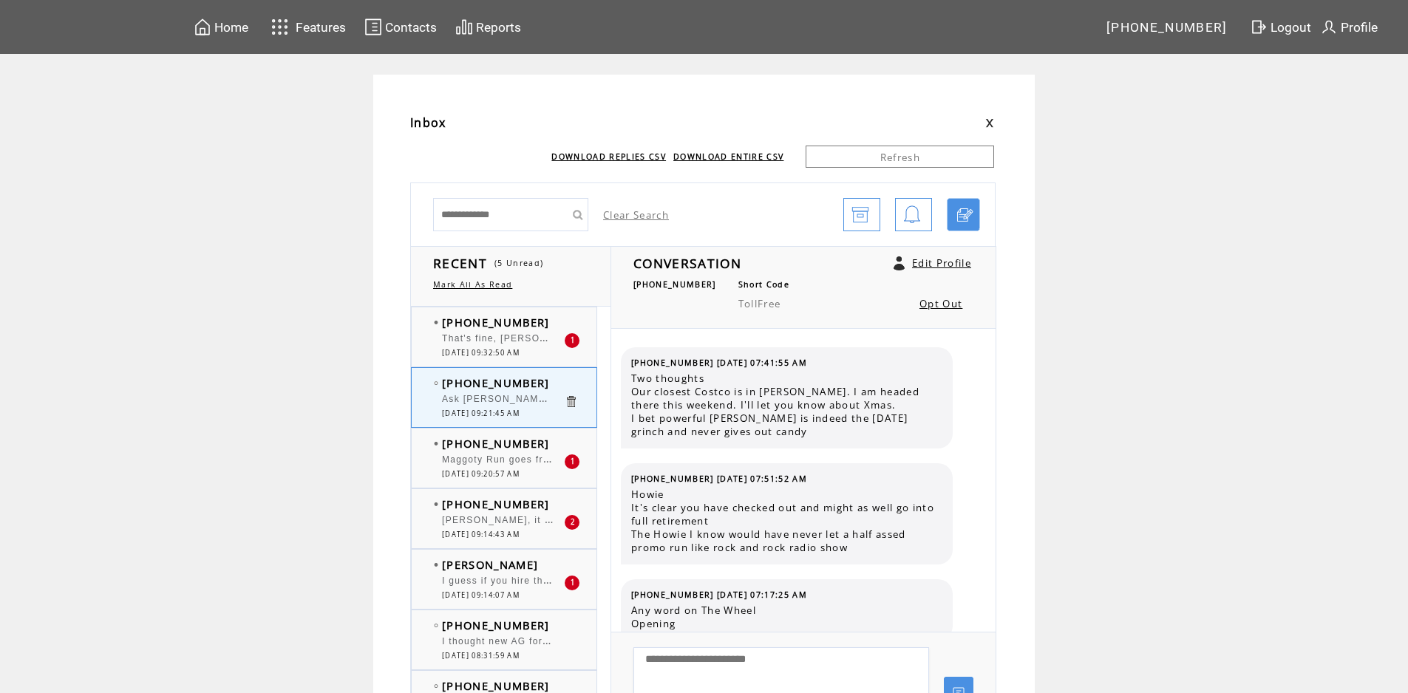
scroll to position [602, 0]
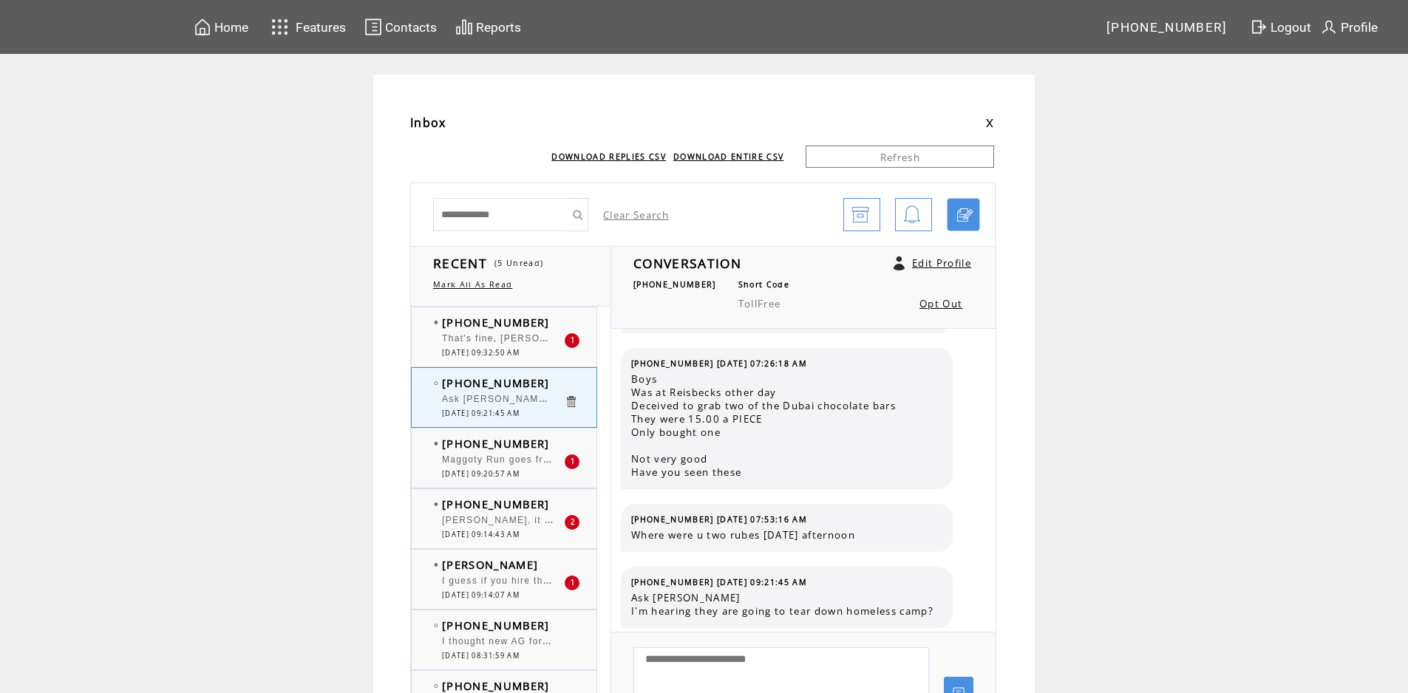
click at [544, 344] on span "That's fine, [PERSON_NAME] you're paying $60 a month but I pay $72 a month for …" at bounding box center [957, 337] width 1030 height 15
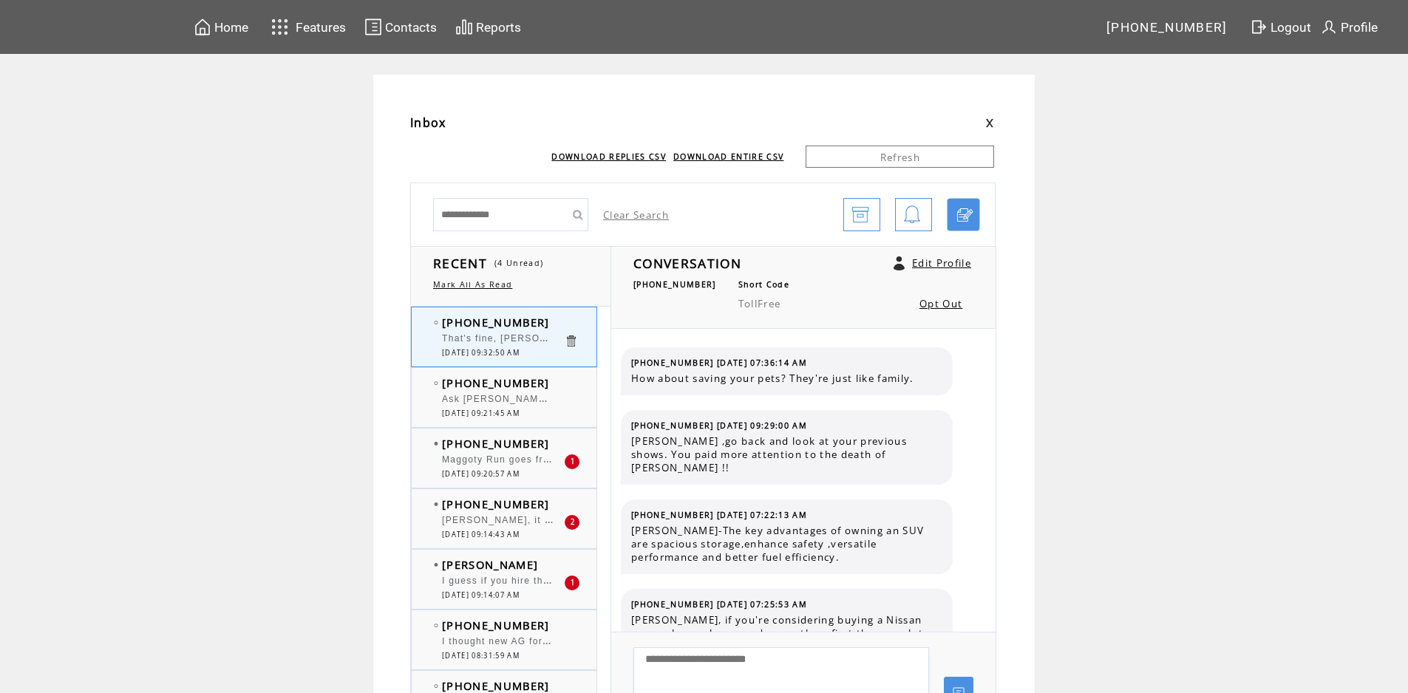
scroll to position [2873, 0]
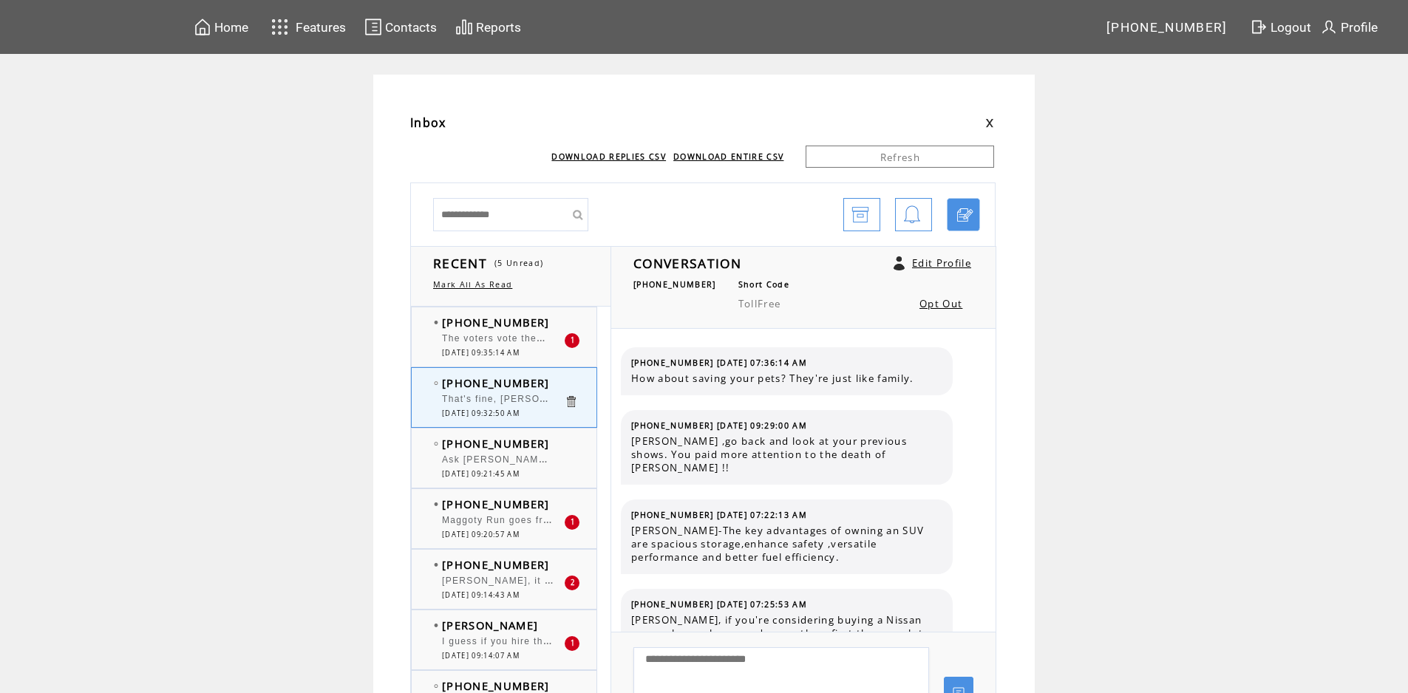
scroll to position [2873, 0]
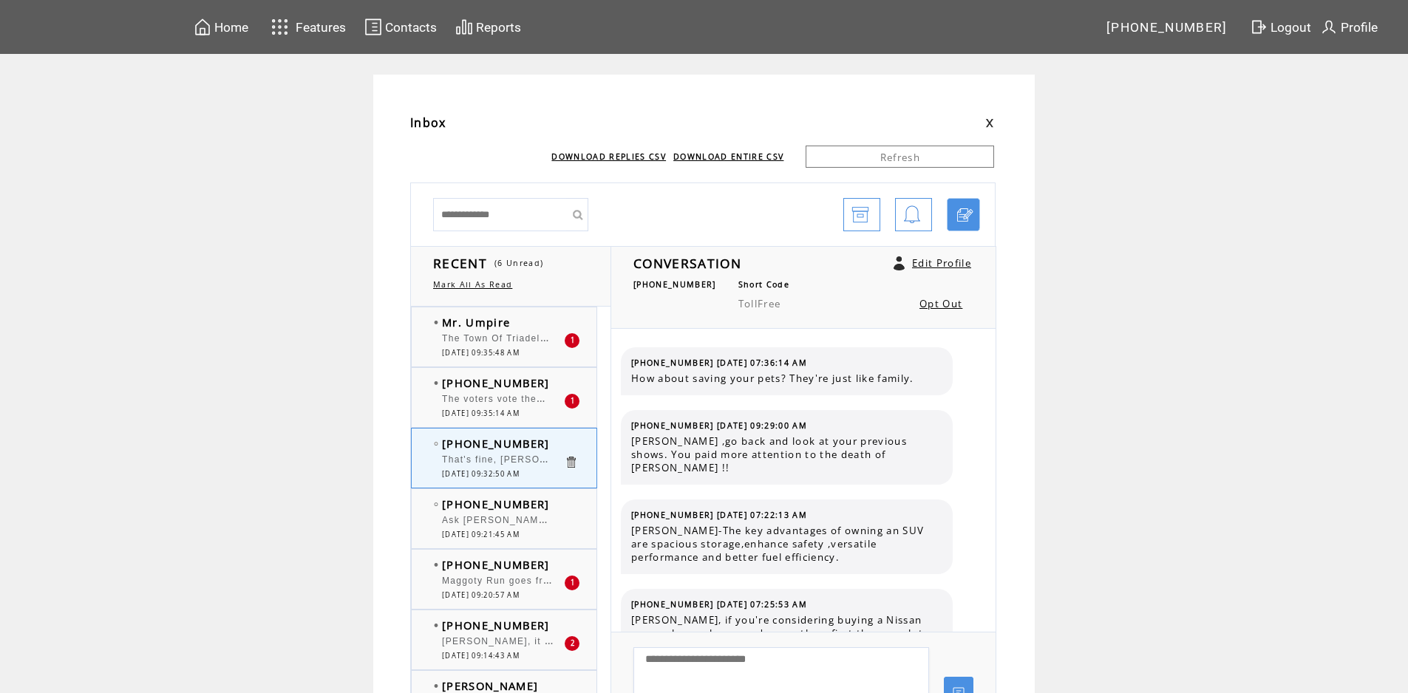
scroll to position [2873, 0]
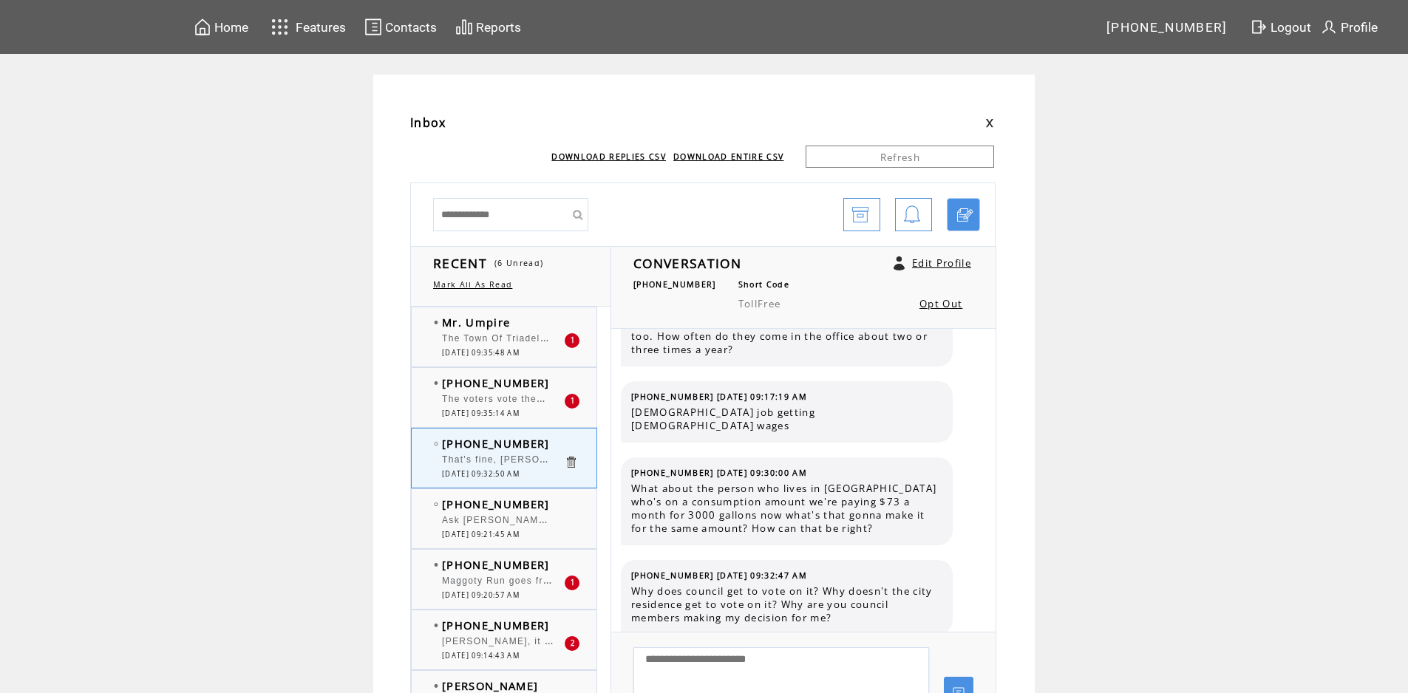
click at [556, 349] on td "[DATE] 09:35:48 AM" at bounding box center [503, 353] width 122 height 10
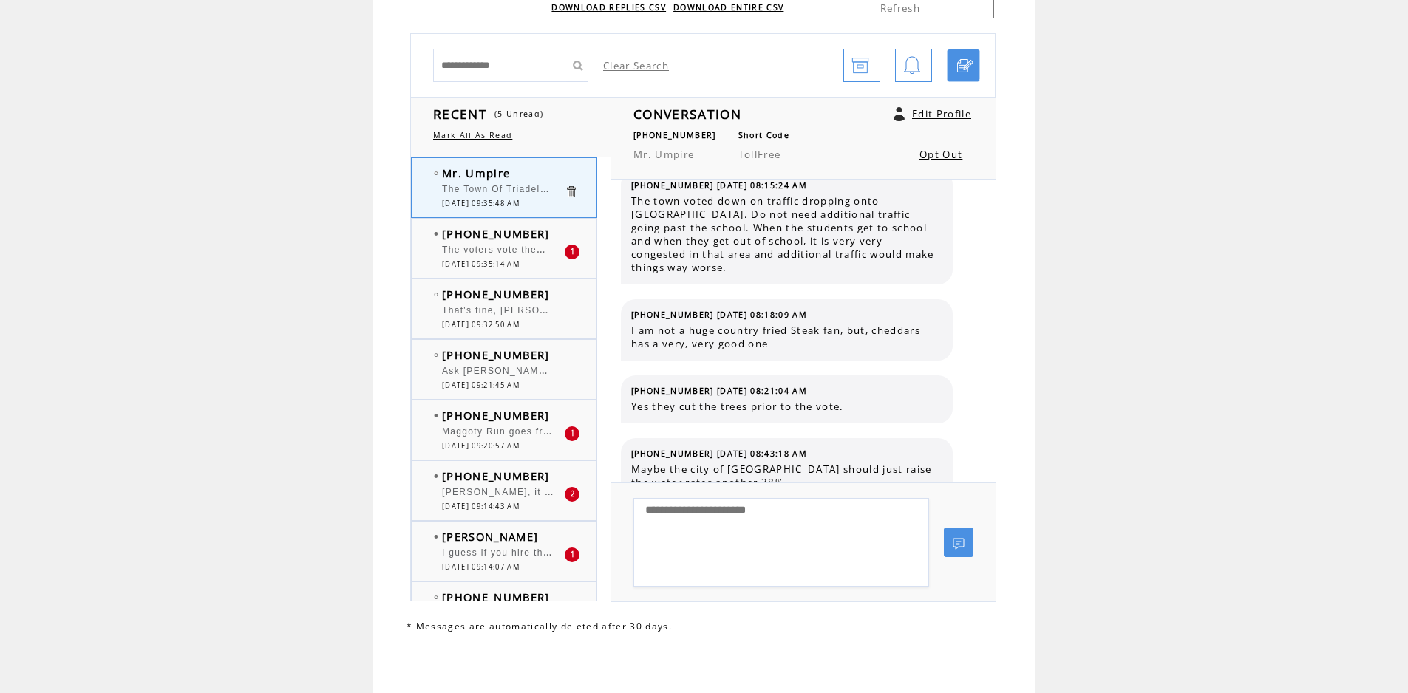
scroll to position [1172, 0]
click at [516, 259] on span "[DATE] 09:35:14 AM" at bounding box center [481, 264] width 78 height 10
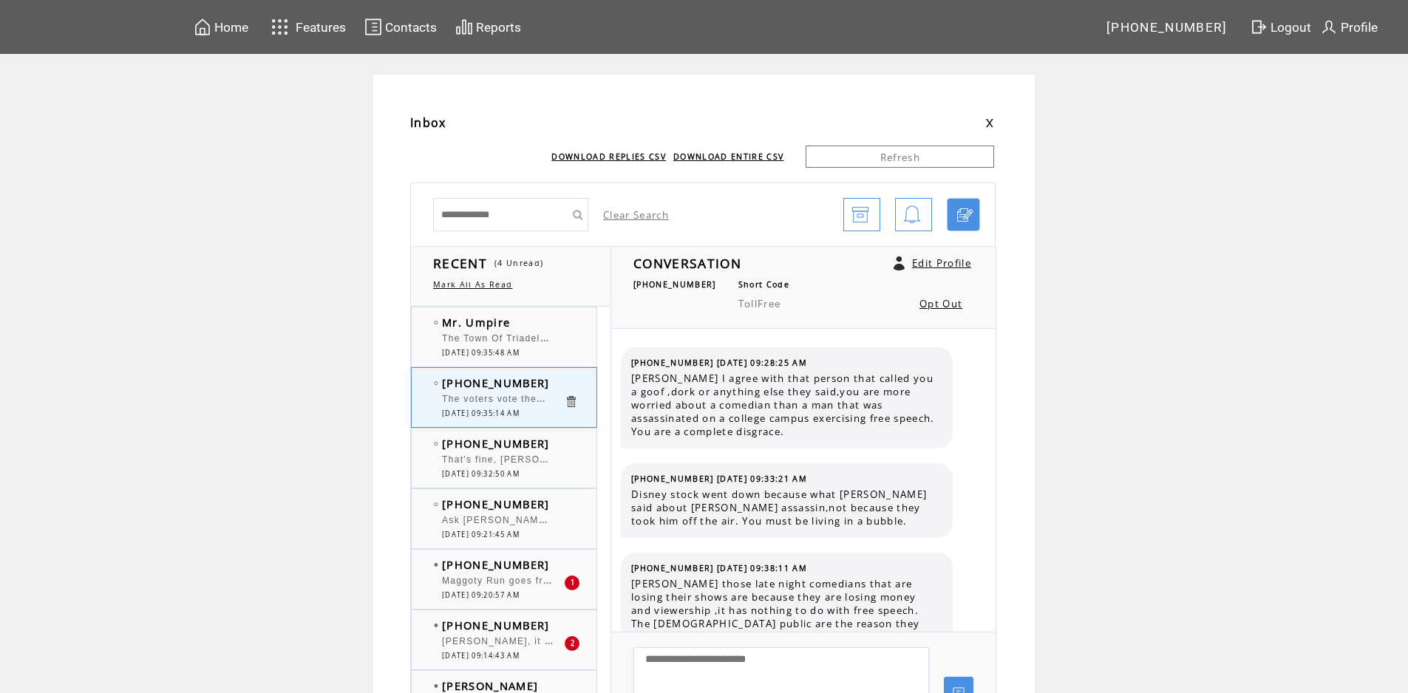
scroll to position [3005, 0]
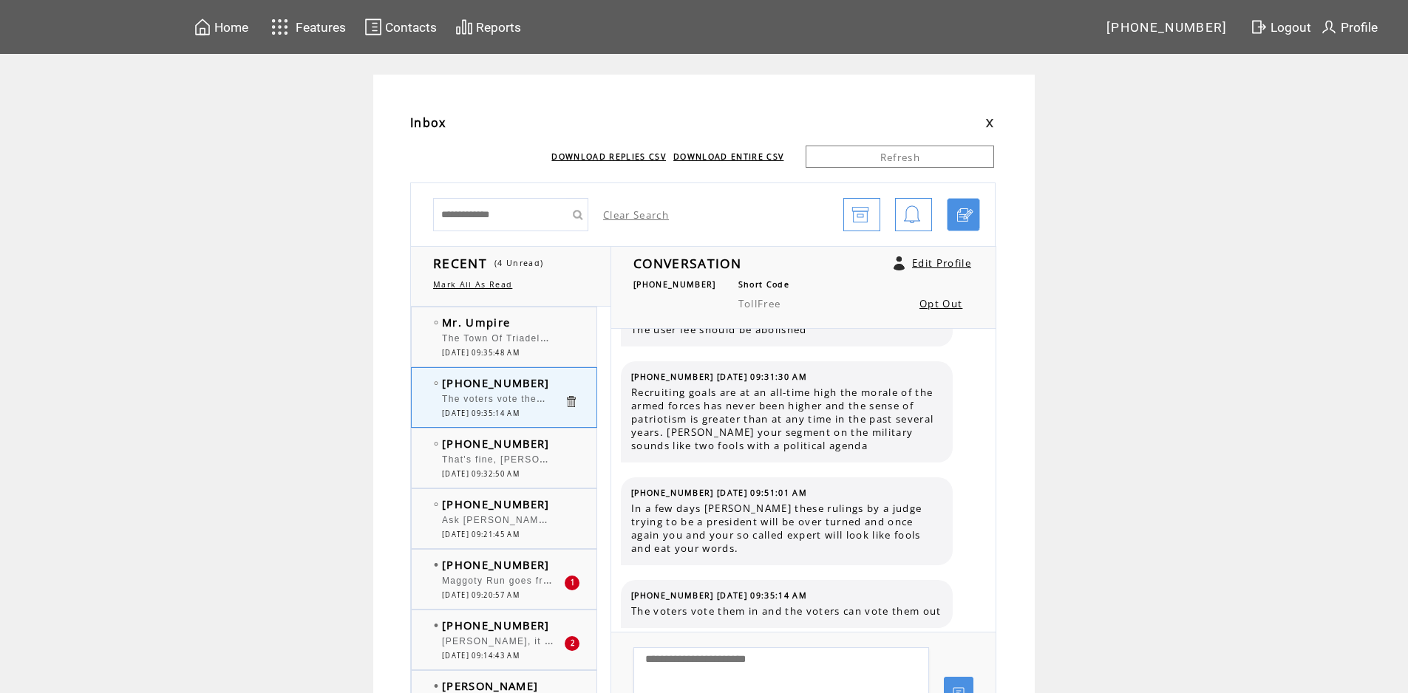
click at [498, 406] on div "The voters vote them in and the voters can vote them out" at bounding box center [503, 401] width 122 height 15
click at [497, 465] on div "That's fine, [PERSON_NAME] you're paying $60 a month but I pay $72 a month for …" at bounding box center [503, 461] width 122 height 15
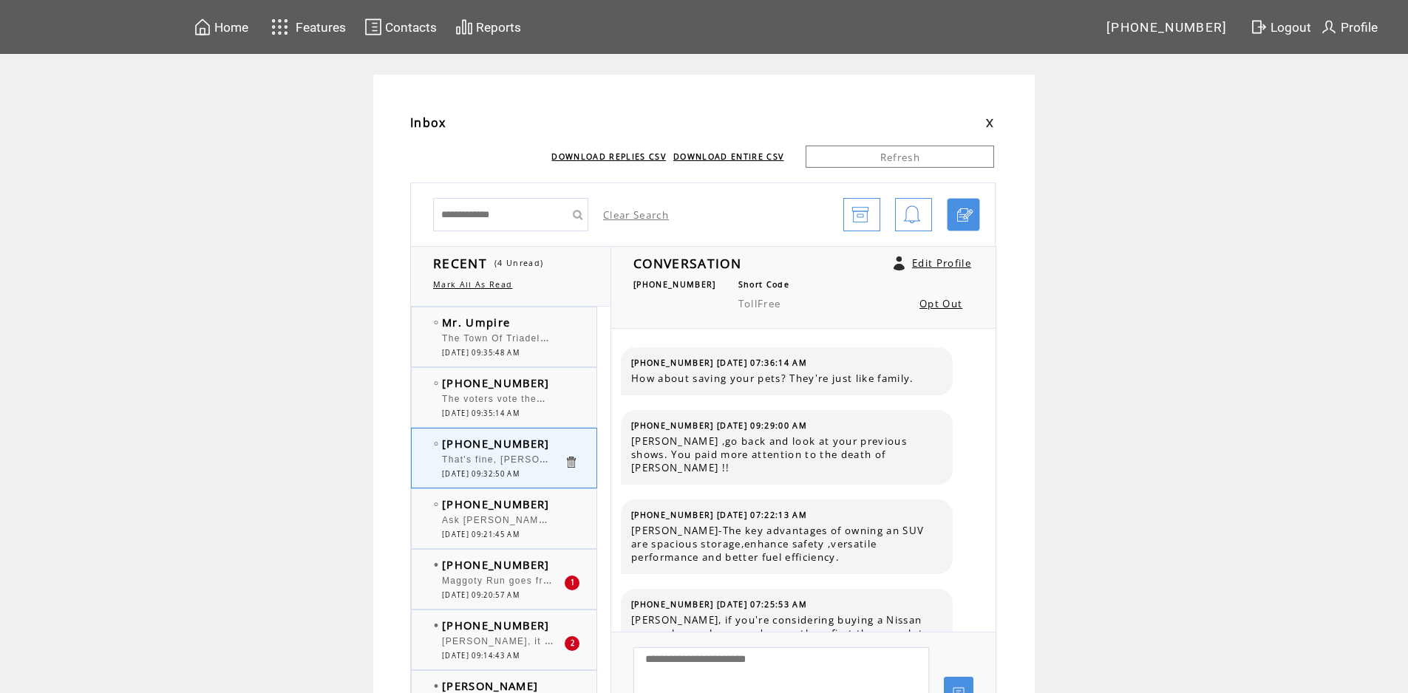
scroll to position [2678, 0]
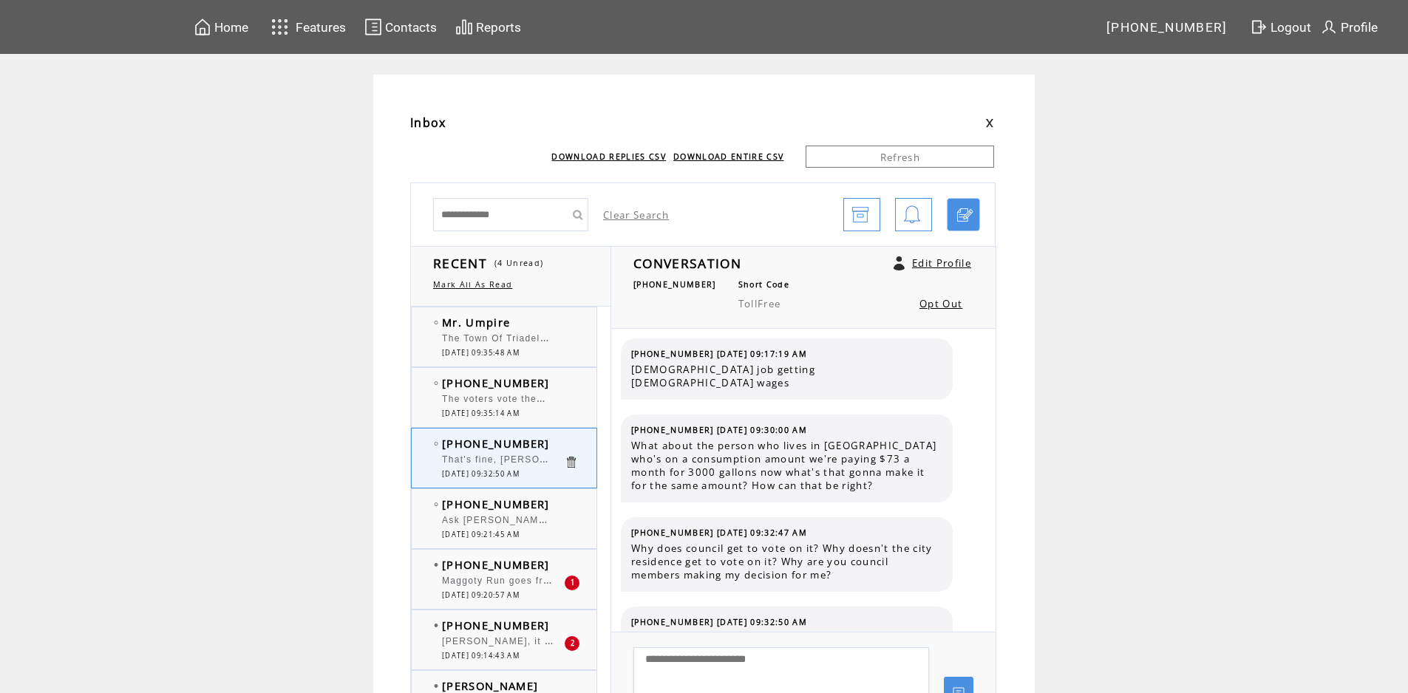
click at [499, 337] on span "The Town Of Triadelphia just did a few million dollar renovation and replacemen…" at bounding box center [1194, 337] width 1505 height 15
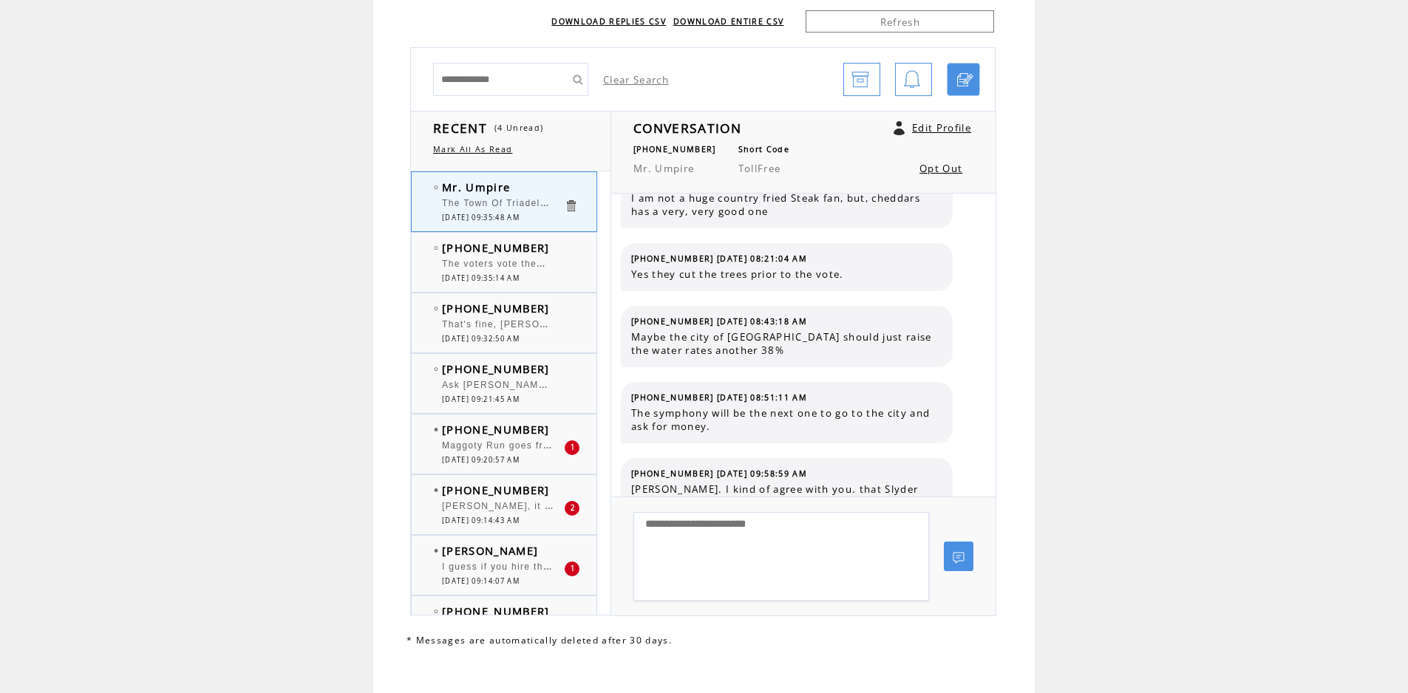
scroll to position [150, 0]
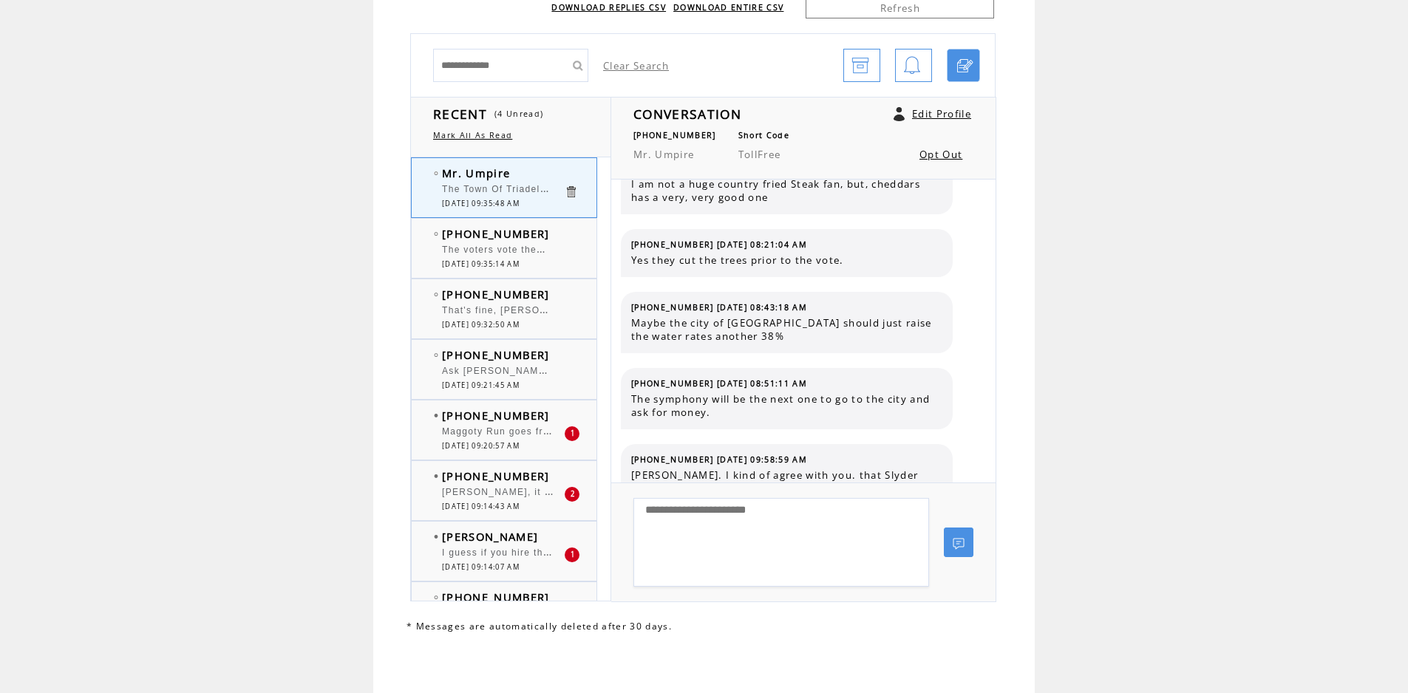
click at [508, 424] on div at bounding box center [503, 425] width 122 height 4
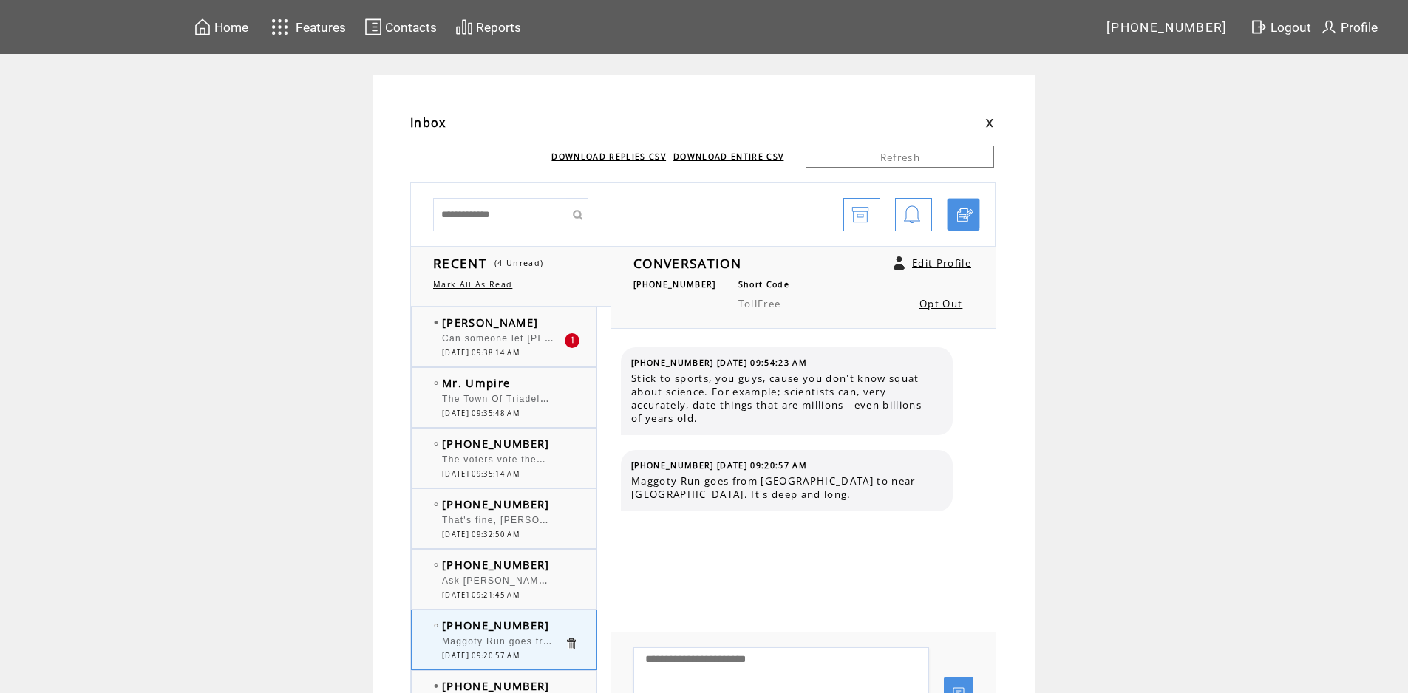
click at [525, 341] on span "Can someone let [PERSON_NAME] [PERSON_NAME] is the current president" at bounding box center [631, 337] width 378 height 15
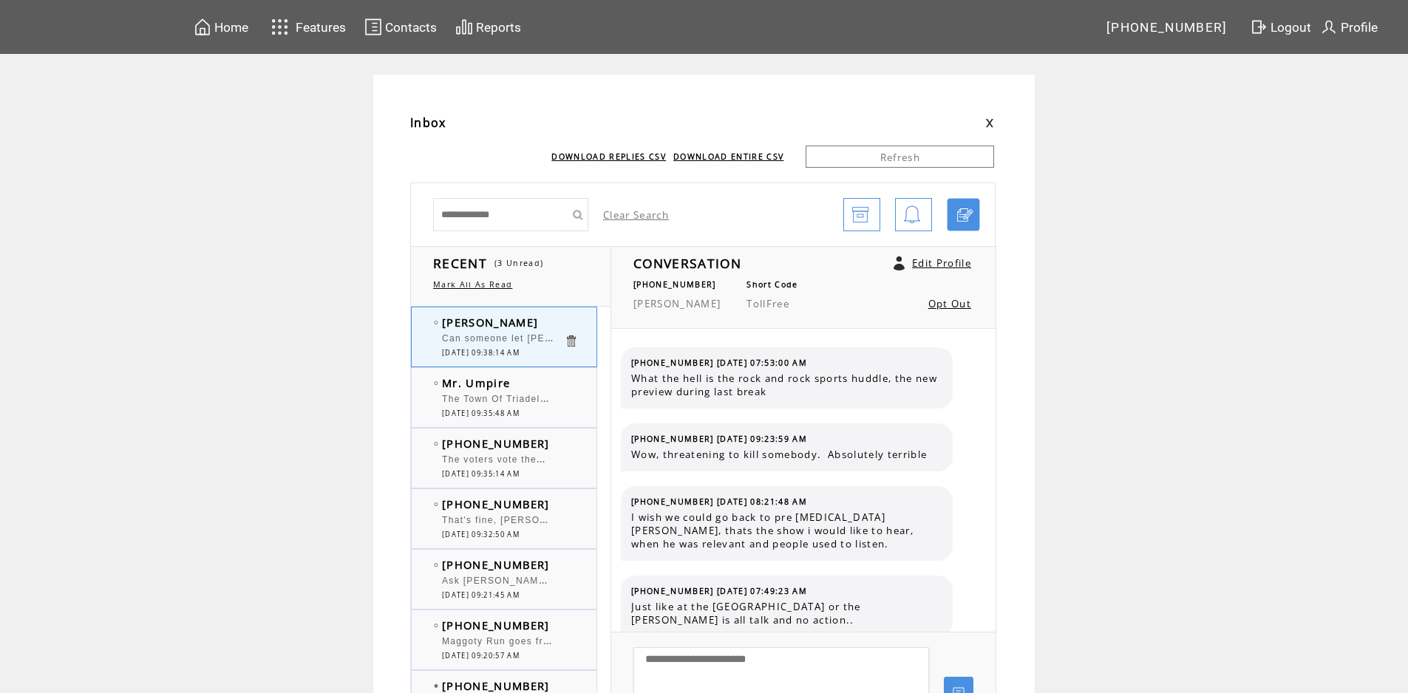
scroll to position [1597, 0]
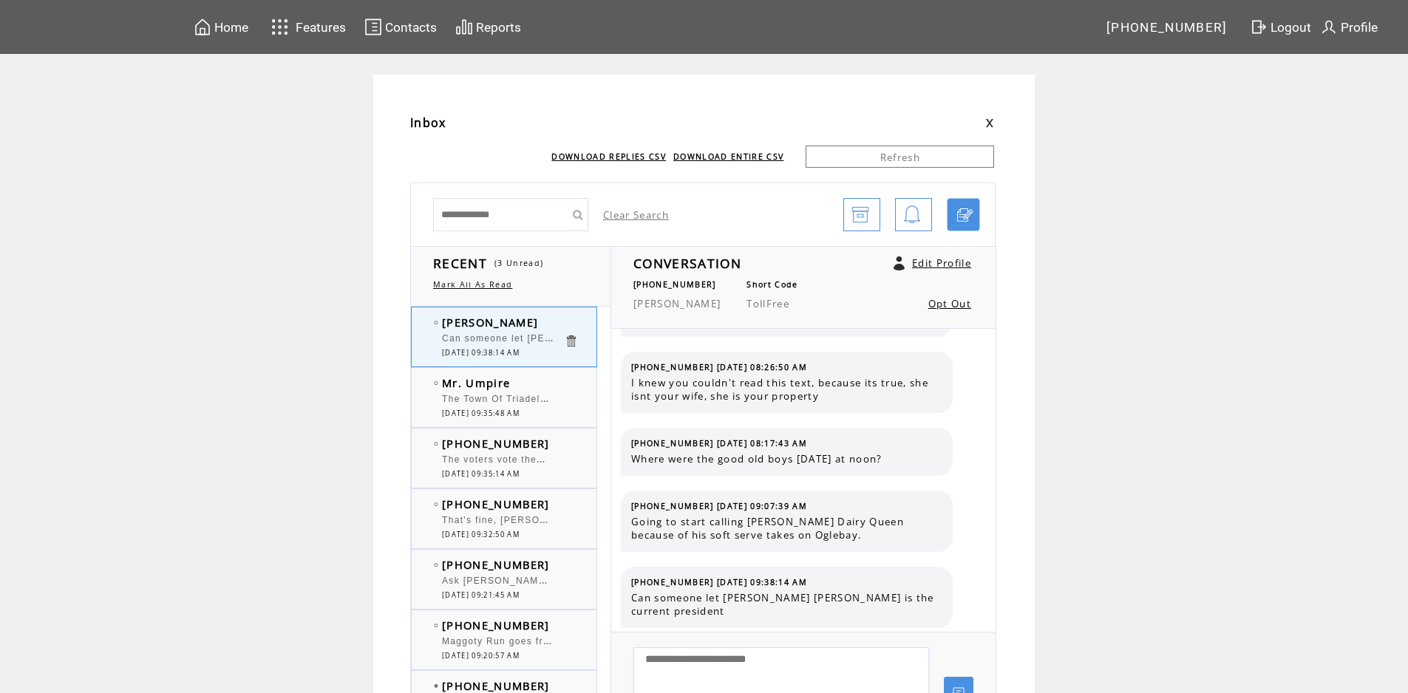
click at [518, 406] on div "The Town Of Triadelphia just did a few million dollar renovation and replacemen…" at bounding box center [503, 401] width 122 height 15
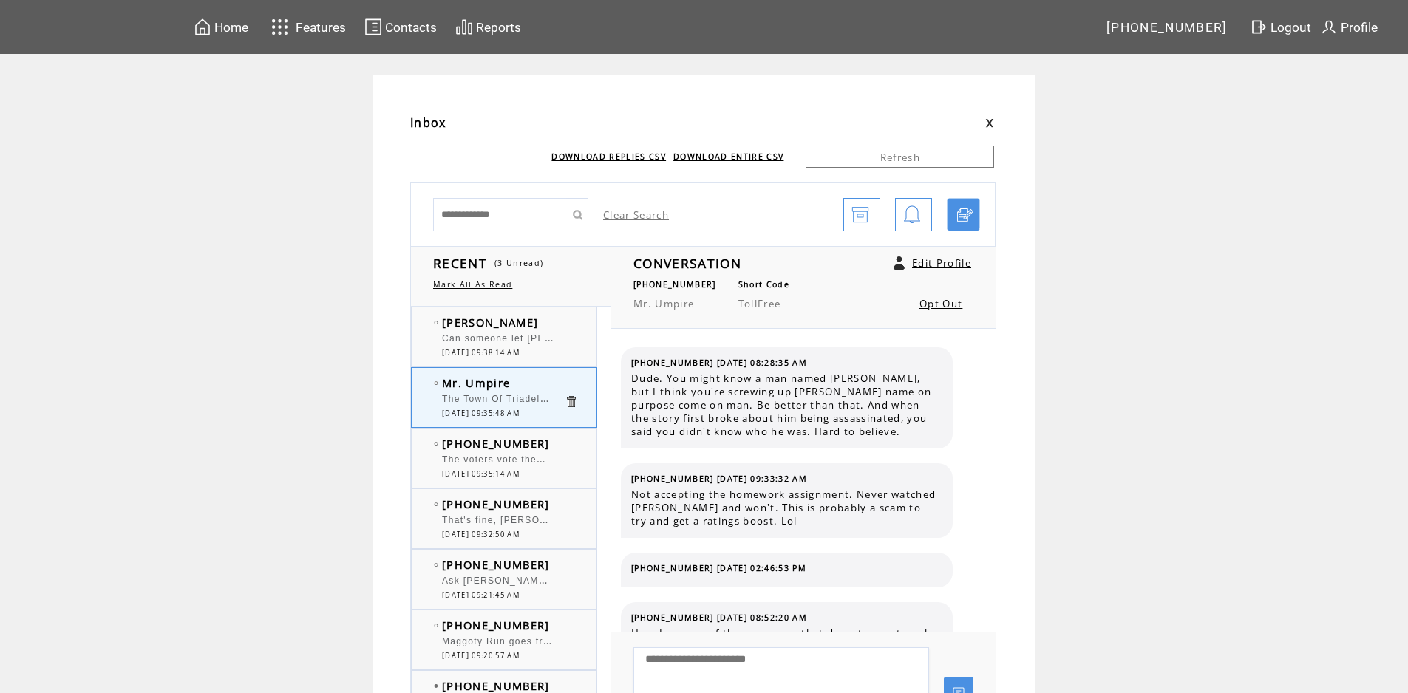
scroll to position [1320, 0]
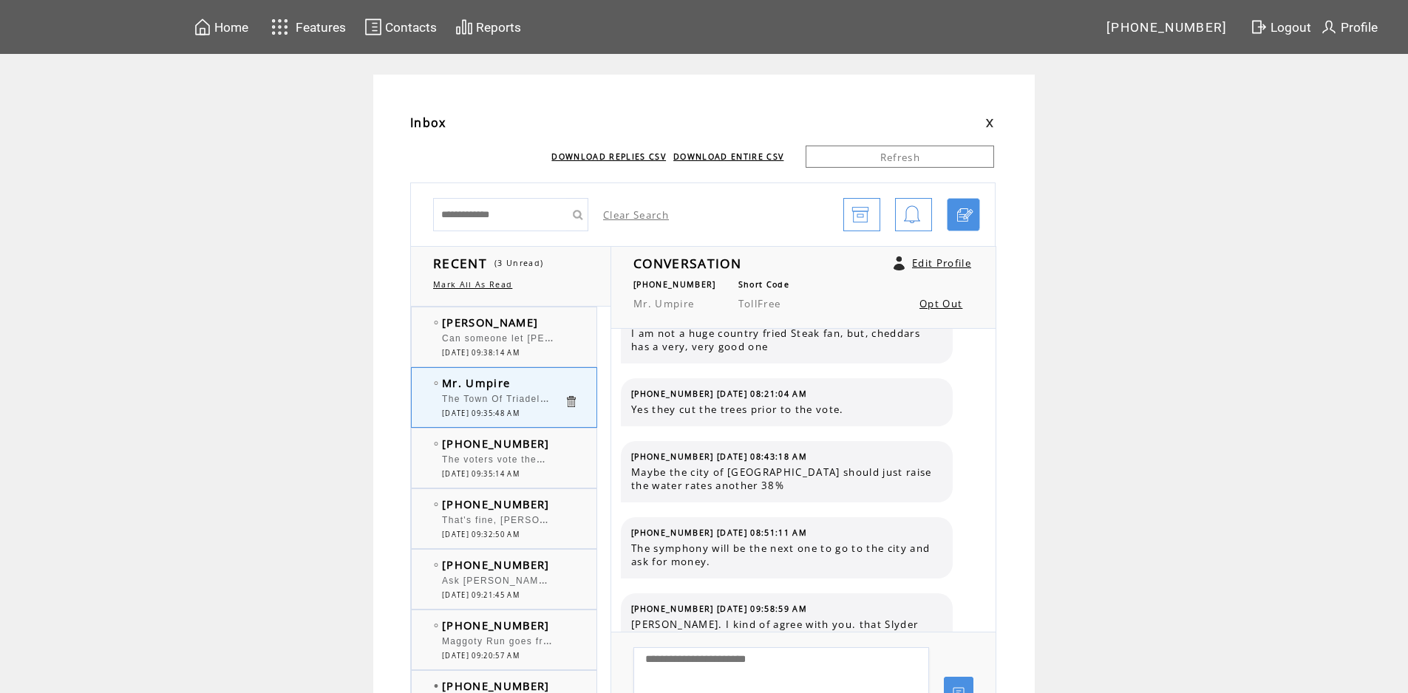
click at [513, 457] on span "The voters vote them in and the voters can vote them out" at bounding box center [581, 458] width 279 height 15
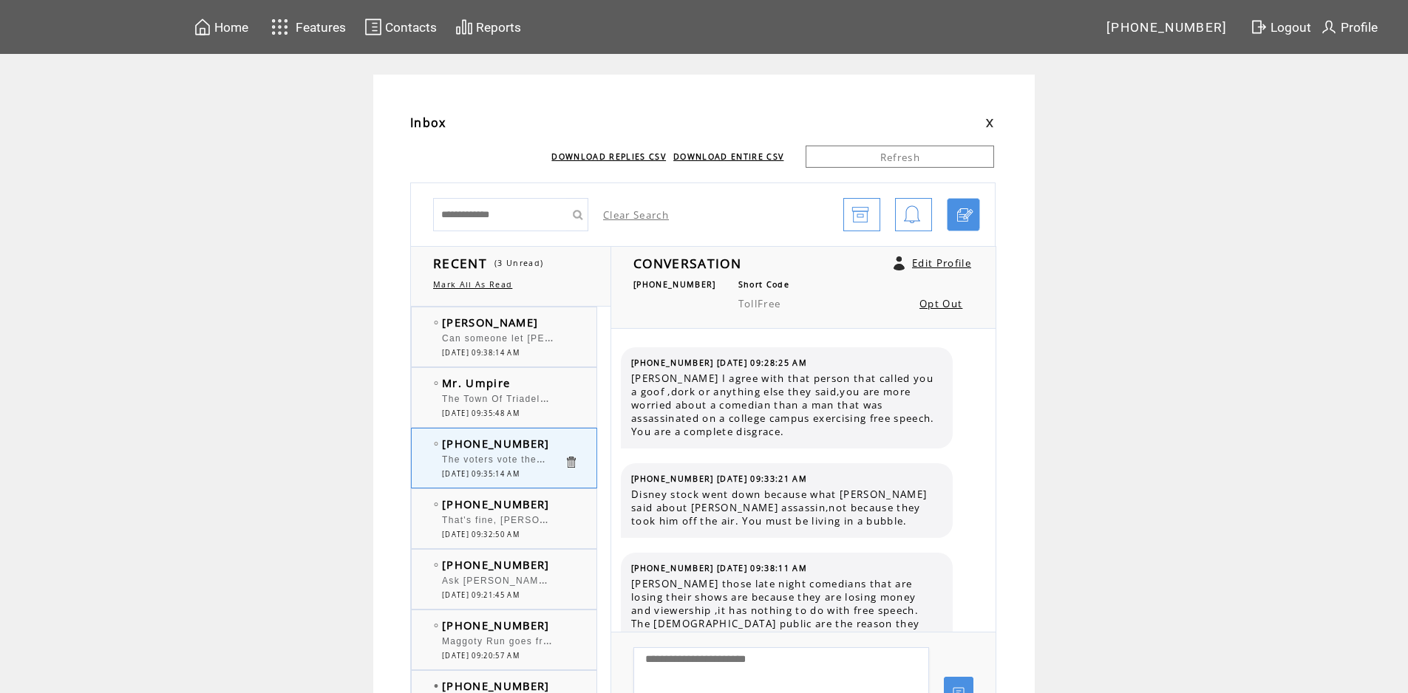
scroll to position [3005, 0]
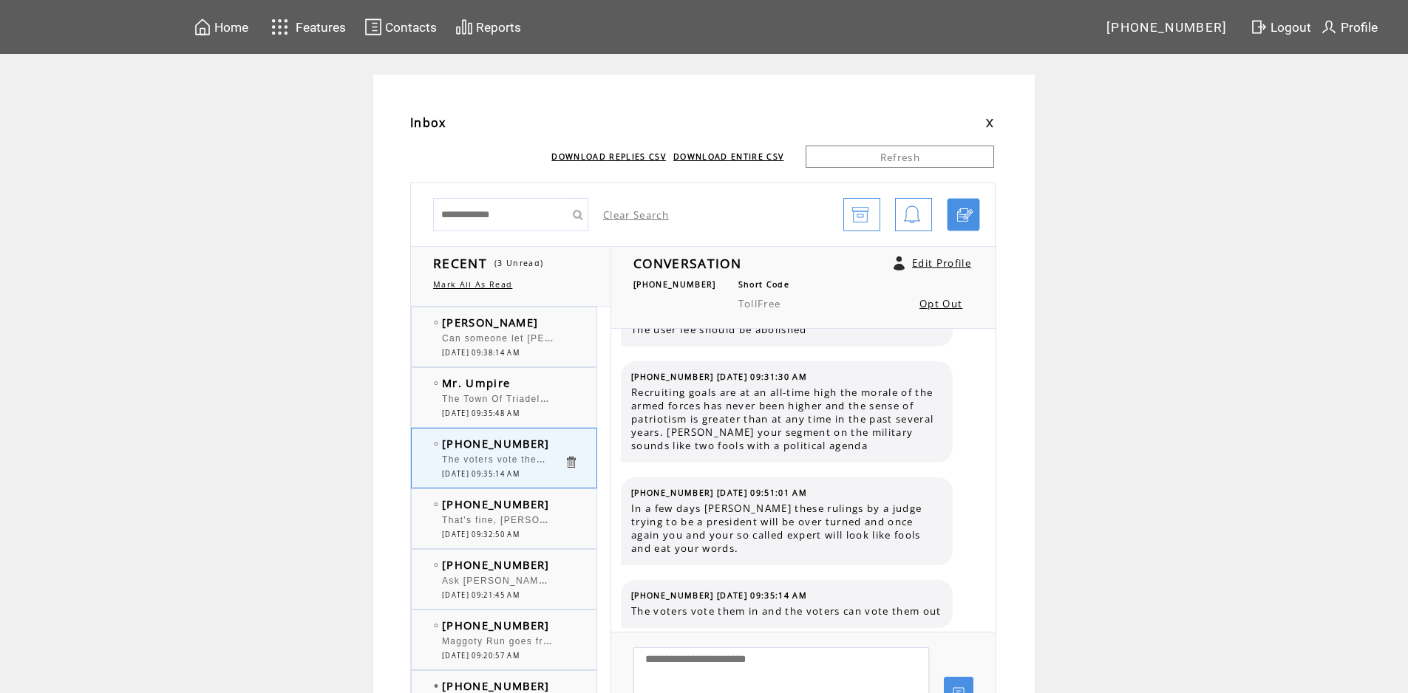
click at [517, 579] on span "Ask [PERSON_NAME] I'm hearing they are going to tear down homeless camp?" at bounding box center [635, 579] width 386 height 15
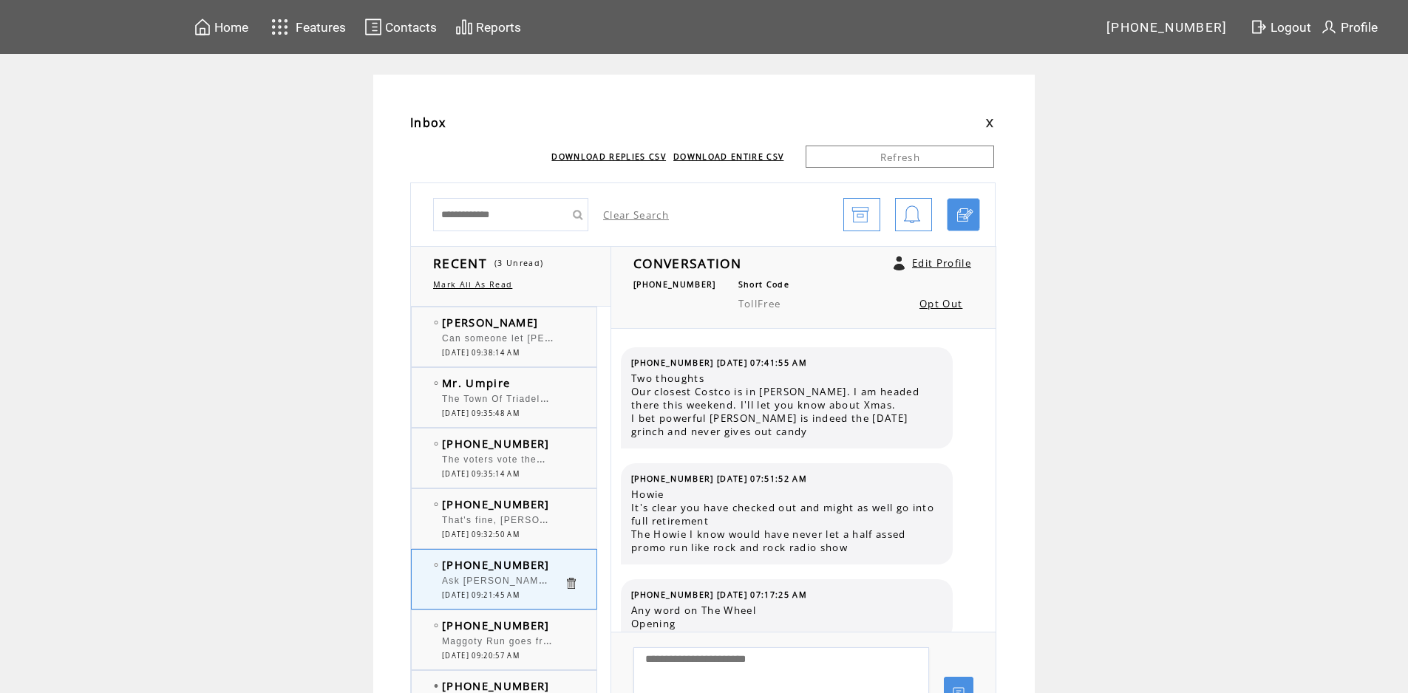
scroll to position [602, 0]
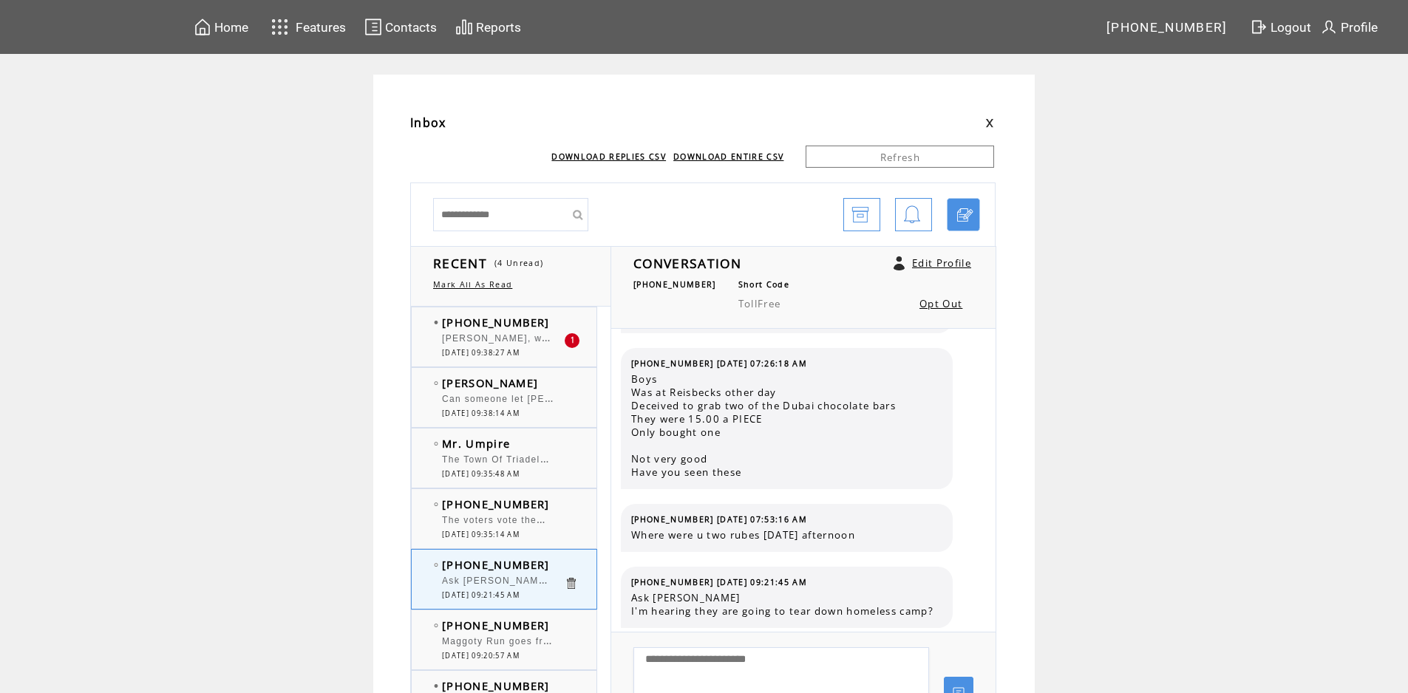
click at [477, 346] on div "[PERSON_NAME], would you please ask [PERSON_NAME] when the [US_STATE][GEOGRAPHI…" at bounding box center [503, 340] width 122 height 15
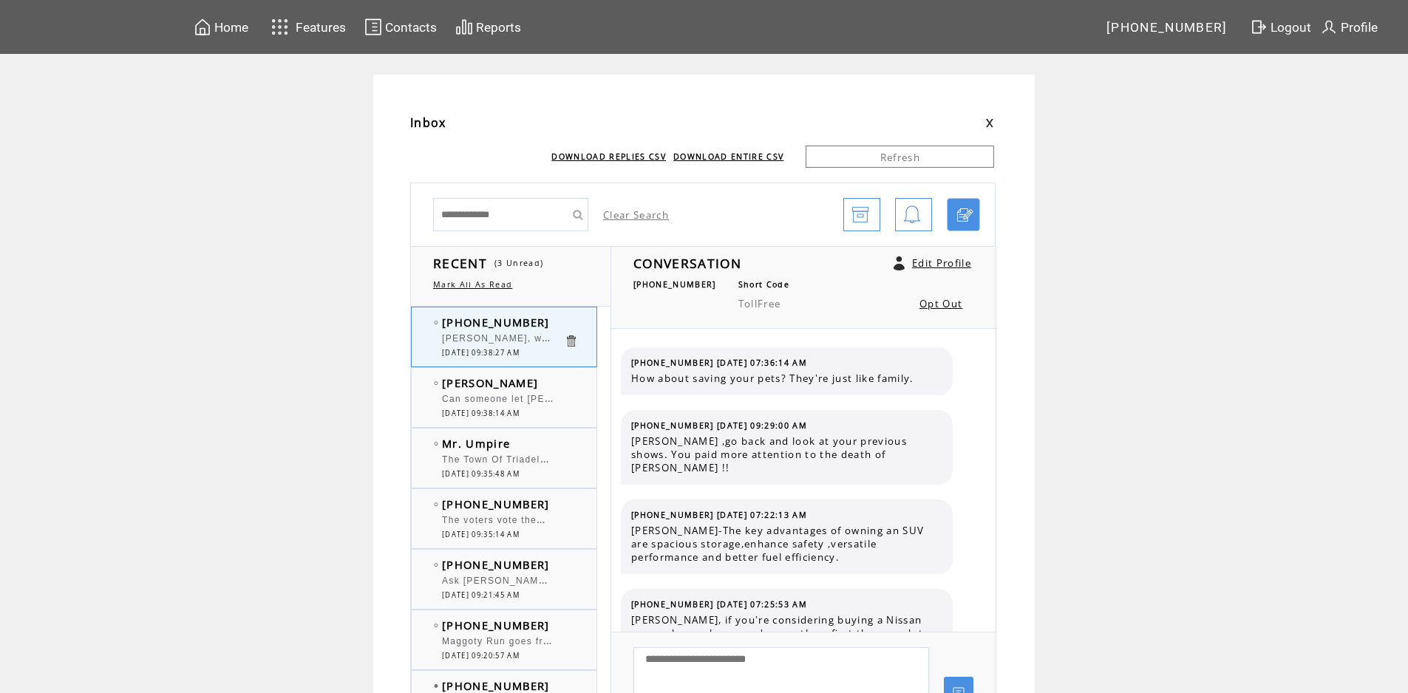
scroll to position [3003, 0]
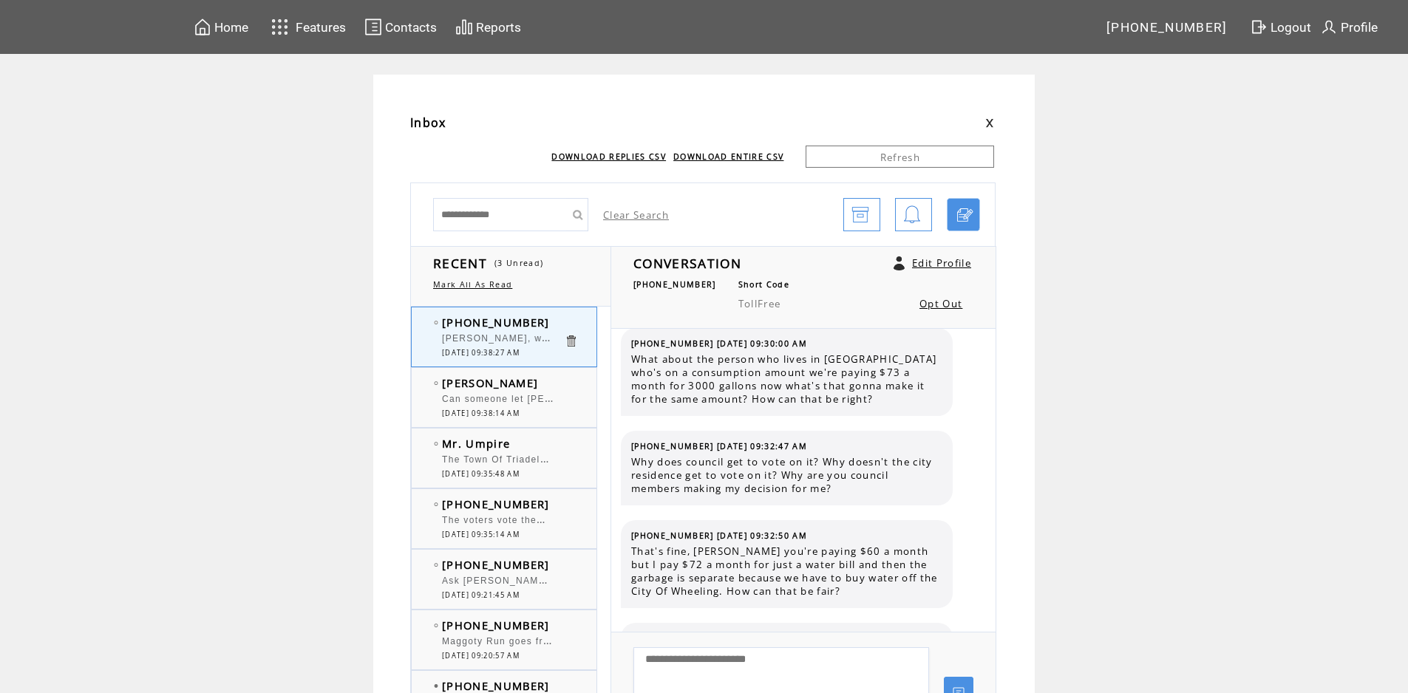
click at [488, 576] on span "Ask [PERSON_NAME] I'm hearing they are going to tear down homeless camp?" at bounding box center [635, 579] width 386 height 15
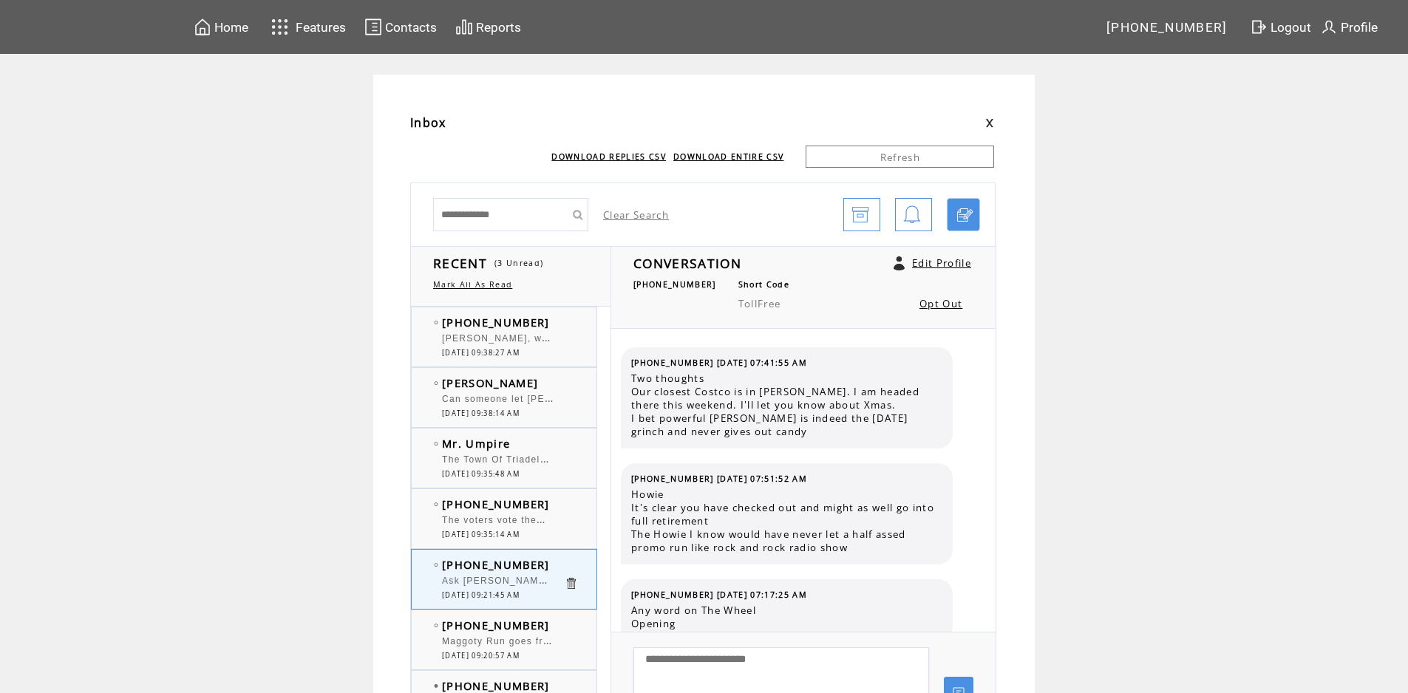
scroll to position [602, 0]
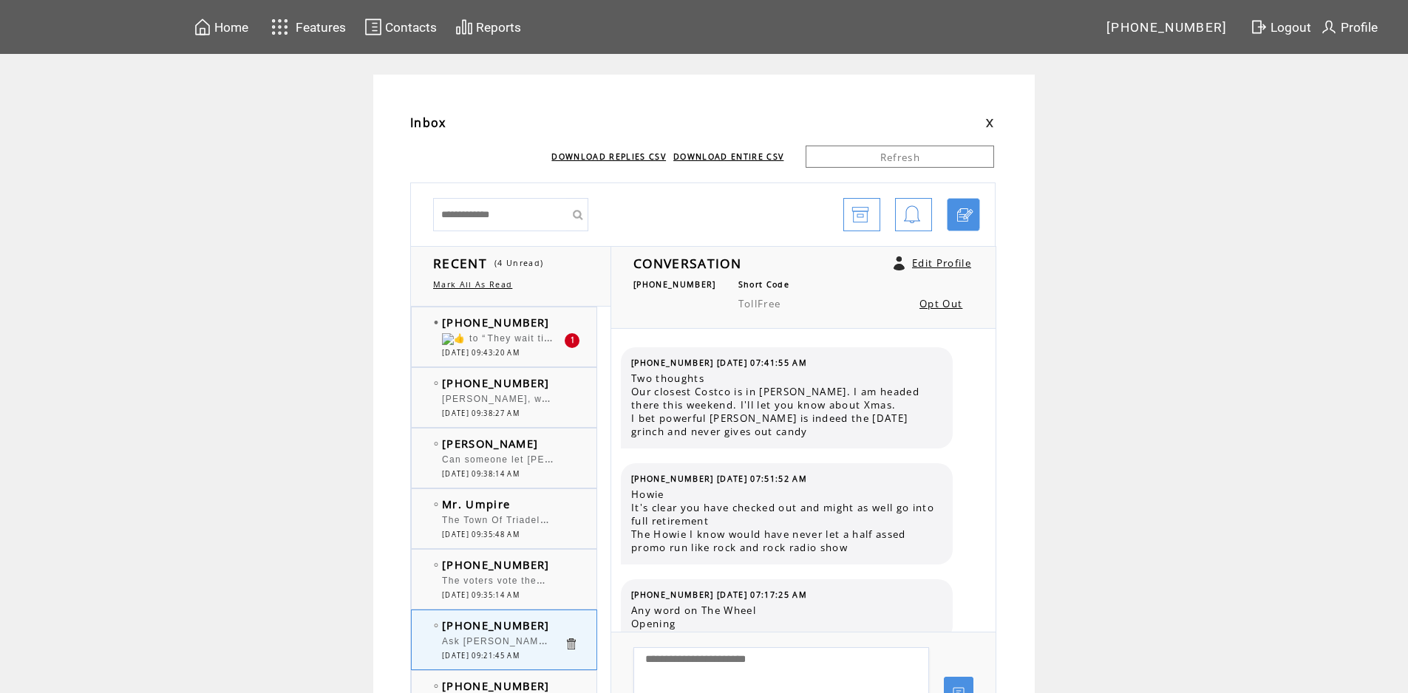
scroll to position [602, 0]
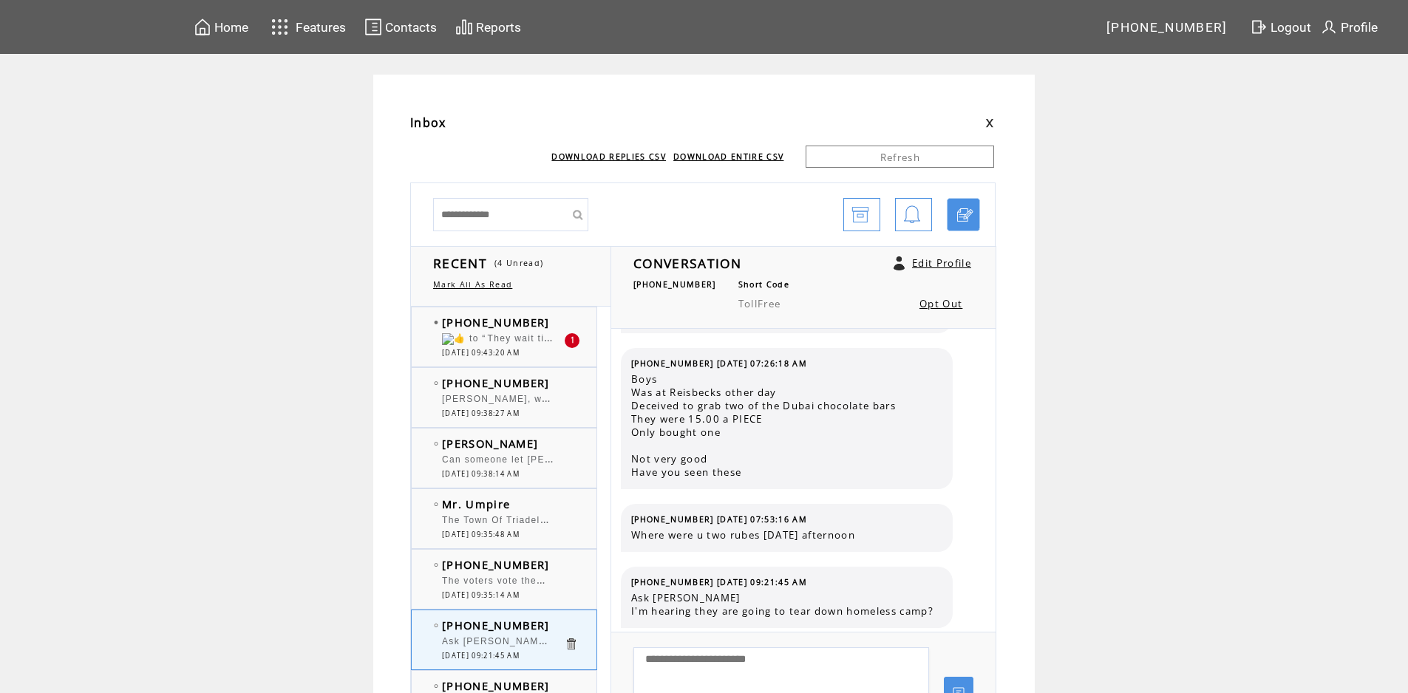
click at [513, 344] on span "​ ​ to “ They wait till all of Gaza is destroyed and 150,000 Dead and there is …" at bounding box center [966, 338] width 1048 height 10
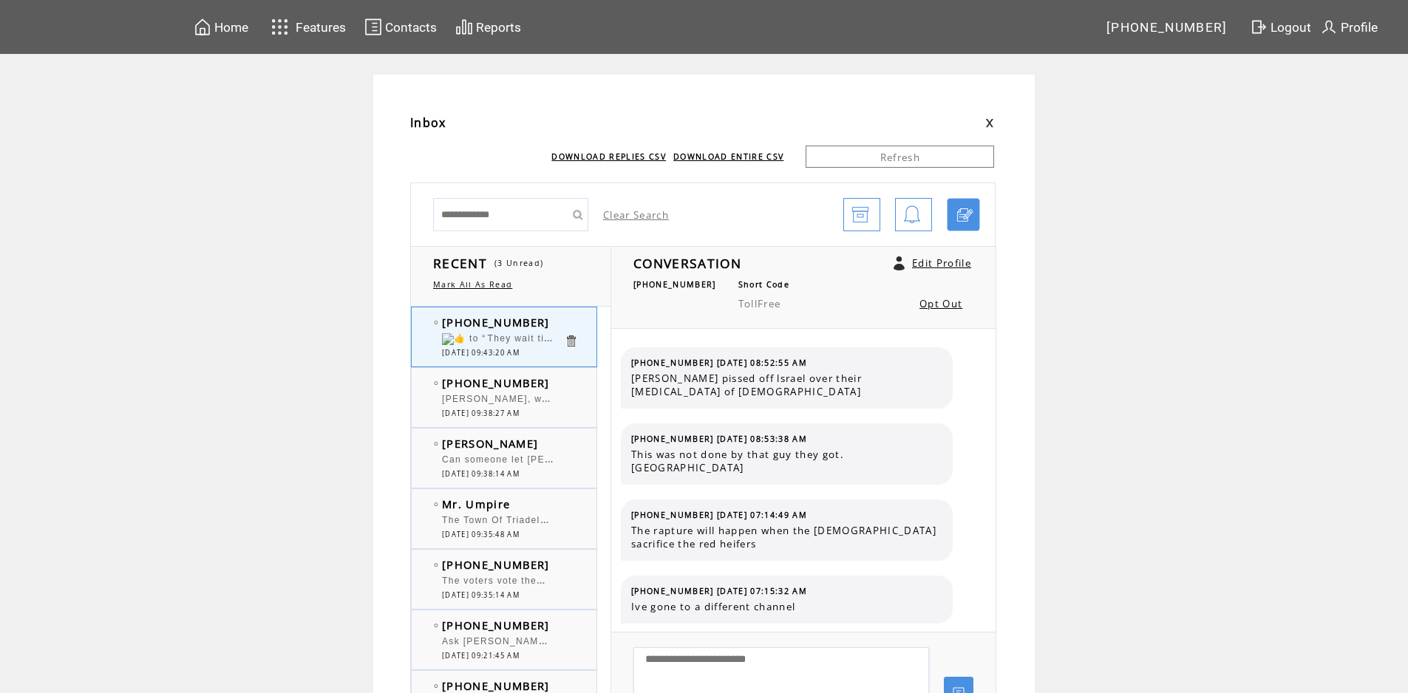
scroll to position [1008, 0]
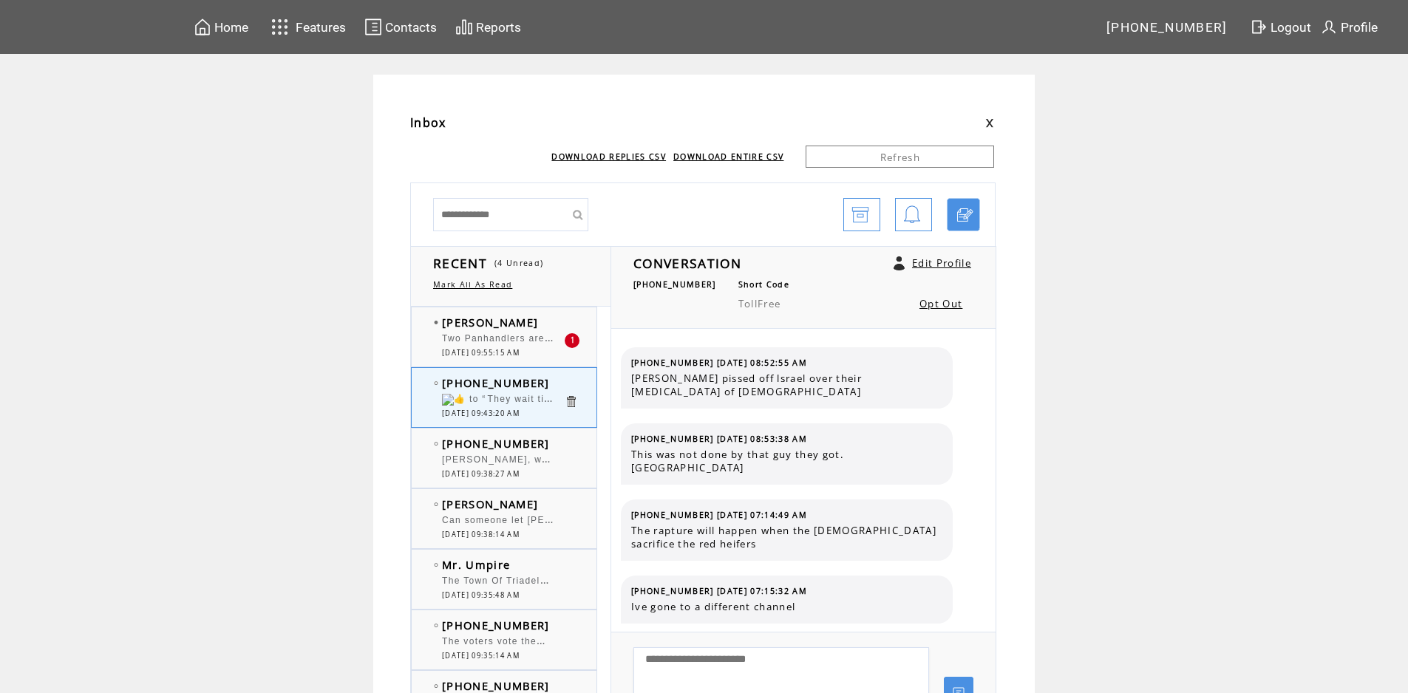
scroll to position [1008, 0]
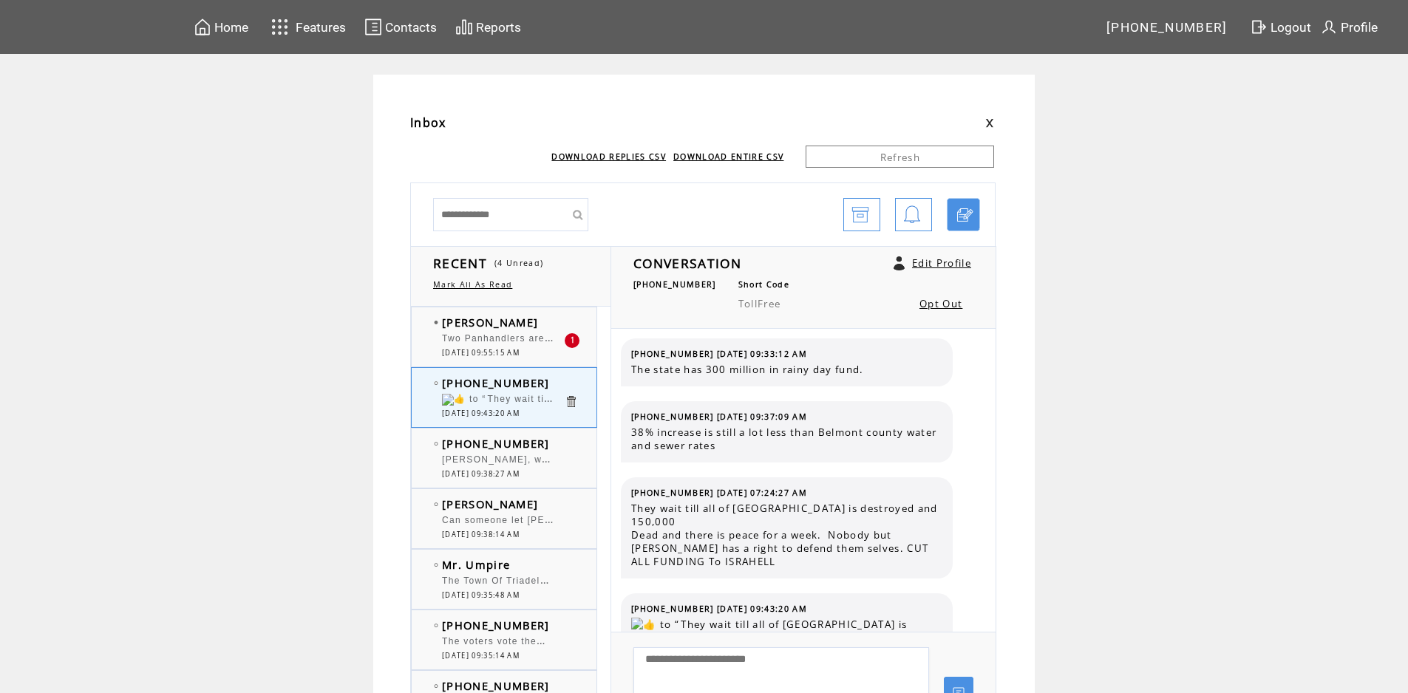
click at [513, 344] on div "Two Panhandlers are still there with no signs, peeps in cars still hand out mon…" at bounding box center [503, 340] width 122 height 15
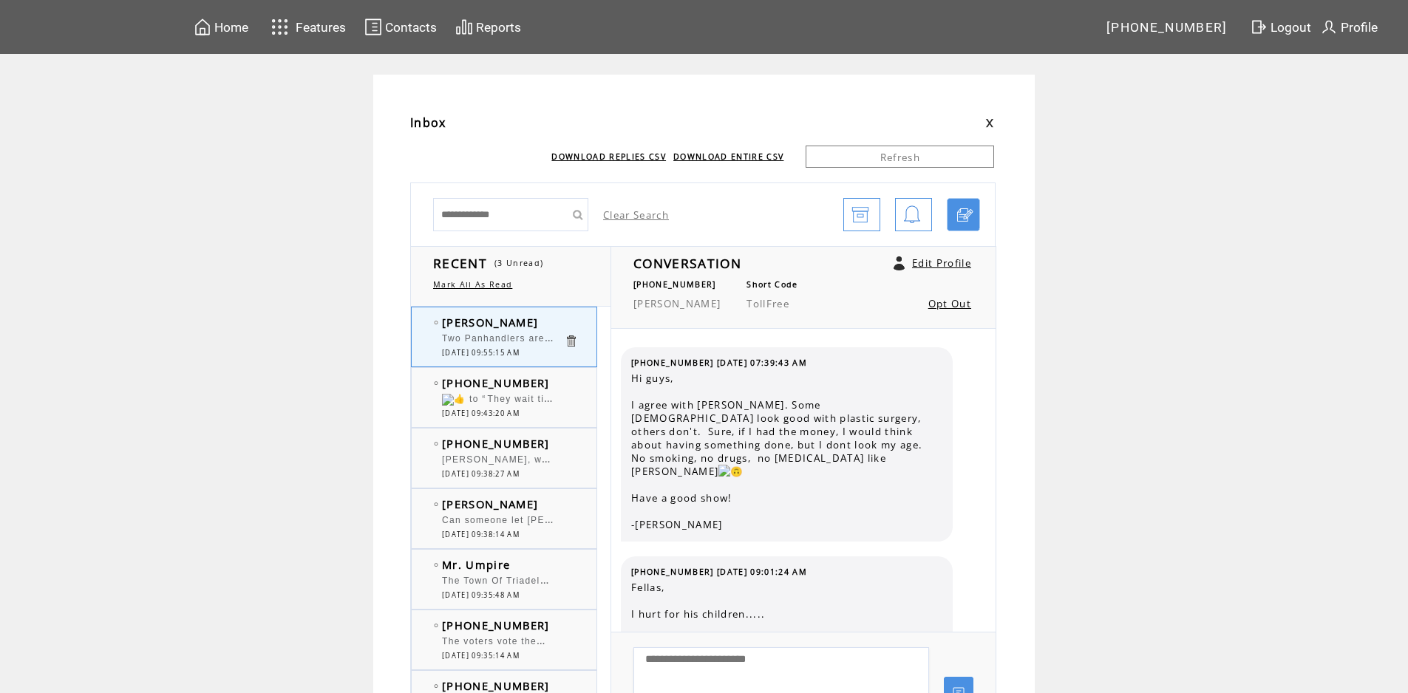
scroll to position [3405, 0]
